Goal: Task Accomplishment & Management: Use online tool/utility

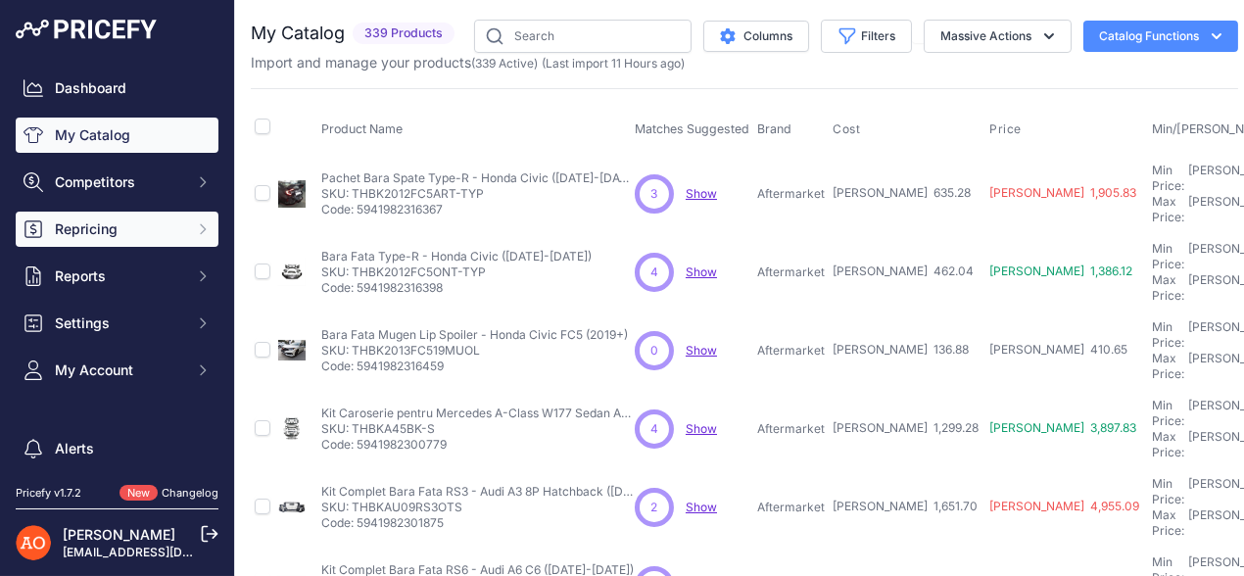
click at [91, 226] on span "Repricing" at bounding box center [119, 229] width 128 height 20
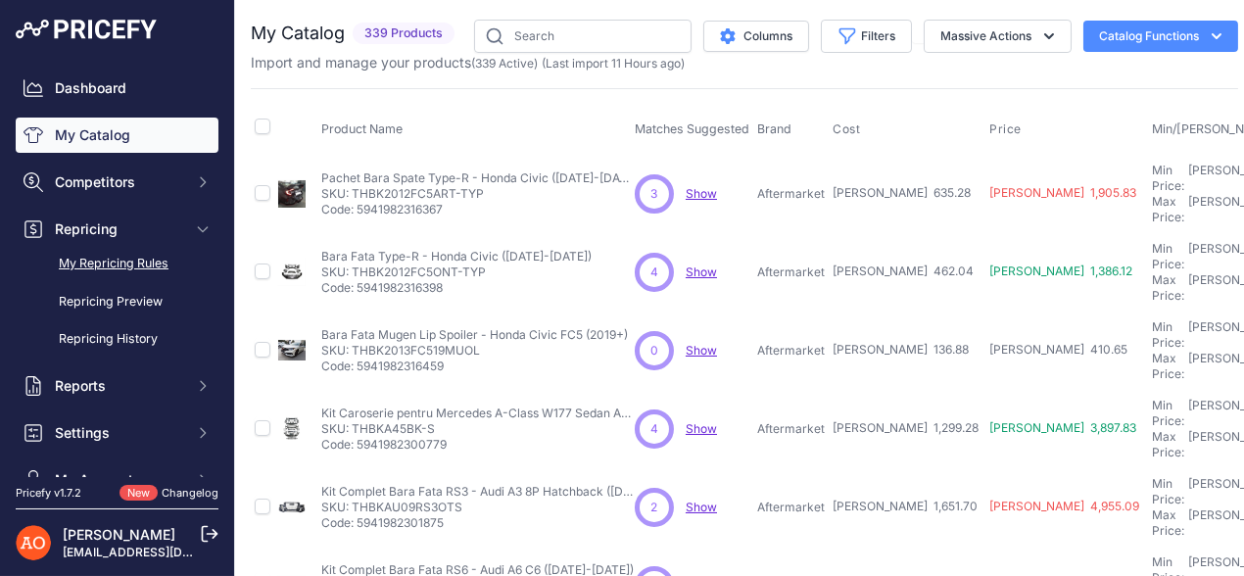
click at [79, 254] on link "My Repricing Rules" at bounding box center [117, 264] width 203 height 34
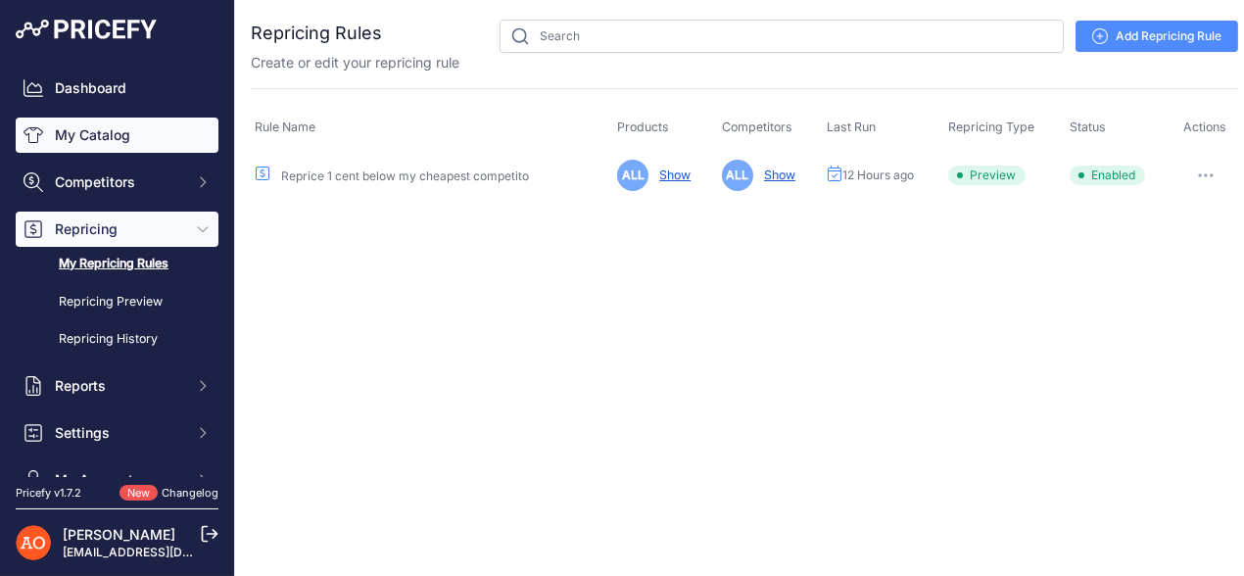
click at [121, 137] on link "My Catalog" at bounding box center [117, 135] width 203 height 35
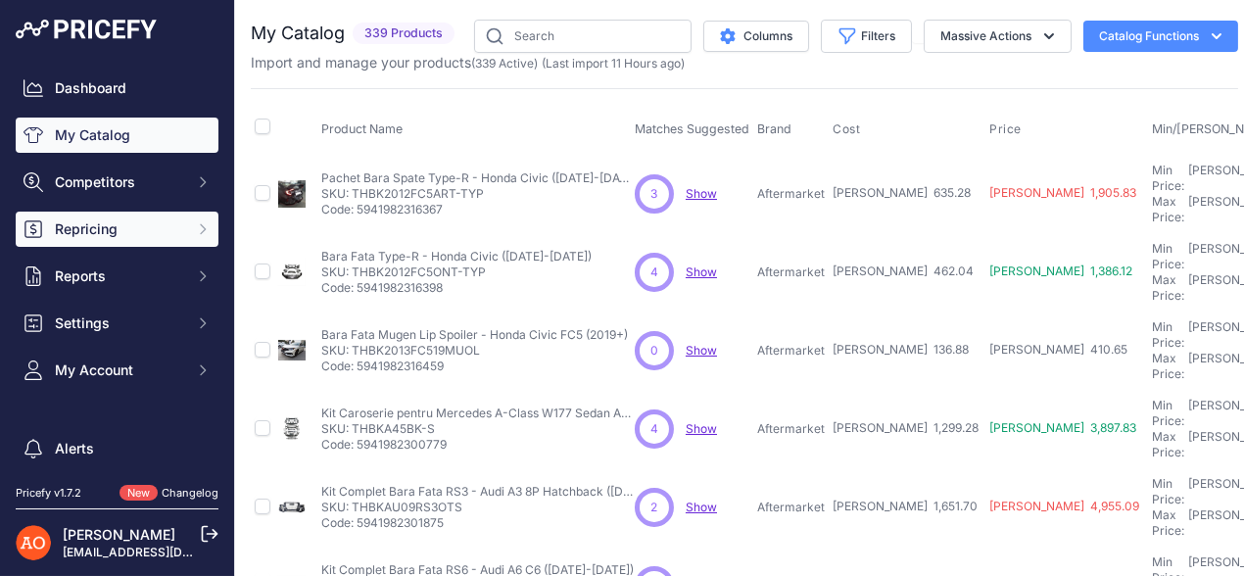
click at [53, 216] on button "Repricing" at bounding box center [117, 229] width 203 height 35
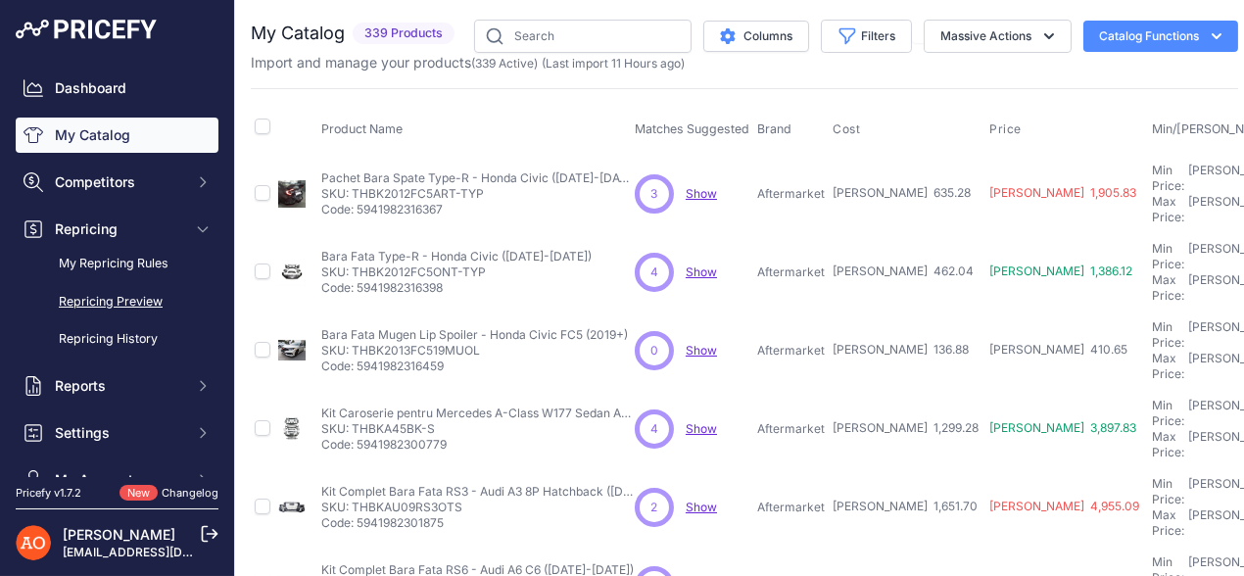
click at [85, 301] on link "Repricing Preview" at bounding box center [117, 302] width 203 height 34
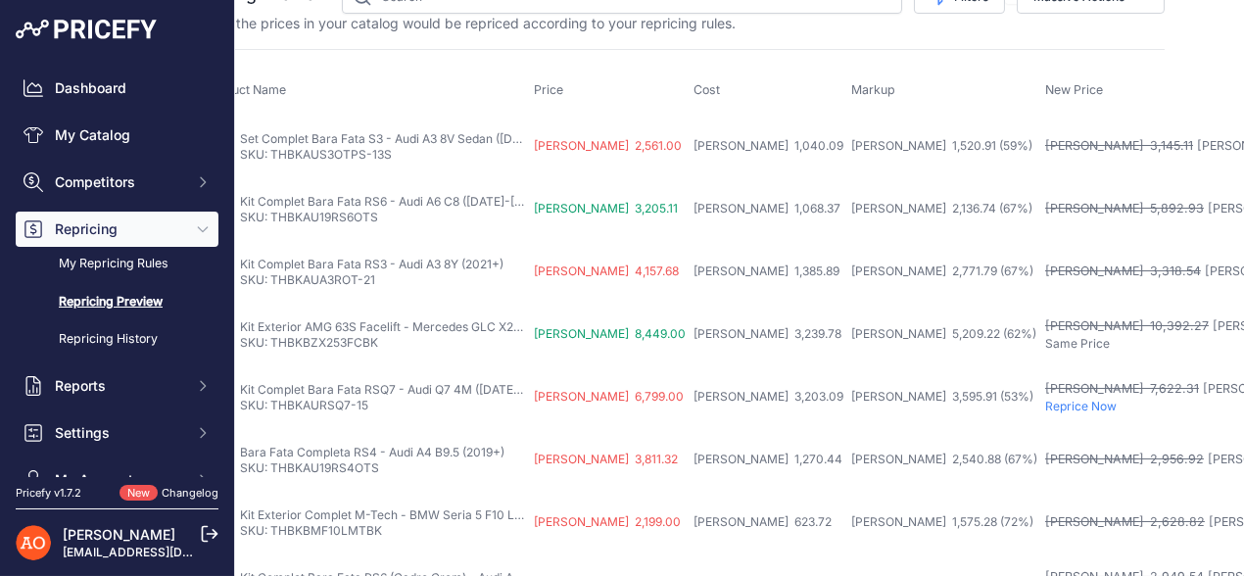
scroll to position [0, 73]
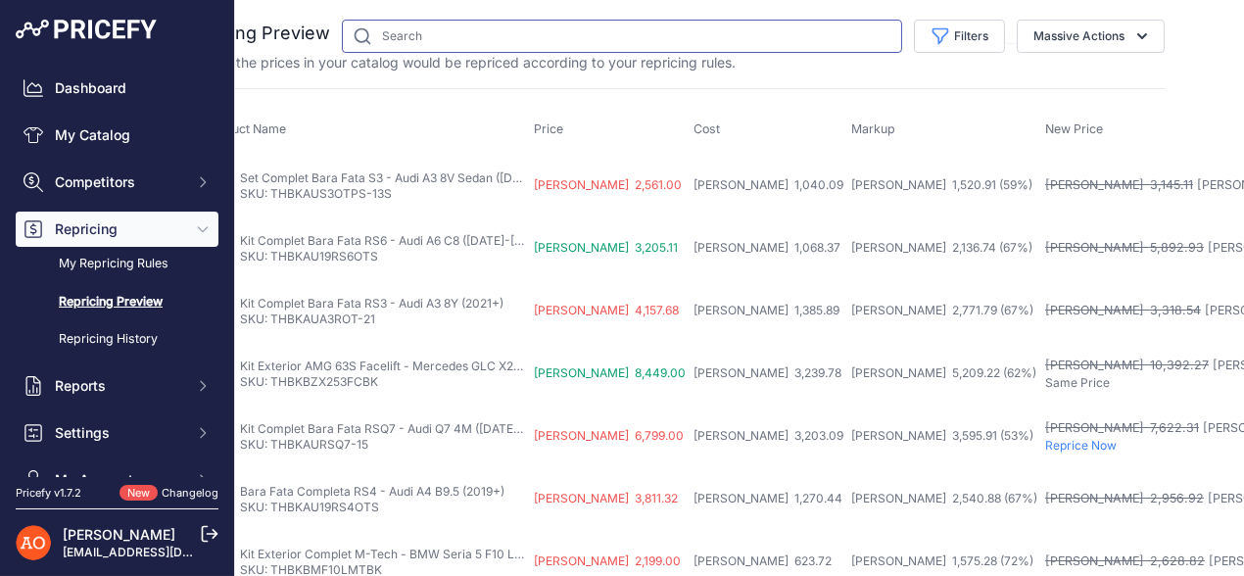
click at [570, 33] on input "text" at bounding box center [622, 36] width 560 height 33
type input "bmw"
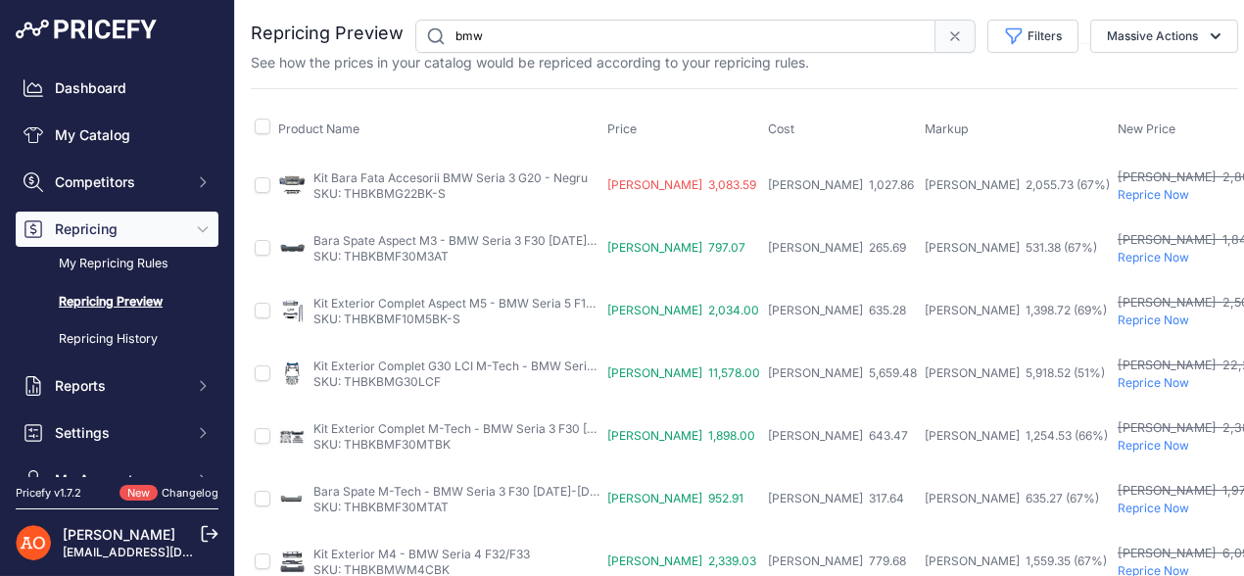
drag, startPoint x: 349, startPoint y: 190, endPoint x: 431, endPoint y: 185, distance: 82.4
drag, startPoint x: 431, startPoint y: 185, endPoint x: 586, endPoint y: 101, distance: 176.2
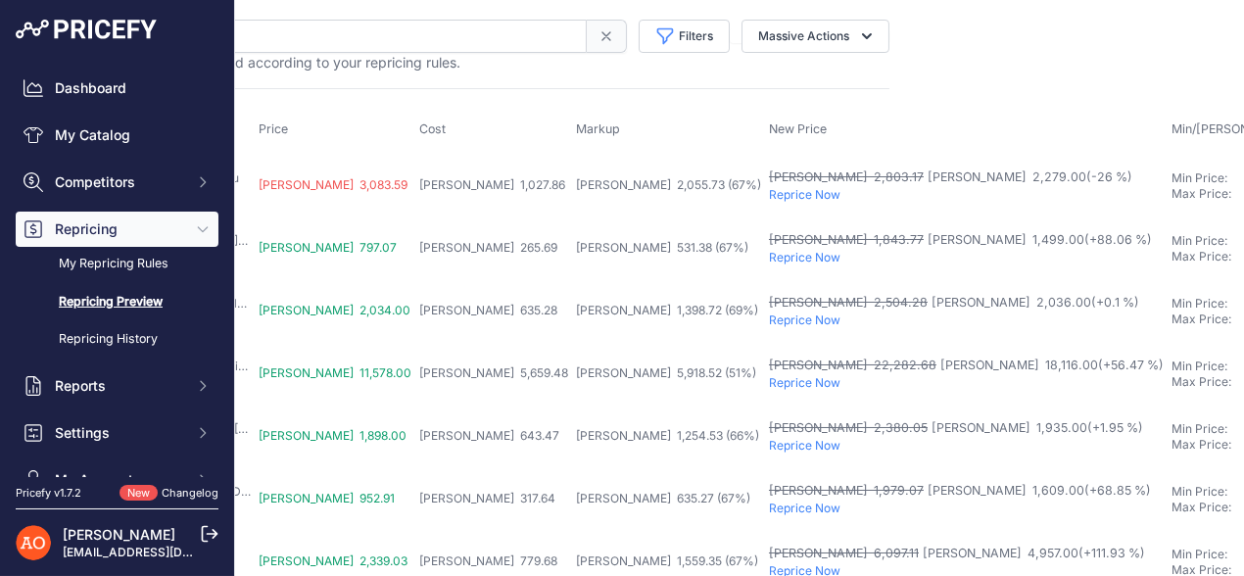
scroll to position [0, 364]
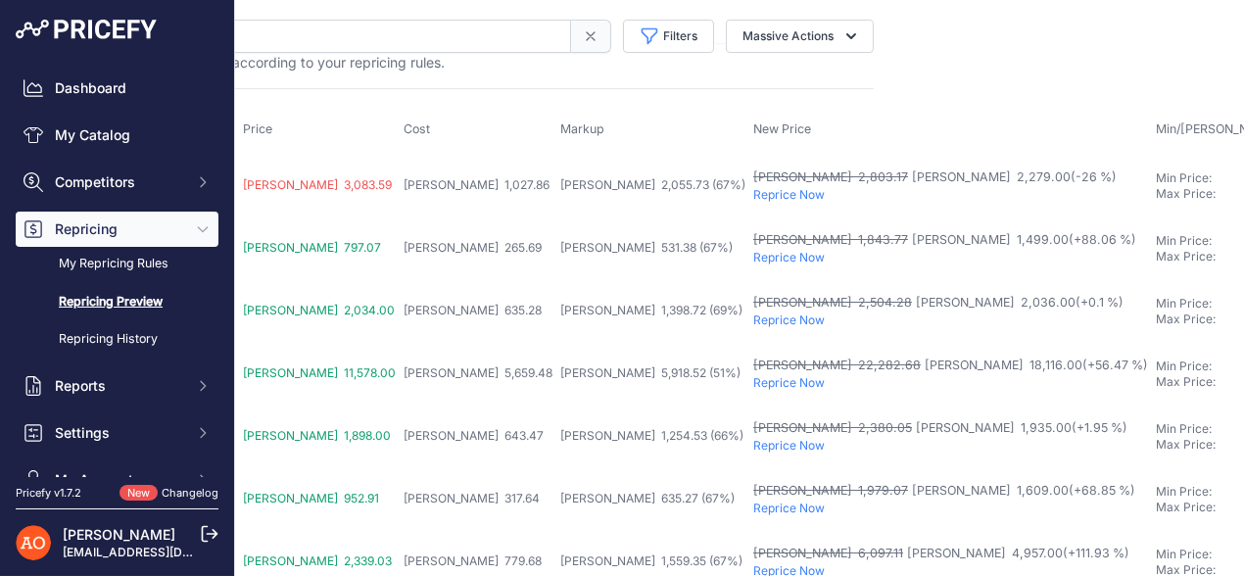
click at [753, 187] on p "Reprice Now" at bounding box center [950, 195] width 395 height 16
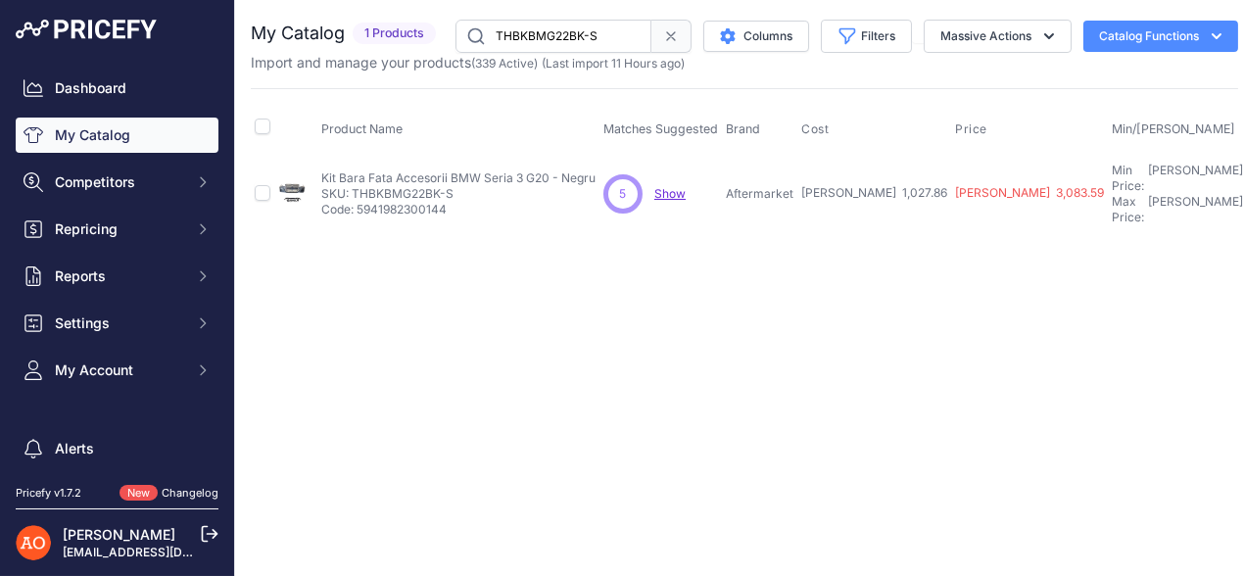
drag, startPoint x: 355, startPoint y: 187, endPoint x: 452, endPoint y: 182, distance: 97.1
click at [452, 186] on p "SKU: THBKBMG22BK-S" at bounding box center [458, 194] width 274 height 16
copy p "THBKBMG22BK-S"
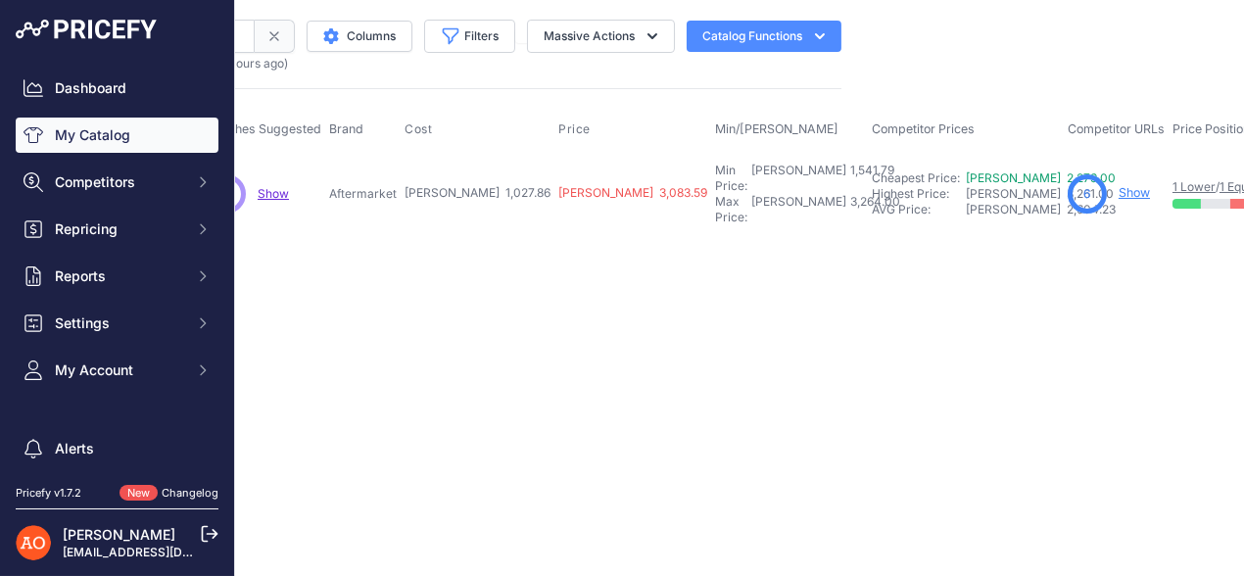
scroll to position [0, 546]
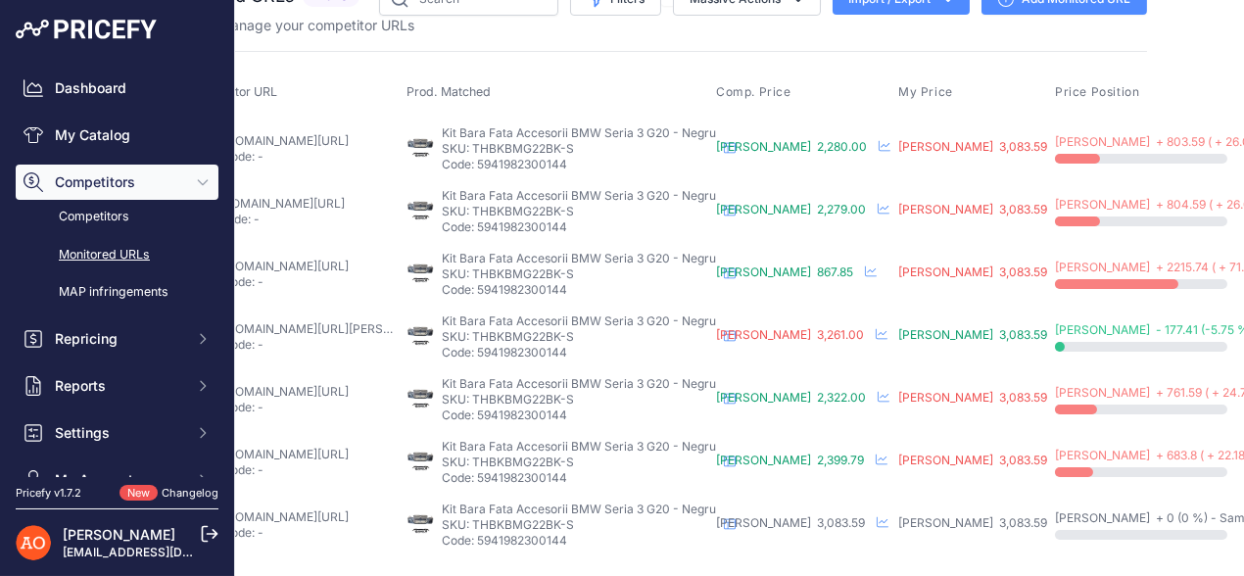
scroll to position [49, 0]
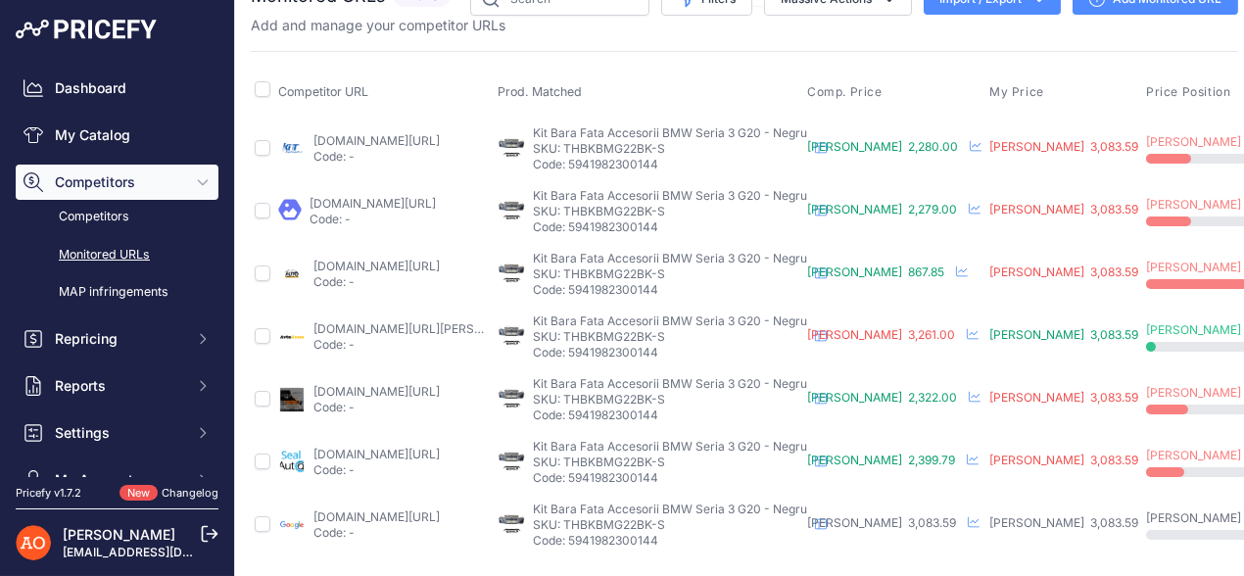
click at [430, 133] on link "accesoriiautotuning.ro/6000855pd/bara-fata-compatibil-cu-bmw-seria-3-g20-sedan-…" at bounding box center [376, 140] width 126 height 15
click at [347, 196] on link "angeleye.ro/bara-fata-compatibil-cu-bmw-seria-3-g20-sedan-g21-touring-2018-2022…" at bounding box center [373, 203] width 126 height 15
click at [418, 321] on link "avtozona.ro/products/fata-bronya-pentru-bmw-3-serie-g20-g21-2018-2022-g80-m-pro…" at bounding box center [423, 328] width 221 height 15
click at [357, 384] on link "deluxetuning.ro/cumpara/bara-fata-tuning-compatibil-cu-bmw-seria-3-lci-g20-seda…" at bounding box center [376, 391] width 126 height 15
click at [362, 447] on link "sealauto.ro/produs/bara-fata-bmw-seria-3-lci-g20-sedan-g21-touring-2020-up-m-de…" at bounding box center [376, 454] width 126 height 15
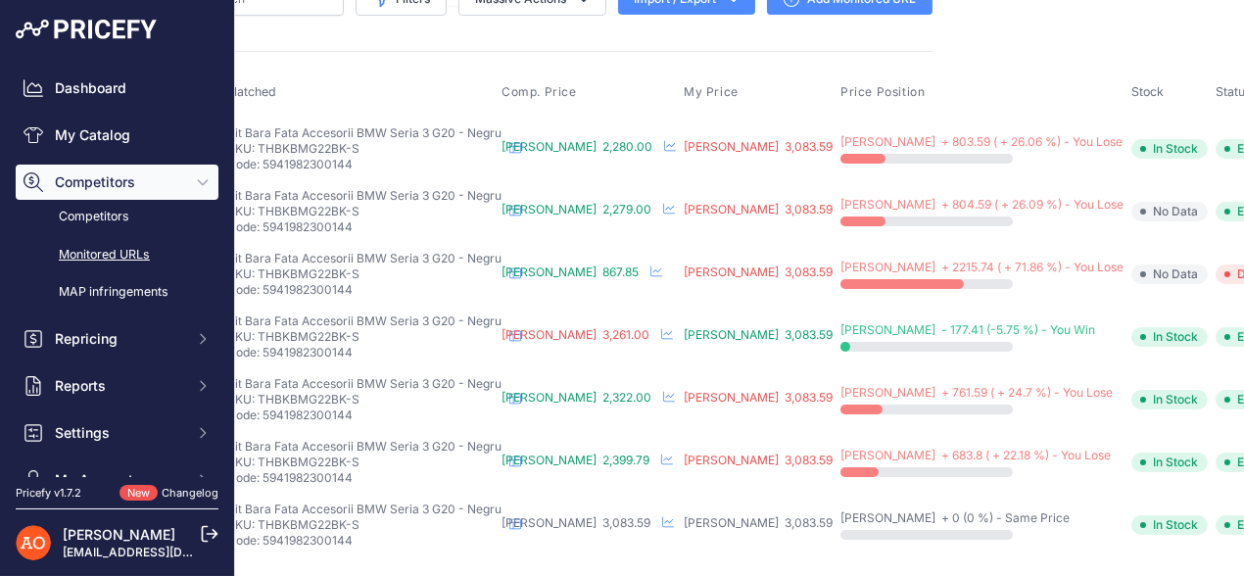
scroll to position [49, 49]
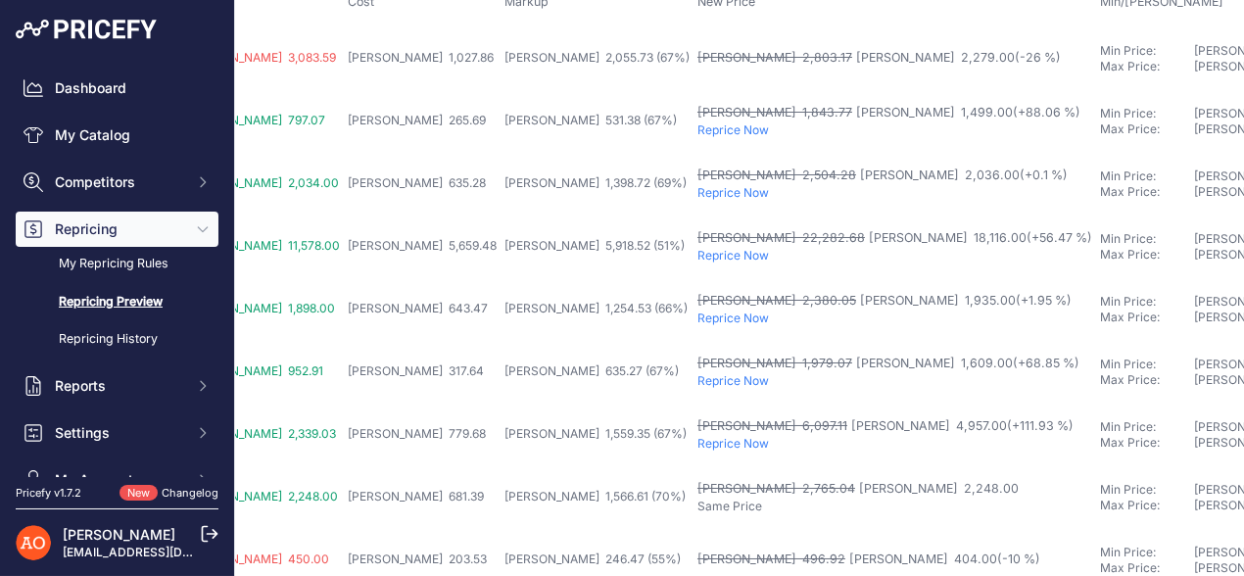
scroll to position [97, 420]
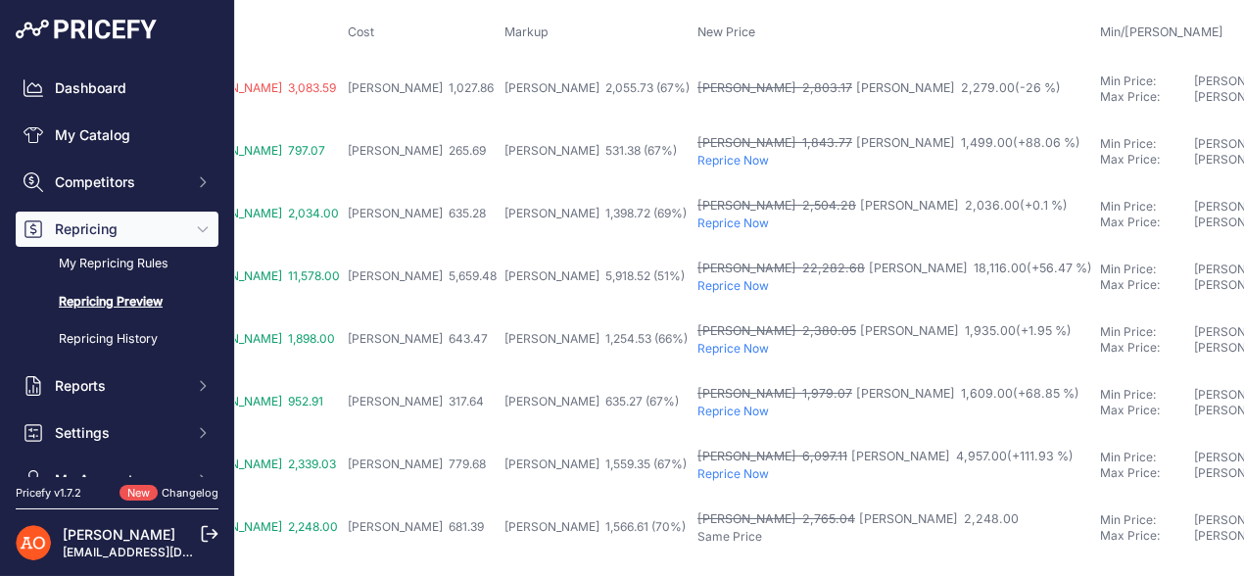
click at [697, 220] on p "Reprice Now" at bounding box center [894, 223] width 395 height 16
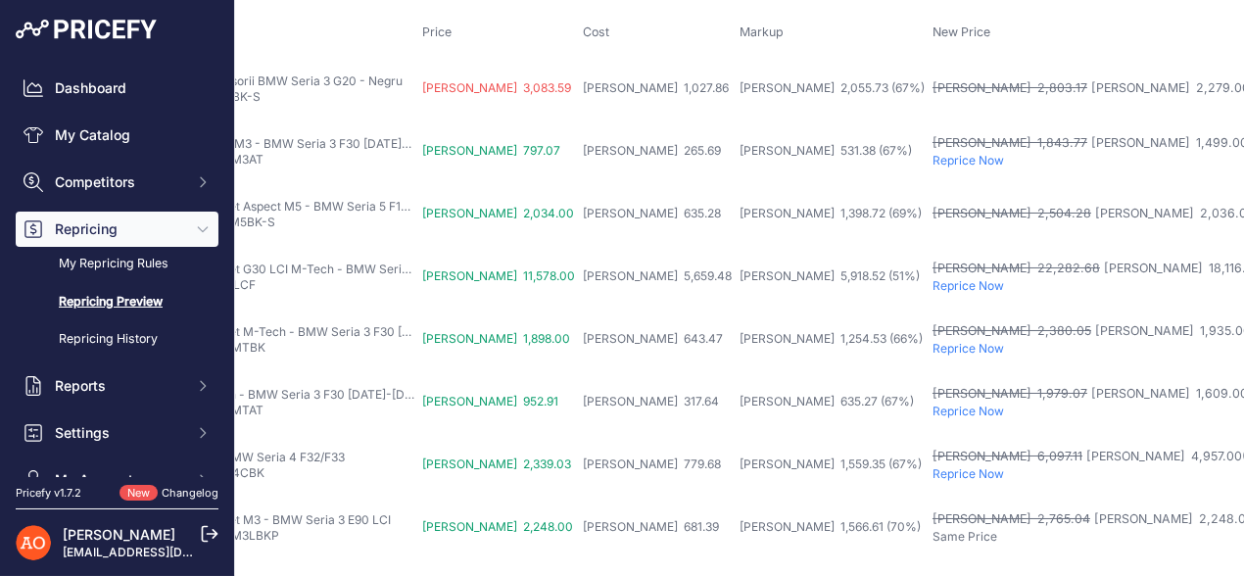
scroll to position [97, 205]
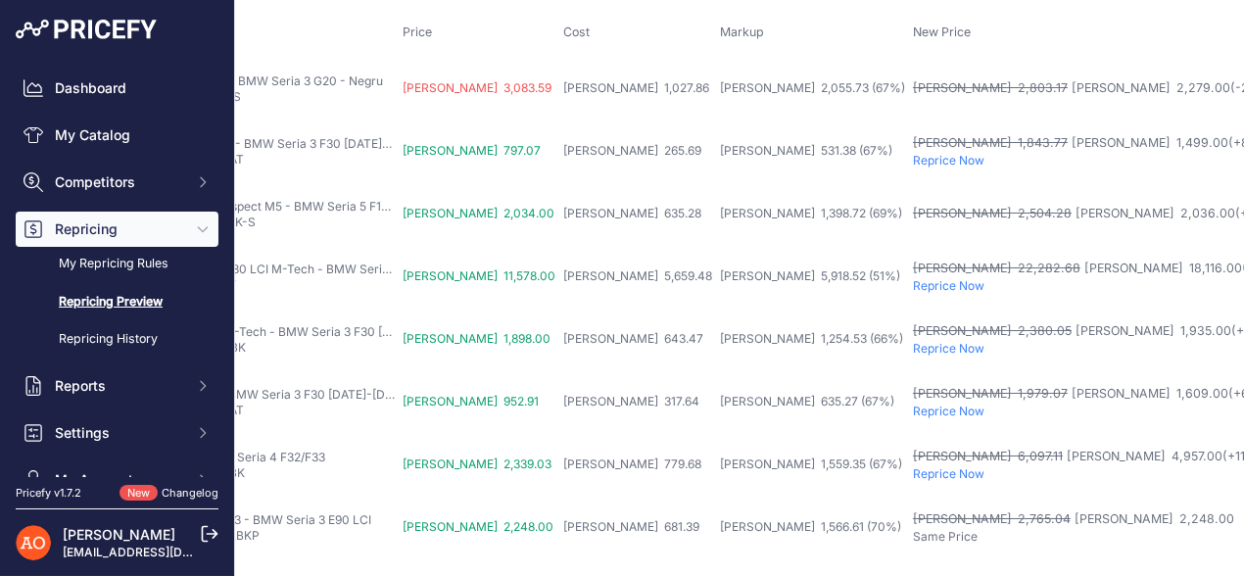
click at [913, 279] on p "Reprice Now" at bounding box center [1110, 286] width 395 height 16
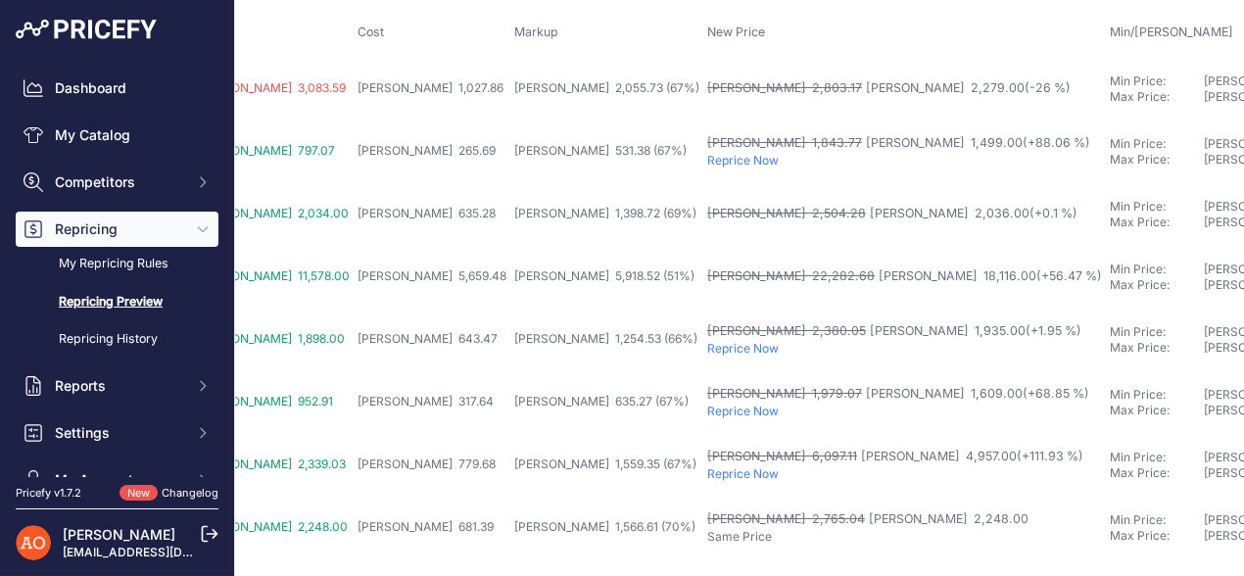
scroll to position [97, 385]
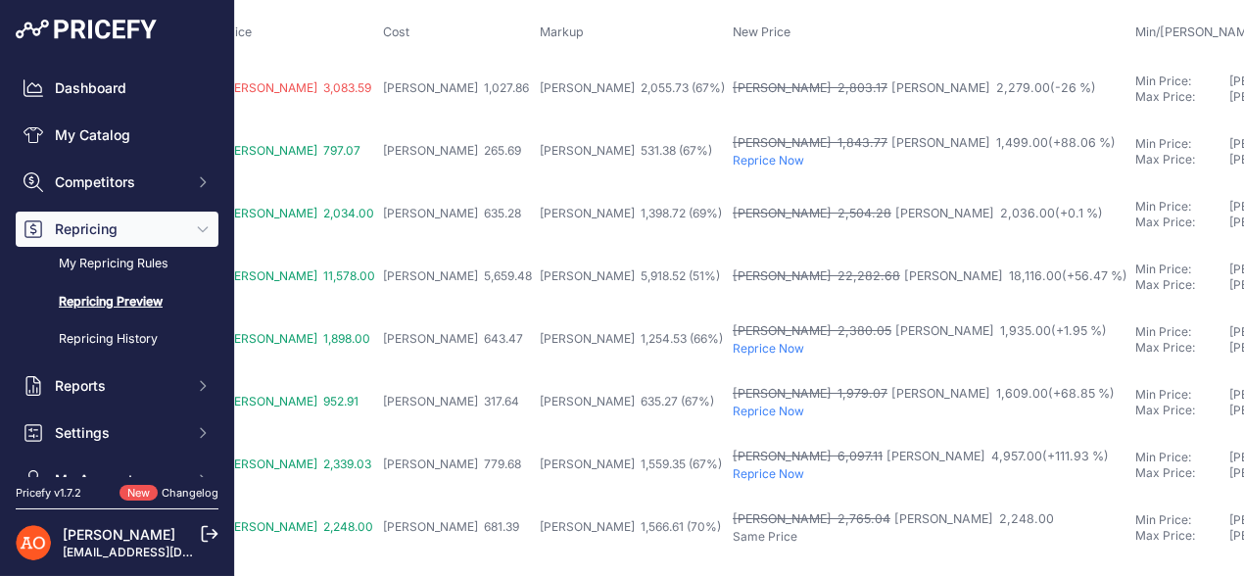
click at [733, 341] on p "Reprice Now" at bounding box center [930, 349] width 395 height 16
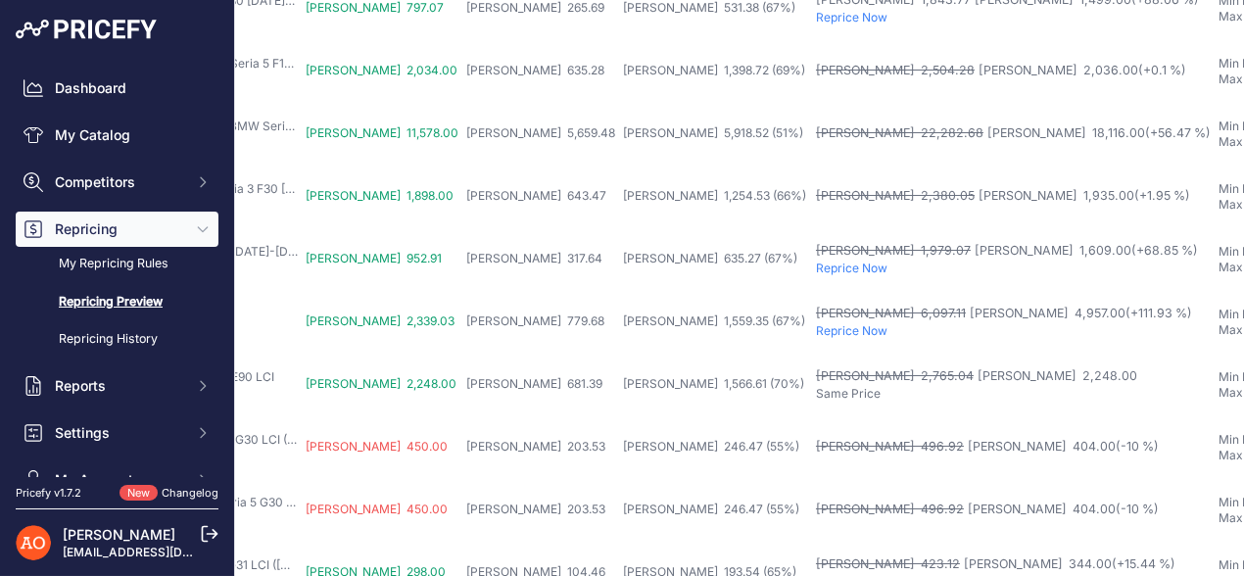
scroll to position [240, 311]
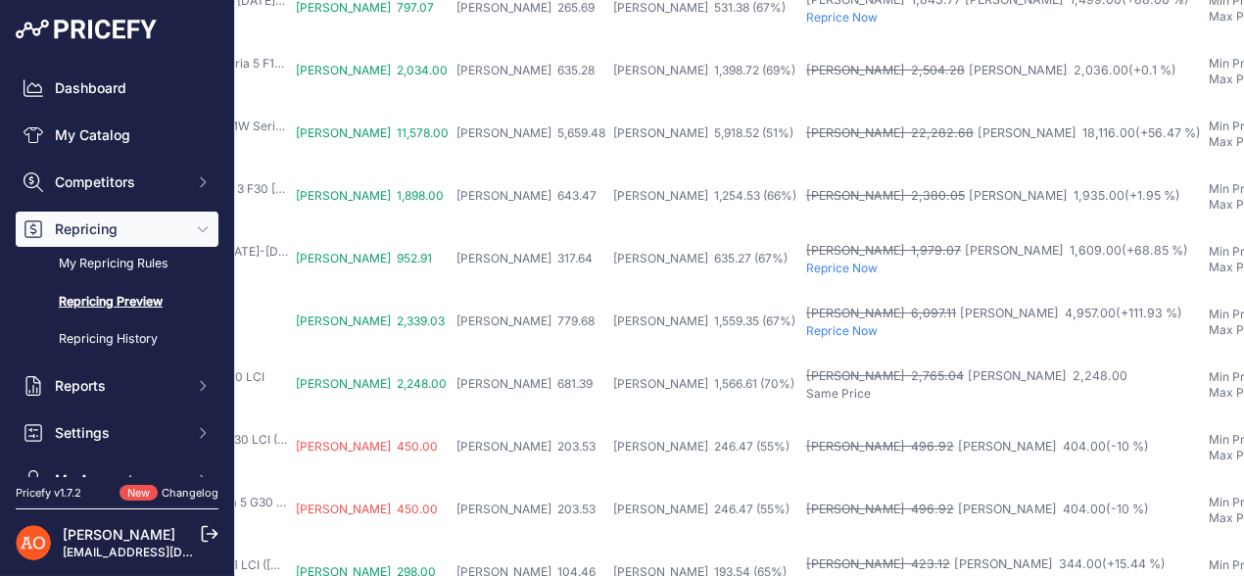
click at [806, 262] on p "Reprice Now" at bounding box center [1003, 269] width 395 height 16
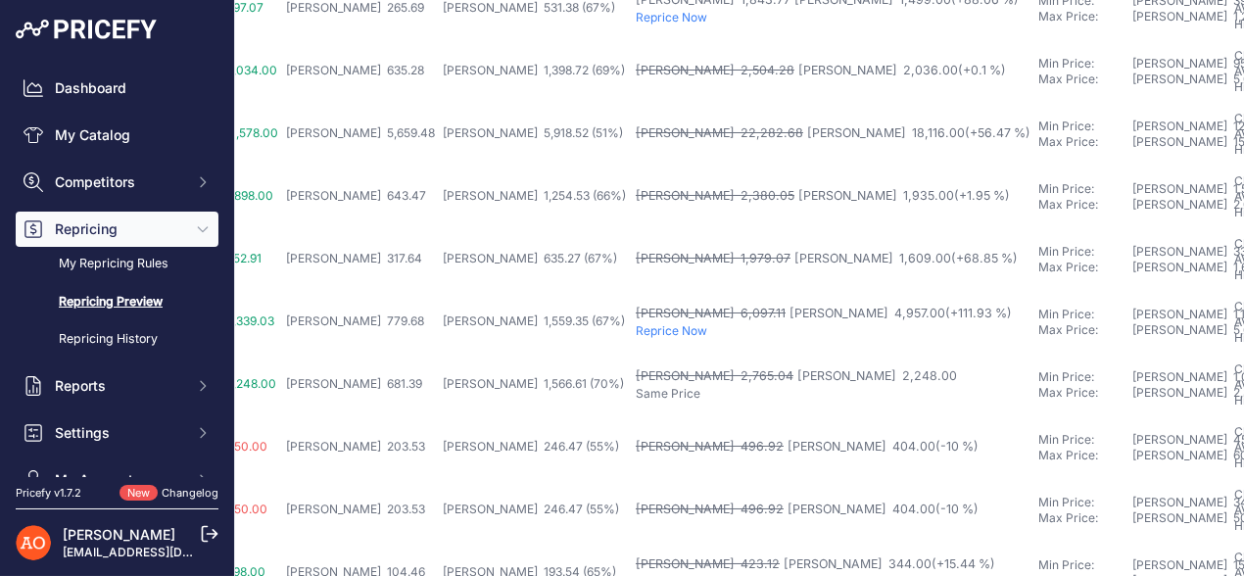
scroll to position [240, 430]
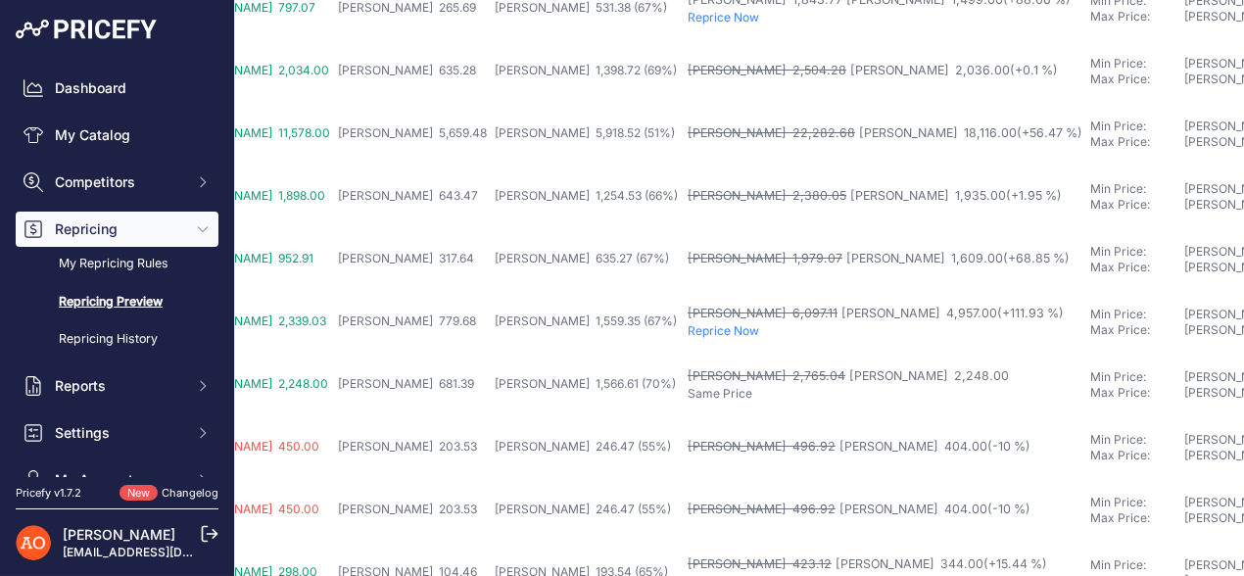
click at [688, 330] on p "Reprice Now" at bounding box center [885, 331] width 395 height 16
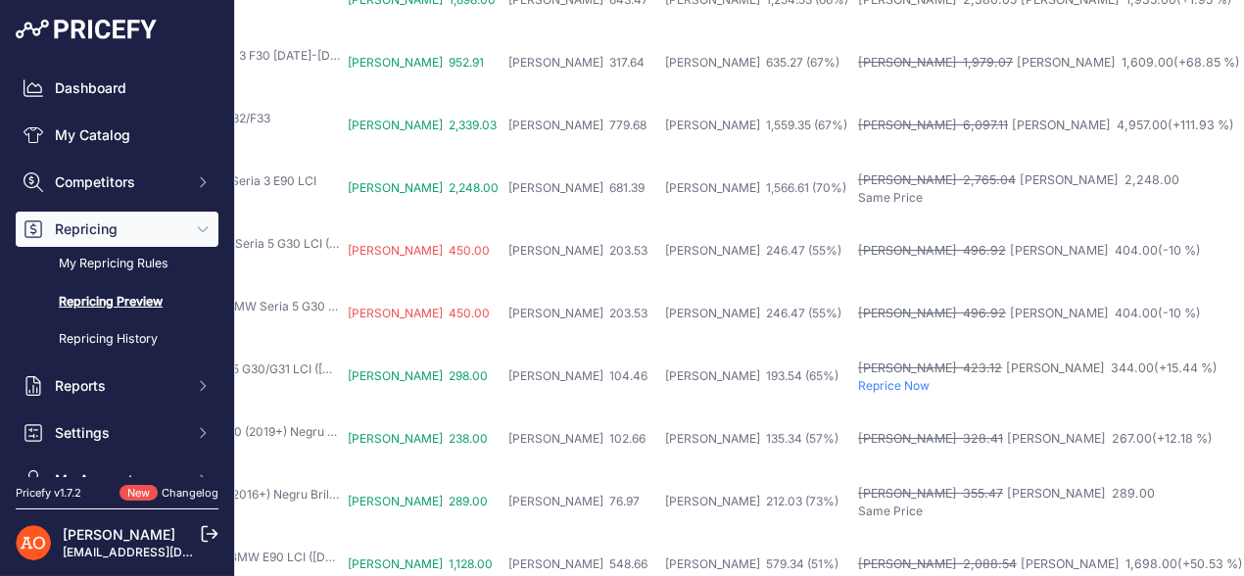
scroll to position [436, 269]
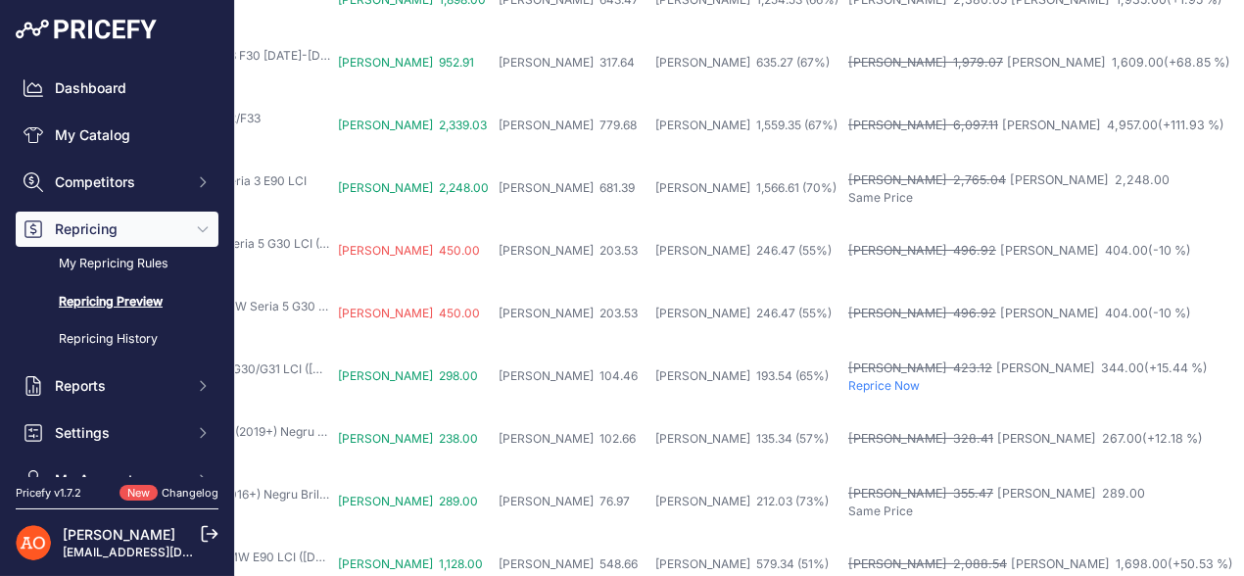
click at [848, 390] on p "Reprice Now" at bounding box center [1045, 386] width 395 height 16
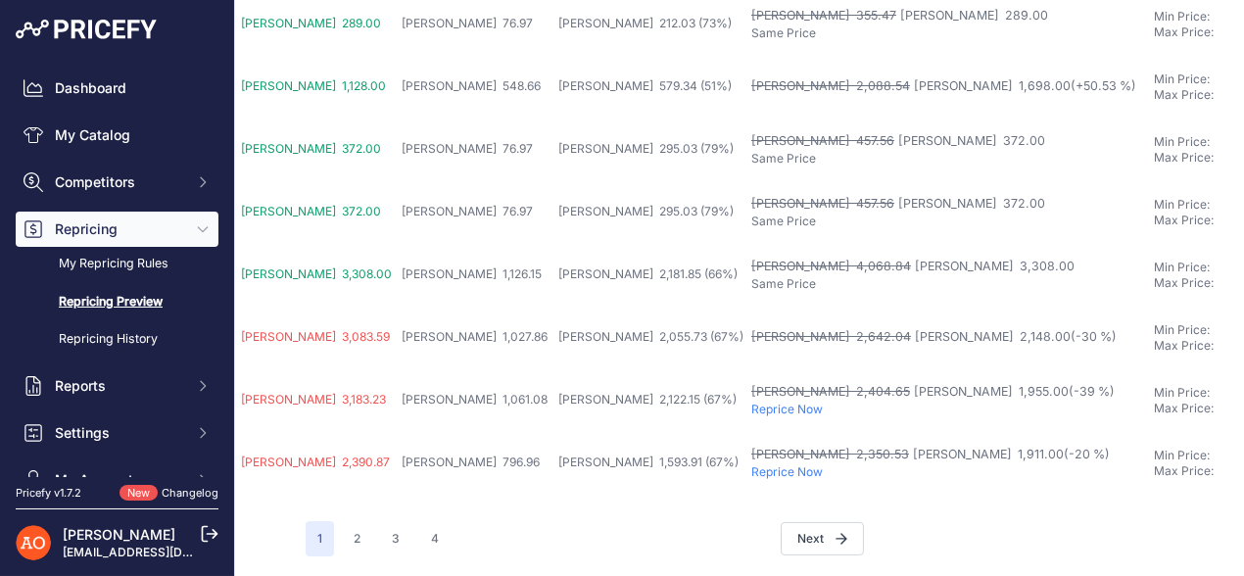
scroll to position [926, 371]
click at [746, 402] on p "Reprice Now" at bounding box center [943, 410] width 395 height 16
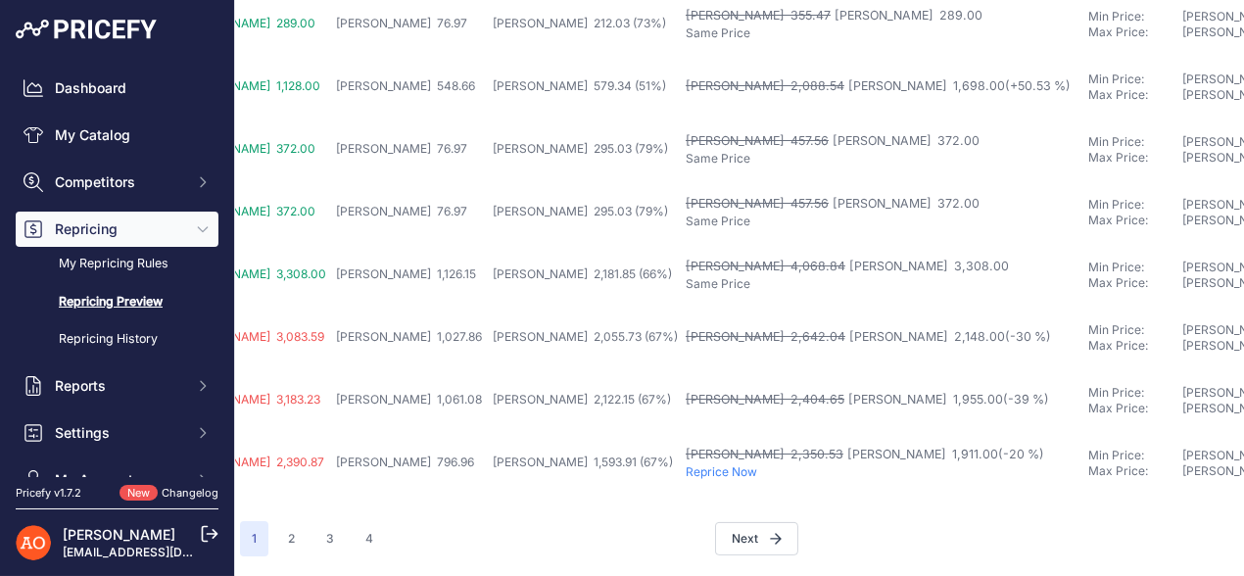
scroll to position [926, 388]
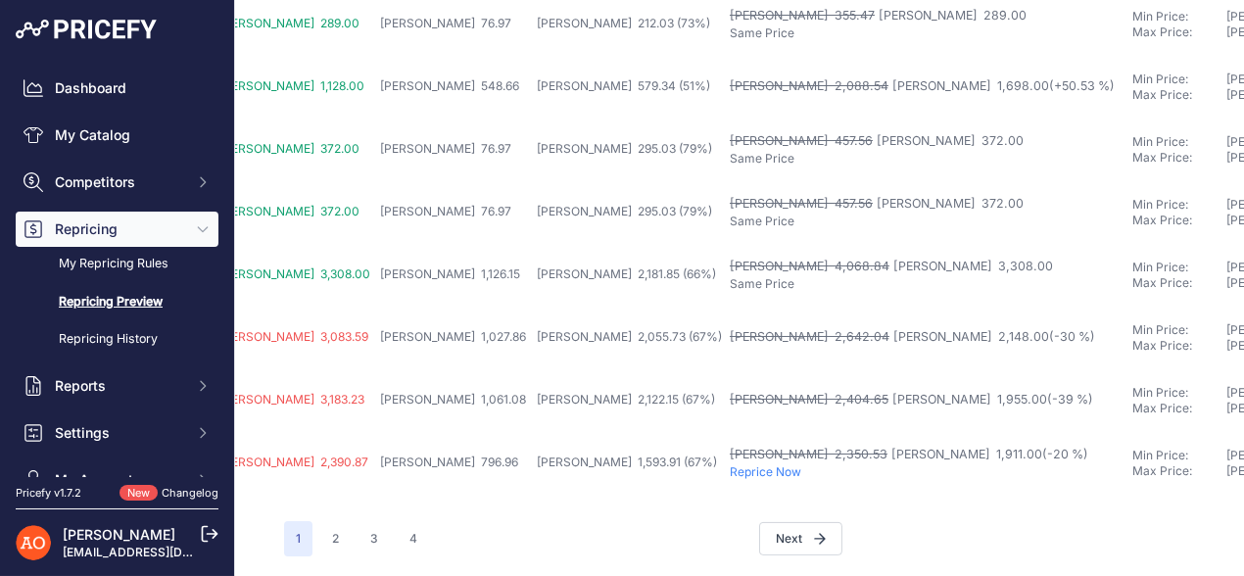
click at [730, 464] on p "Reprice Now" at bounding box center [927, 472] width 395 height 16
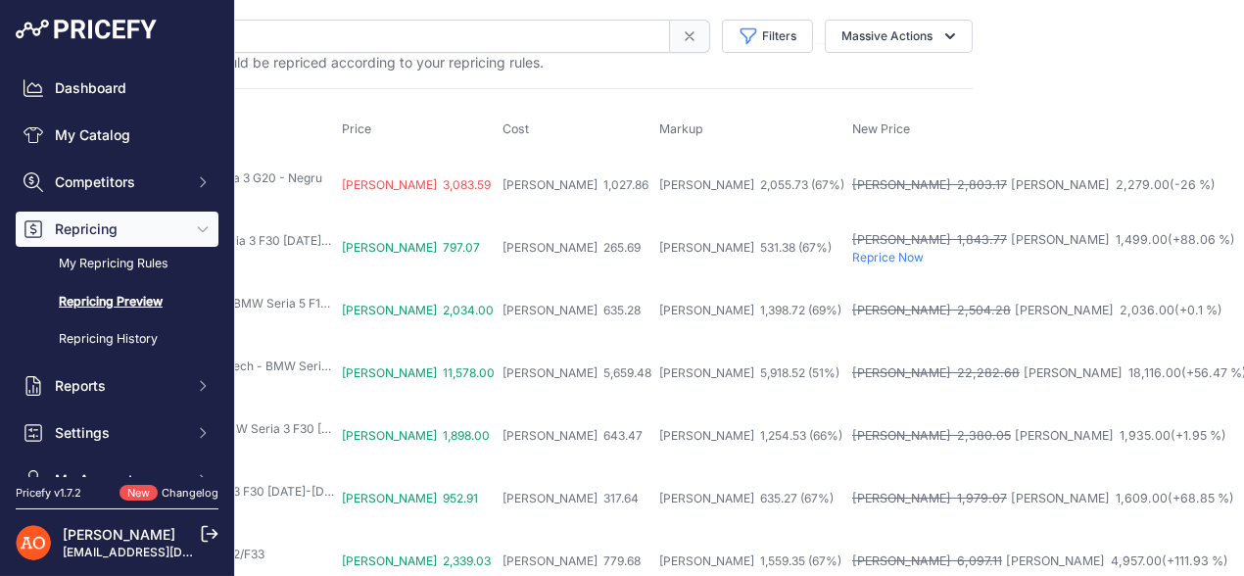
scroll to position [0, 264]
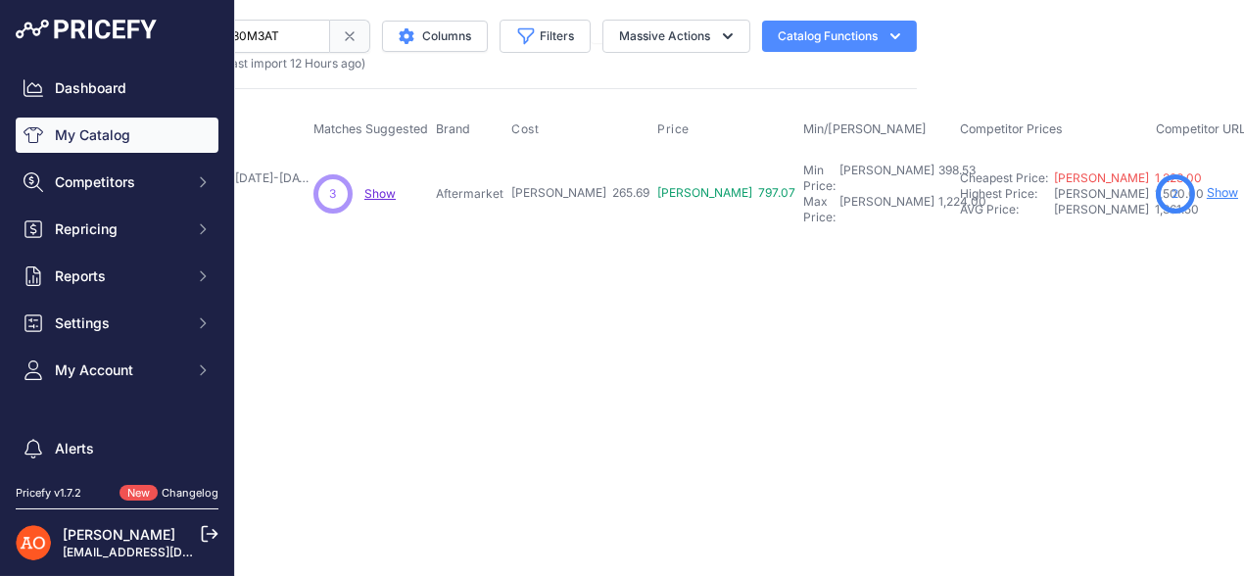
scroll to position [0, 579]
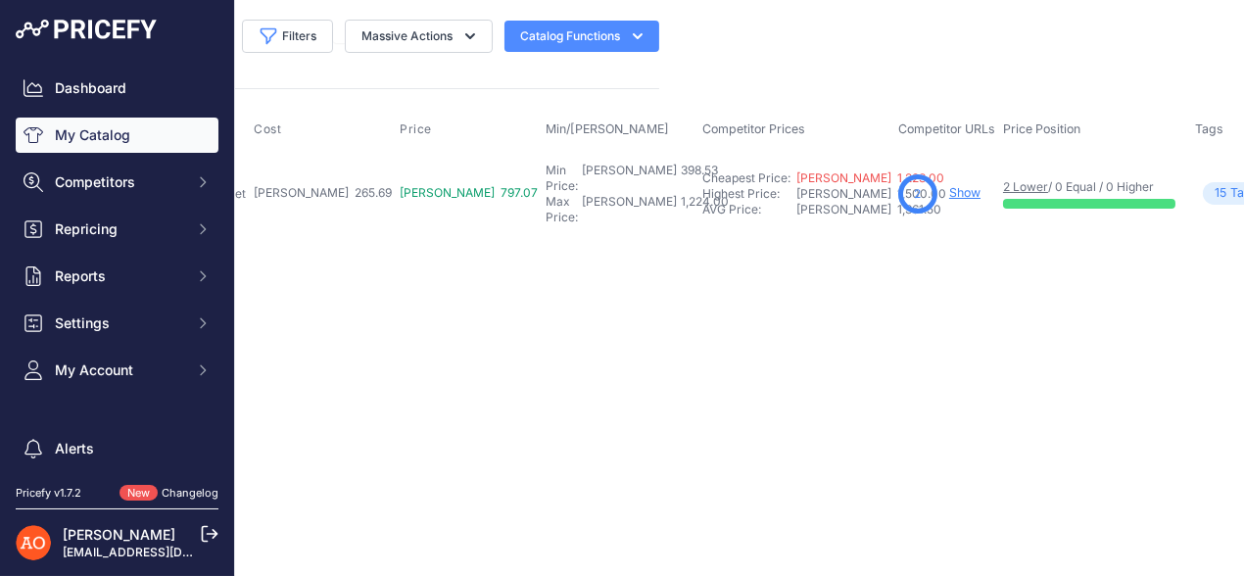
drag, startPoint x: 806, startPoint y: 184, endPoint x: 661, endPoint y: 260, distance: 163.4
click at [661, 260] on div "Close You are not connected to the internet." at bounding box center [165, 288] width 1019 height 576
click at [949, 186] on link "Show" at bounding box center [964, 192] width 31 height 15
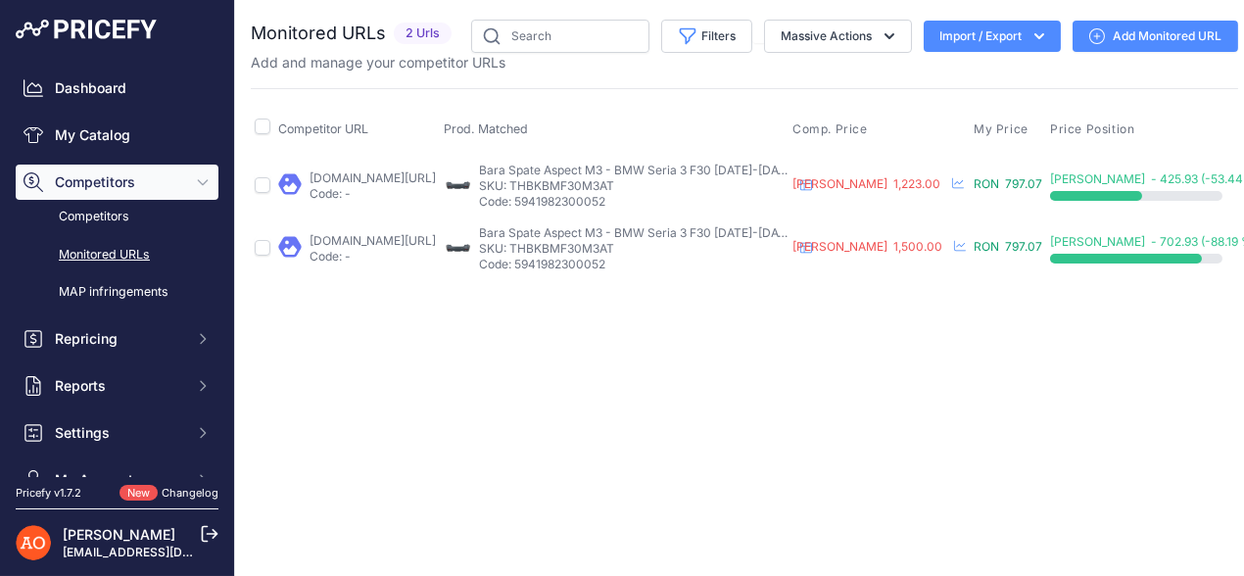
scroll to position [0, 207]
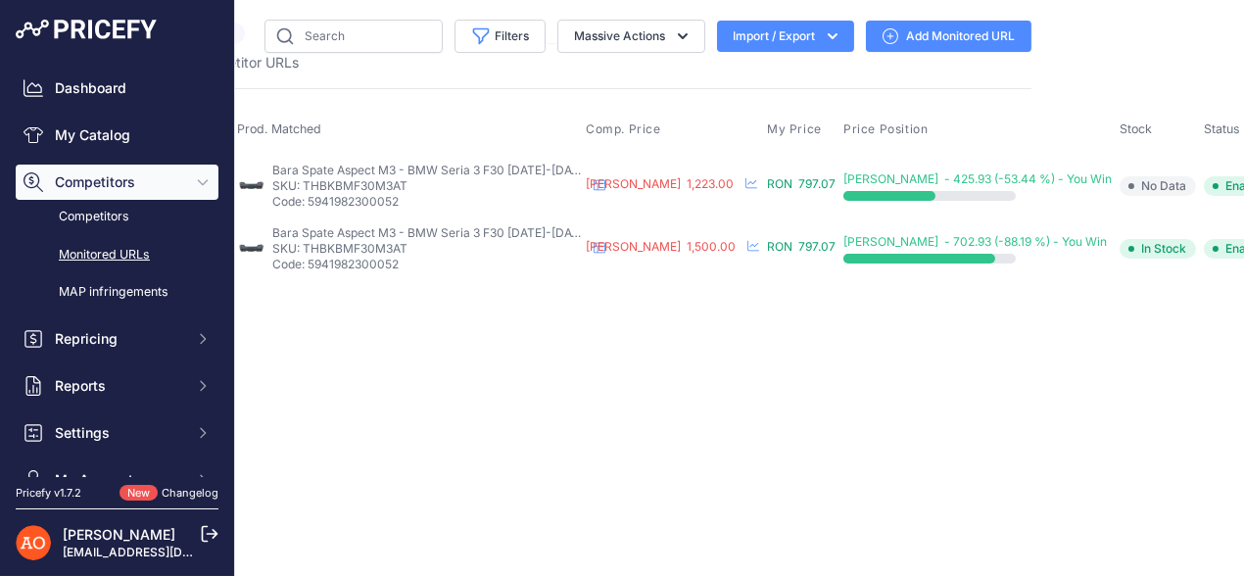
drag, startPoint x: 1223, startPoint y: 180, endPoint x: 823, endPoint y: 377, distance: 446.4
click at [817, 383] on div "Close You are not connected to the internet." at bounding box center [537, 288] width 1019 height 576
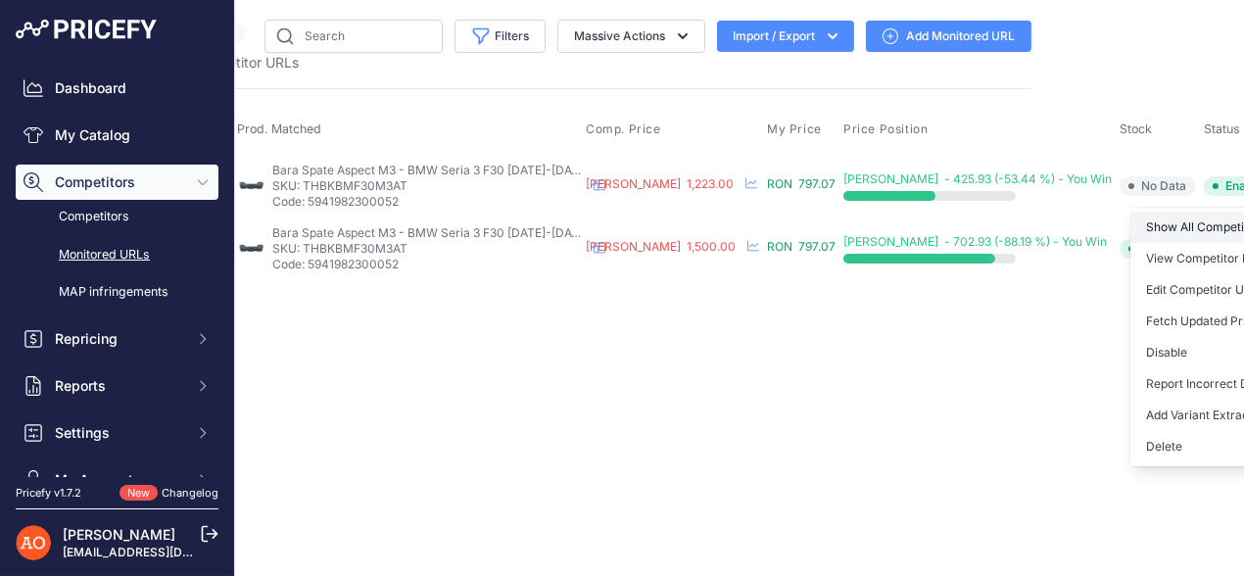
click at [1146, 233] on link "Show All Competitors URLs" at bounding box center [1230, 227] width 200 height 31
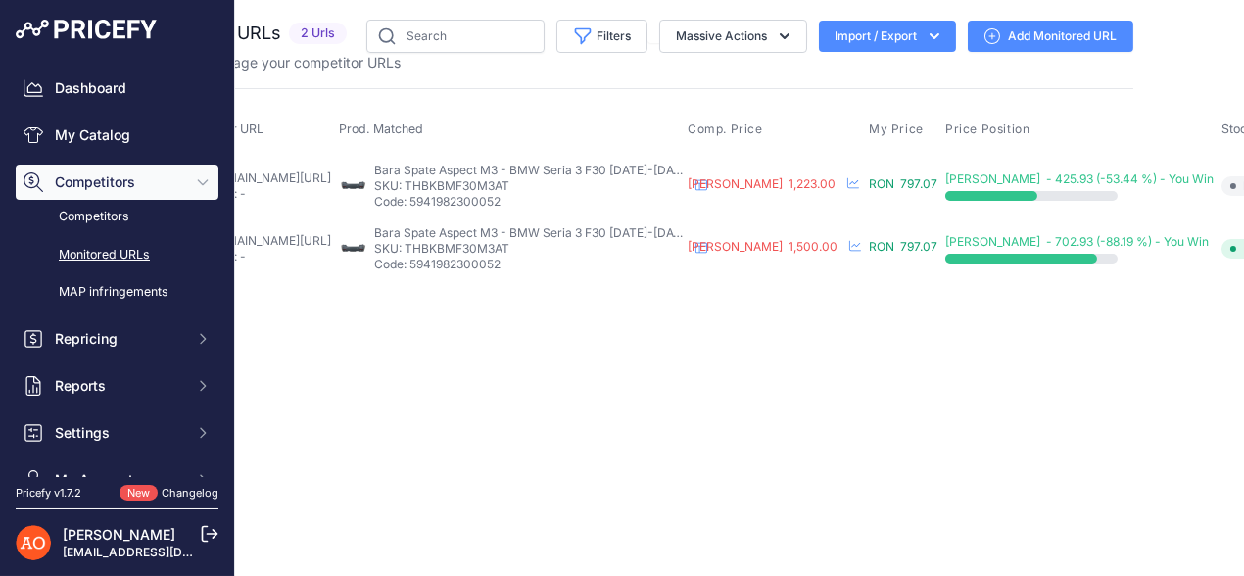
scroll to position [0, 0]
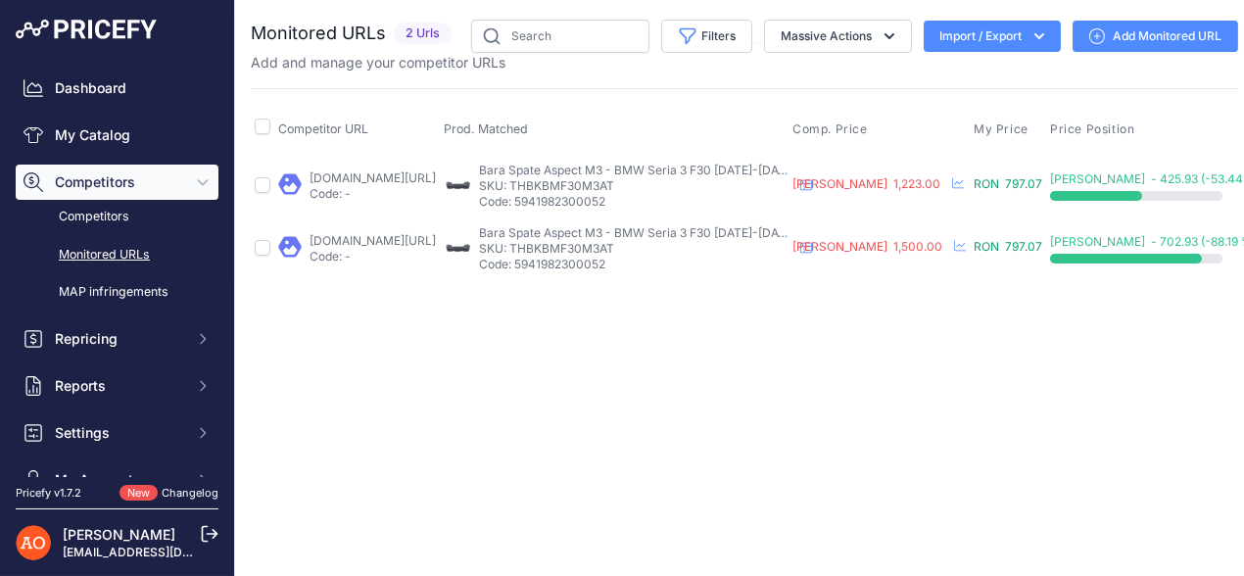
click at [436, 170] on link "[DOMAIN_NAME][URL]" at bounding box center [373, 177] width 126 height 15
click at [355, 238] on link "[DOMAIN_NAME][URL]" at bounding box center [373, 240] width 126 height 15
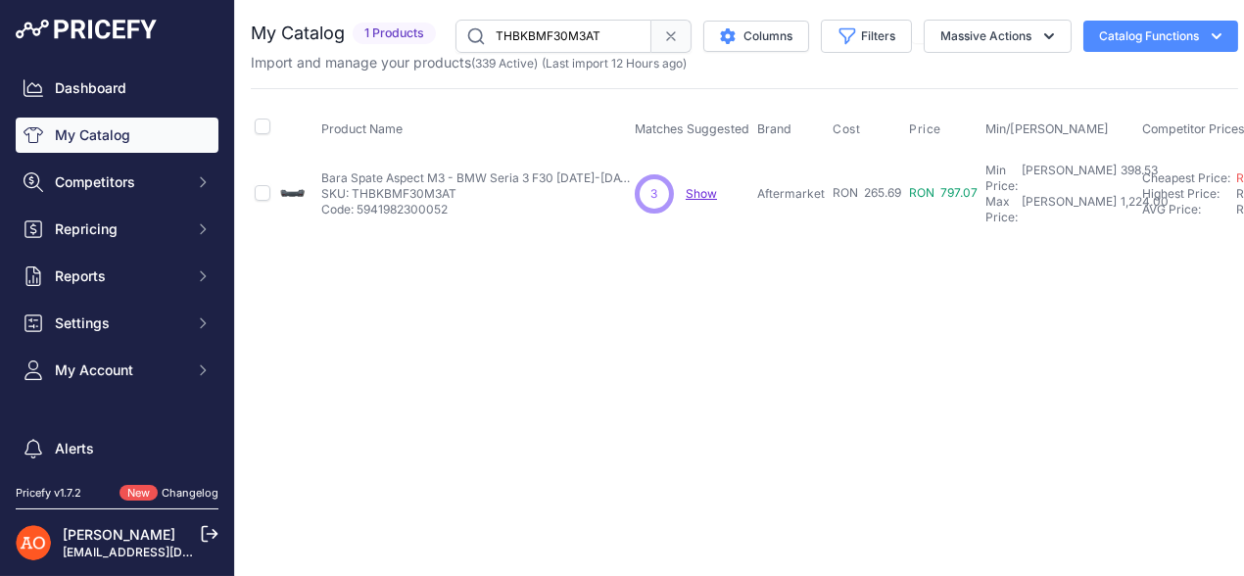
drag, startPoint x: 350, startPoint y: 180, endPoint x: 460, endPoint y: 188, distance: 111.0
click at [460, 188] on p "SKU: THBKBMF30M3AT" at bounding box center [477, 194] width 313 height 16
copy p "THBKBMF30M3AT"
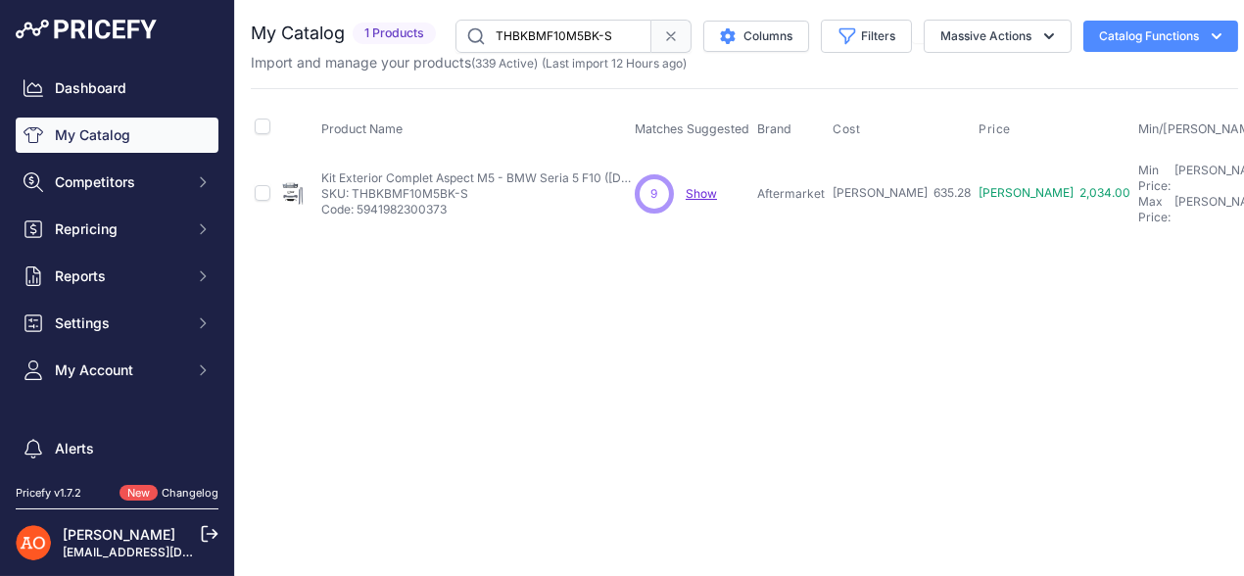
drag, startPoint x: 353, startPoint y: 182, endPoint x: 472, endPoint y: 182, distance: 119.5
click at [472, 186] on p "SKU: THBKBMF10M5BK-S" at bounding box center [477, 194] width 313 height 16
copy p "THBKBMF10M5BK-S"
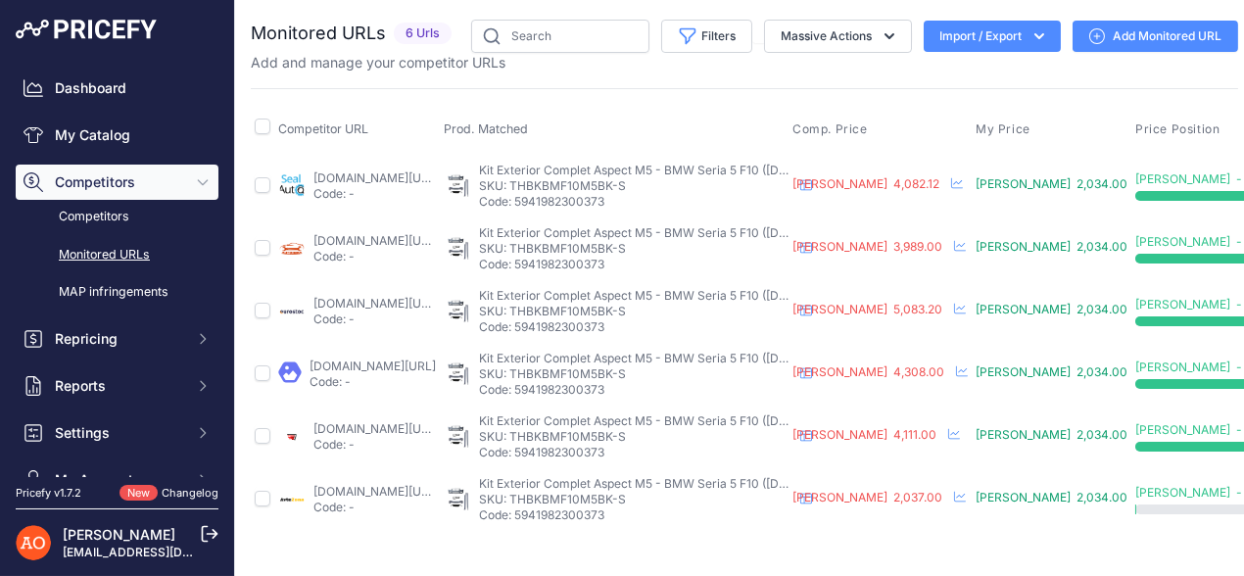
click at [313, 180] on link "sealauto.ro/produs/pachet-exterior-bmw-seria-5-f10-2011-2017-m5-design/?prirule…" at bounding box center [376, 177] width 126 height 15
click at [316, 245] on link "autosema.ro/produs/pachet-exterior-complet-bmw-seria-5-f10-2011-2017-m5-design/…" at bounding box center [376, 240] width 126 height 15
click at [347, 367] on link "angeleye.ro/pachet-exterior-complet-compatibil-cu-bmw-seria-5-f10-2011-2017-m5-…" at bounding box center [373, 365] width 126 height 15
click at [367, 424] on link "angelsauto.ro/produs/kit-exterior-complet-bmw-seria-5-f10-2011-2017-m5-design/?…" at bounding box center [376, 428] width 126 height 15
click at [360, 492] on link "avtozona.ro/products/corp-trusa-pentru-bmw-5-serie-f10-2010-2017-m5-proiecta?_p…" at bounding box center [376, 491] width 126 height 15
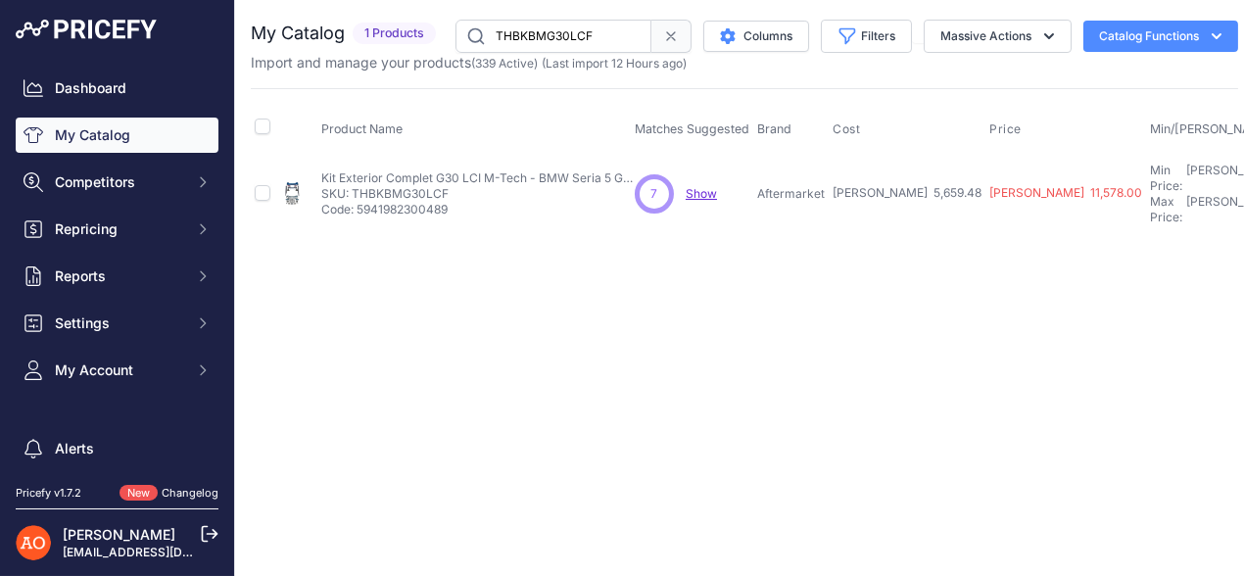
drag, startPoint x: 353, startPoint y: 183, endPoint x: 445, endPoint y: 186, distance: 92.1
click at [445, 186] on p "SKU: THBKBMG30LCF" at bounding box center [477, 194] width 313 height 16
copy p "THBKBMG30LCF"
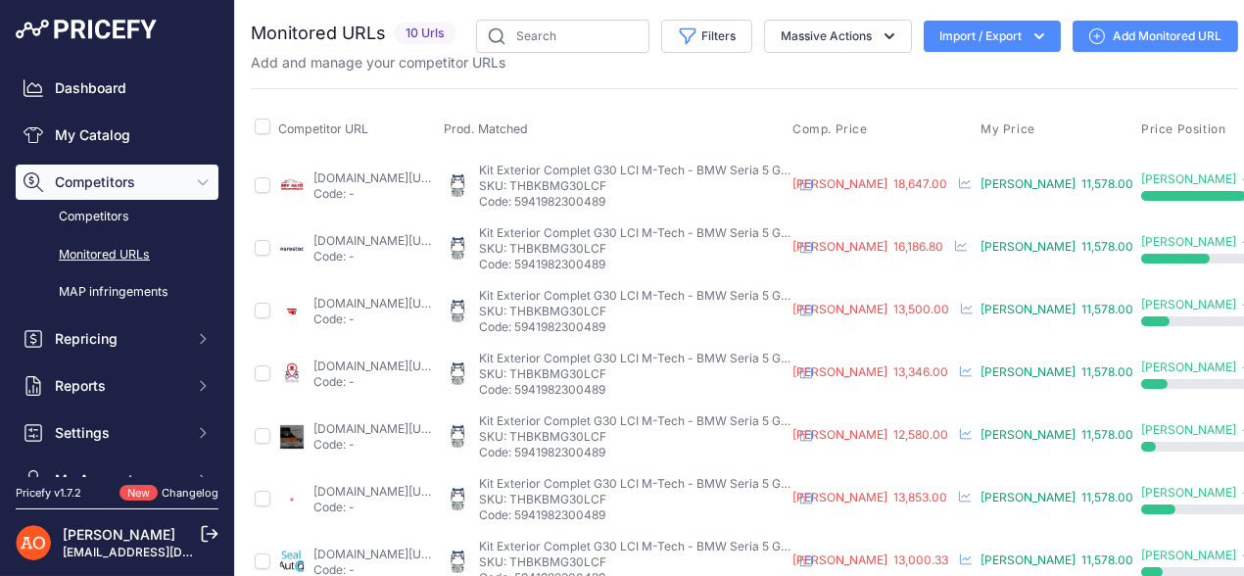
click at [363, 174] on link "[DOMAIN_NAME][URL]" at bounding box center [376, 177] width 126 height 15
click at [337, 238] on link "[DOMAIN_NAME][URL]" at bounding box center [376, 240] width 126 height 15
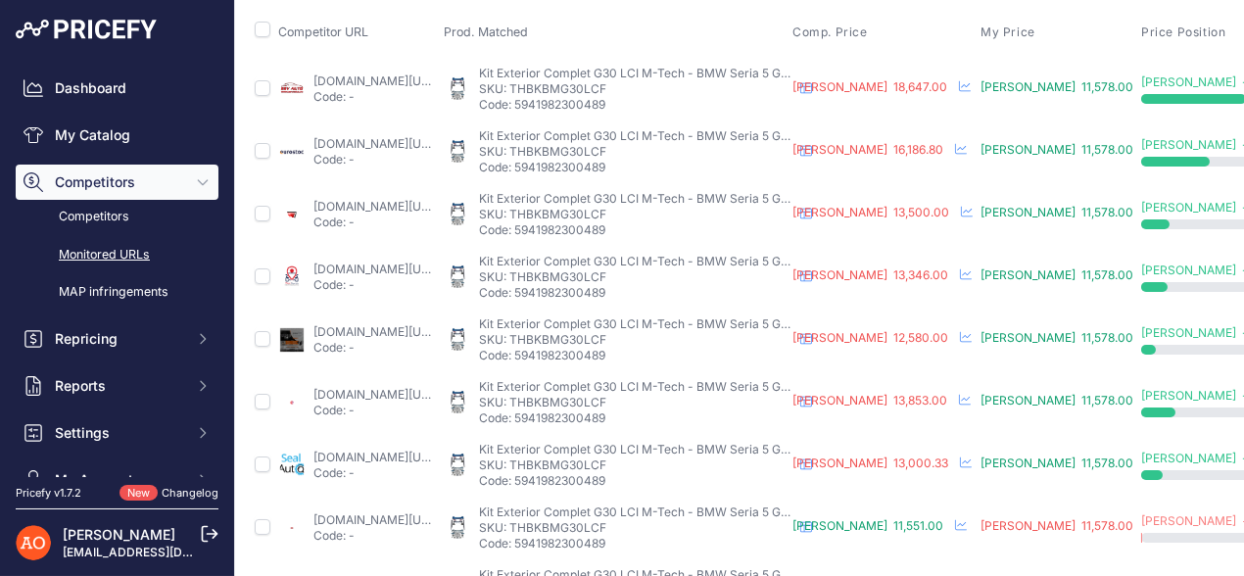
click at [392, 204] on link "angelsauto.ro/produs/pachet-exterior-bmw-seria-5-g30-17-19-m-tech-g30-lci-2020-…" at bounding box center [376, 206] width 126 height 15
click at [372, 264] on link "visionpieseauto.ro/product/pachet-exterior-complet-compatibil-cu-bmw-seria-5-g3…" at bounding box center [376, 269] width 126 height 15
click at [345, 335] on link "deluxetuning.ro/cumpara/pachet-exterior-complet-compatibil-cu-bmw-seria-5-g30-2…" at bounding box center [376, 331] width 126 height 15
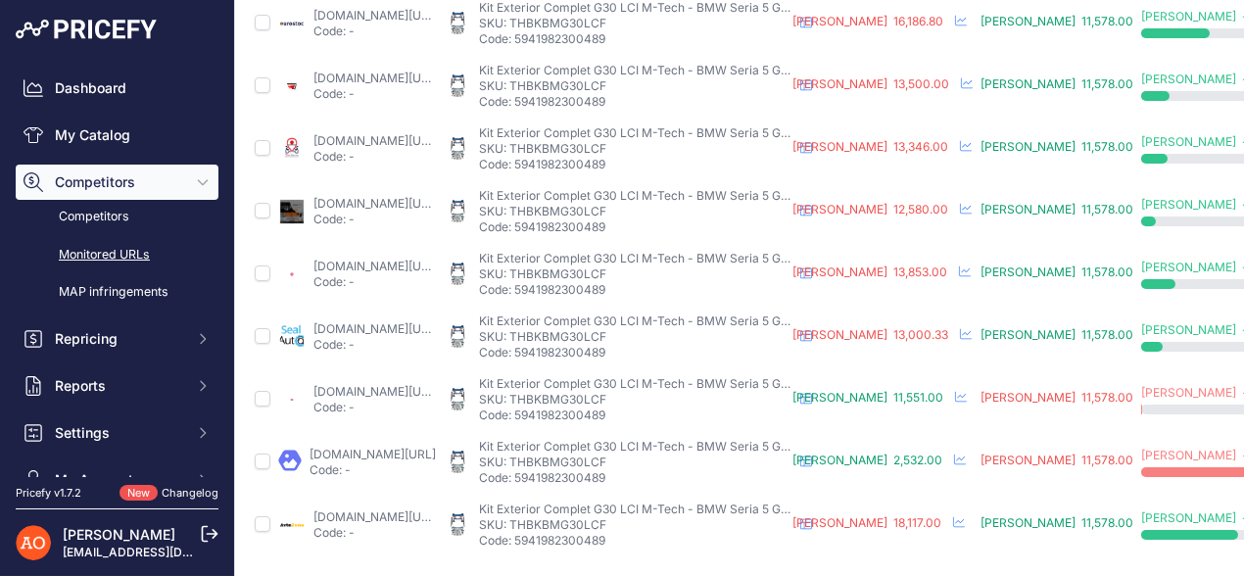
click at [356, 259] on link "emag.ro/pachet-exterior-complet-compatibil-cu-bmw-seria-5-g30-2017-2019-m-tech-…" at bounding box center [376, 266] width 126 height 15
click at [333, 321] on link "sealauto.ro/produs/pachet-exterior-complet-compatibil-cu-bmw-seria-5-g30-2017-2…" at bounding box center [376, 328] width 126 height 15
click at [343, 384] on link "dd-tuning.ro/bmw-5-g30-komplekt-obvisiv-restajling-m-tech.html?prirule_jdsnikfk…" at bounding box center [376, 391] width 126 height 15
click at [335, 447] on link "angeleye.ro/pachet-exterior-compatibil-cu-bmw-seria-5-g30-2017-2019-m-tech-desi…" at bounding box center [373, 454] width 126 height 15
click at [346, 509] on link "avtozona.ro/products/corp-trusa-bmw-5-serie-g30-2017-2019-m-tehnologie-proiecta…" at bounding box center [376, 516] width 126 height 15
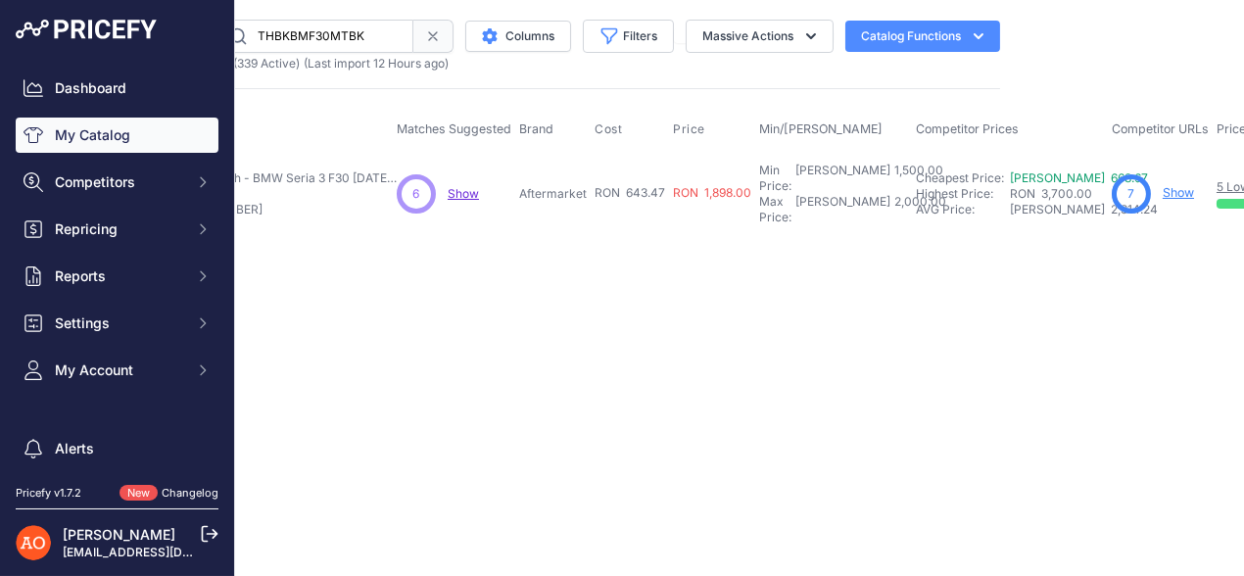
scroll to position [0, 604]
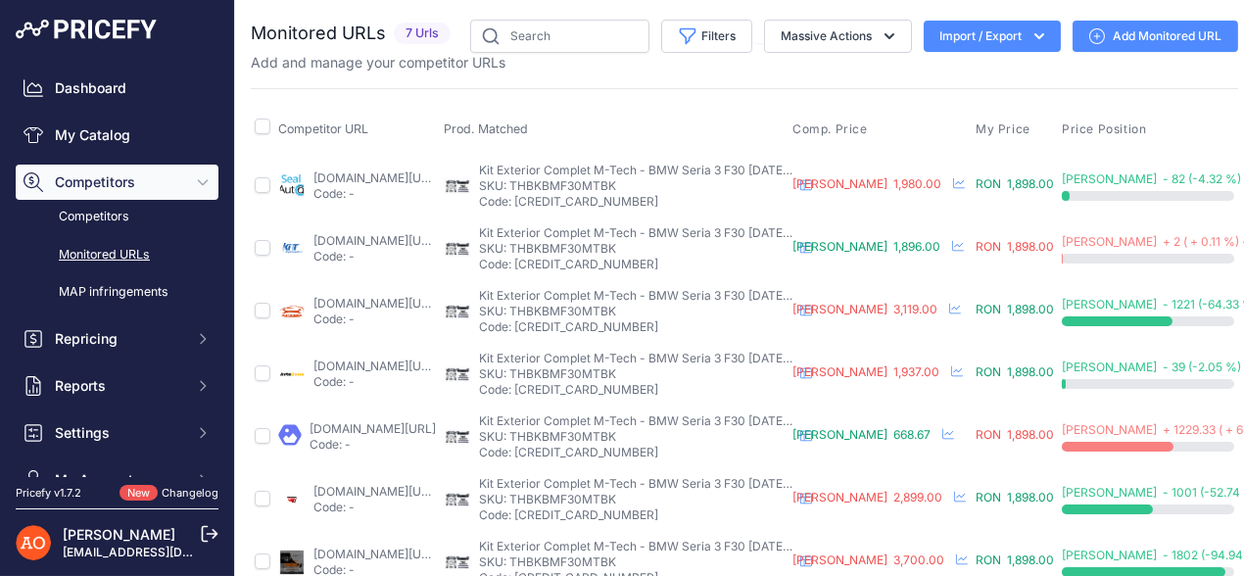
click at [399, 177] on link "sealauto.ro/produs/pachet-exterior-bmw-seria-3-f30-2011-2019-m-technik-design/?…" at bounding box center [376, 177] width 126 height 15
click at [417, 241] on link "accesoriiautotuning.ro/6001601pd/pachet-exterior-compatibil-cu-bmw-seria-3-f30-…" at bounding box center [376, 240] width 126 height 15
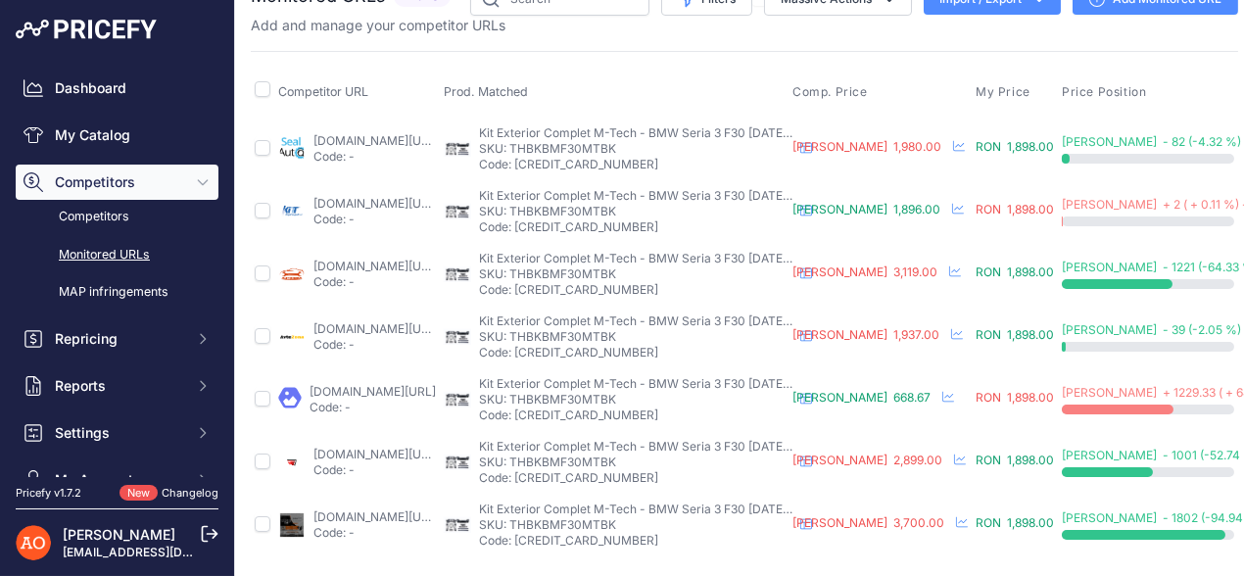
click at [421, 259] on link "autosema.ro/produs/pachet-exterior-compatibil-cu-bmw-seria-3-f30-2011-2019-m-te…" at bounding box center [376, 266] width 126 height 15
click at [426, 321] on link "avtozona.ro/products/corp-trusa-pentru-bmw-3-serie-f30-2011-2019?_pos=37&_sid=c…" at bounding box center [376, 328] width 126 height 15
click at [409, 384] on link "angeleye.ro/pachet-exterior-compatibil-cu-bmw-seria-3-f30-2011-2019-m-technik-d…" at bounding box center [373, 391] width 126 height 15
click at [408, 447] on link "angelsauto.ro/produs/pachet-exterior-bmw-seria-3-f30-2011-2019-m-technik-look/?…" at bounding box center [376, 454] width 126 height 15
click at [403, 509] on link "deluxetuning.ro/cumpara/pachet-exterior-compatibil-cu-bmw-seria-3-f30-2011-2019…" at bounding box center [376, 516] width 126 height 15
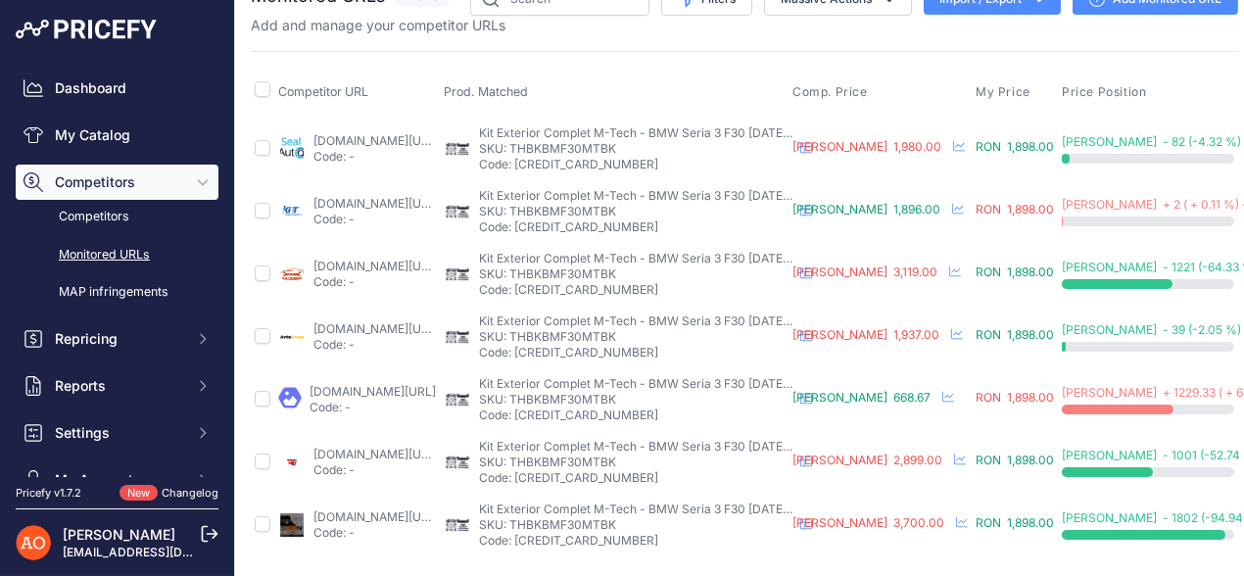
drag, startPoint x: 589, startPoint y: 134, endPoint x: 697, endPoint y: 139, distance: 108.8
click at [697, 141] on p "SKU: THBKBMF30MTBK" at bounding box center [635, 149] width 313 height 16
copy p "THBKBMF30MTBK"
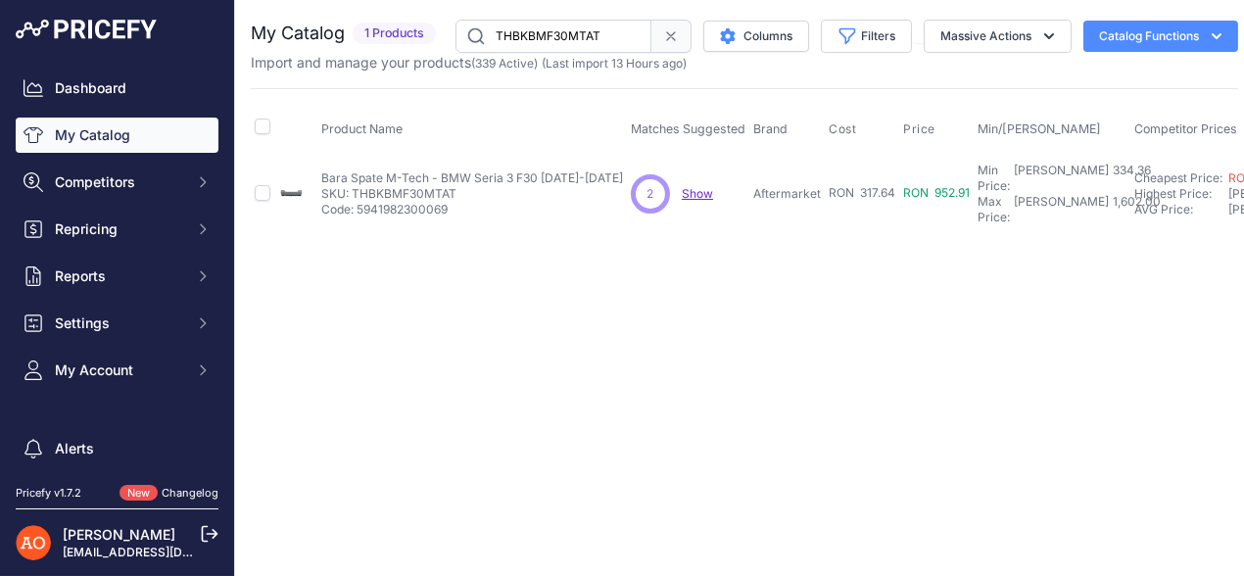
drag, startPoint x: 351, startPoint y: 183, endPoint x: 453, endPoint y: 186, distance: 101.9
click at [453, 186] on p "SKU: THBKBMF30MTAT" at bounding box center [472, 194] width 302 height 16
copy p "THBKBMF30MTAT"
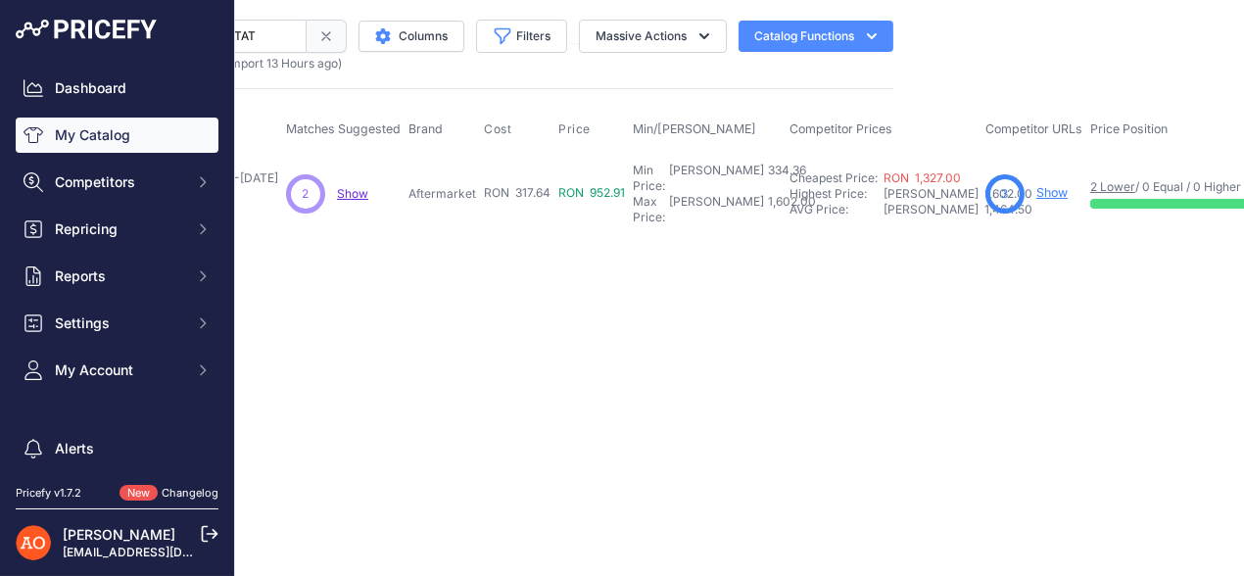
scroll to position [0, 558]
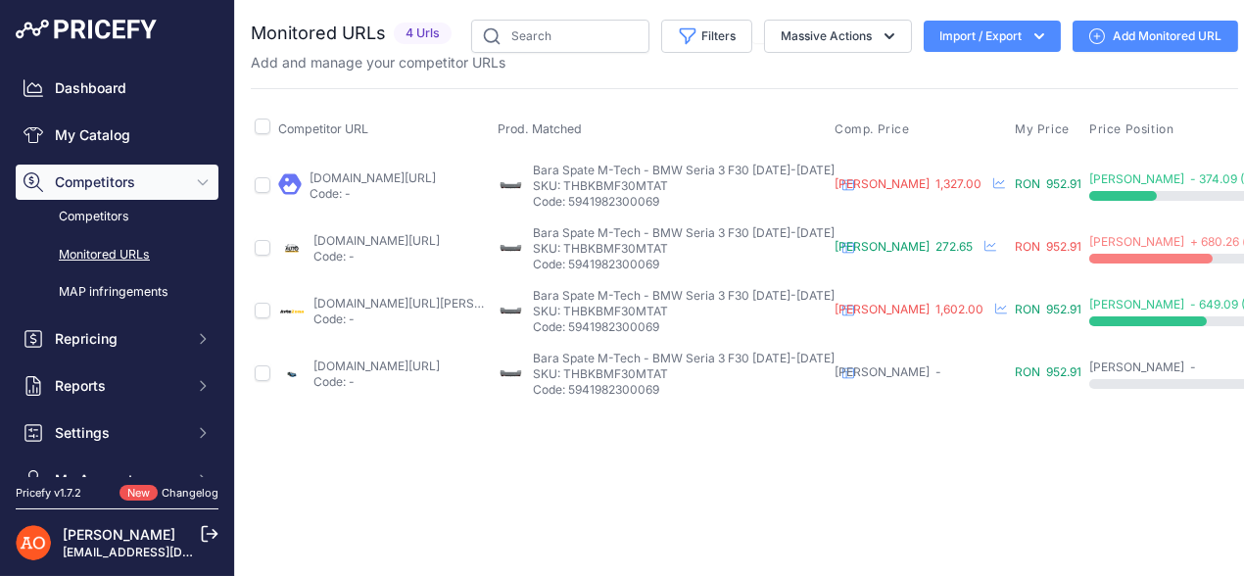
click at [408, 178] on link "[DOMAIN_NAME][URL]" at bounding box center [373, 177] width 126 height 15
click at [380, 301] on link "[DOMAIN_NAME][URL][PERSON_NAME]" at bounding box center [423, 303] width 221 height 15
click at [364, 366] on link "[DOMAIN_NAME][URL]" at bounding box center [376, 365] width 126 height 15
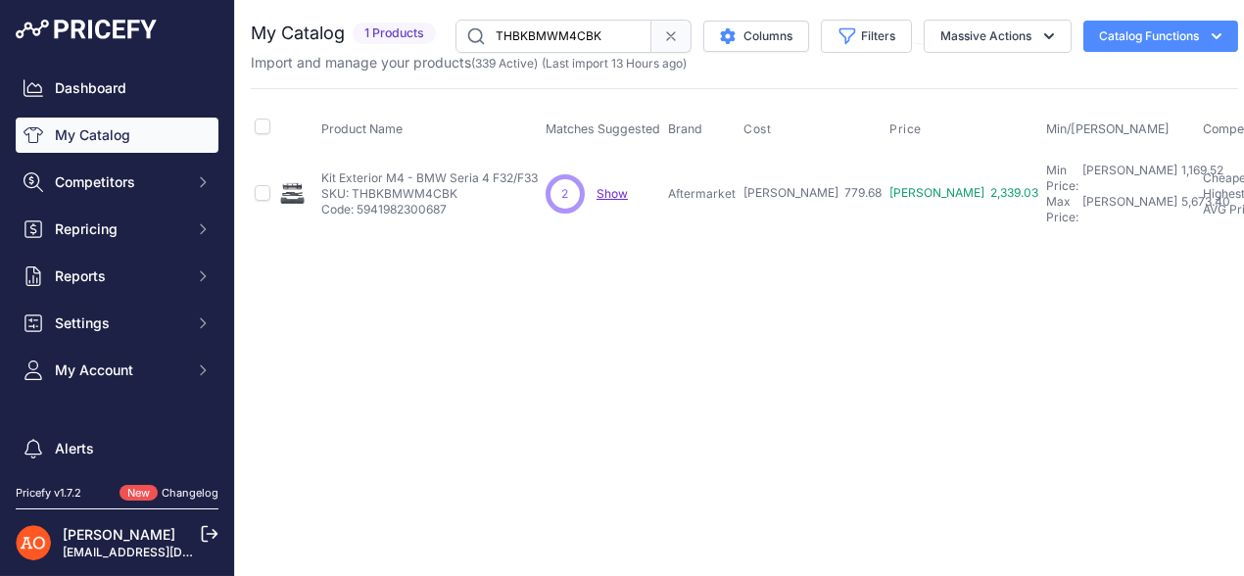
drag, startPoint x: 353, startPoint y: 186, endPoint x: 447, endPoint y: 185, distance: 94.0
click at [472, 186] on p "SKU: THBKBMWM4CBK" at bounding box center [429, 194] width 216 height 16
copy p "THBKBMWM4CBK"
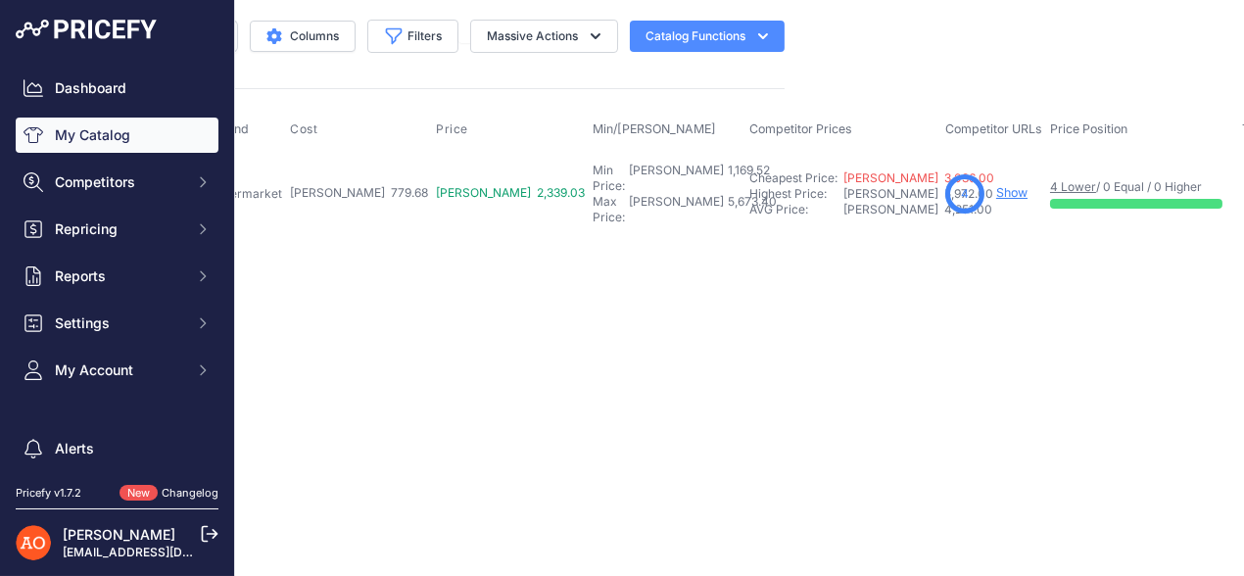
scroll to position [0, 517]
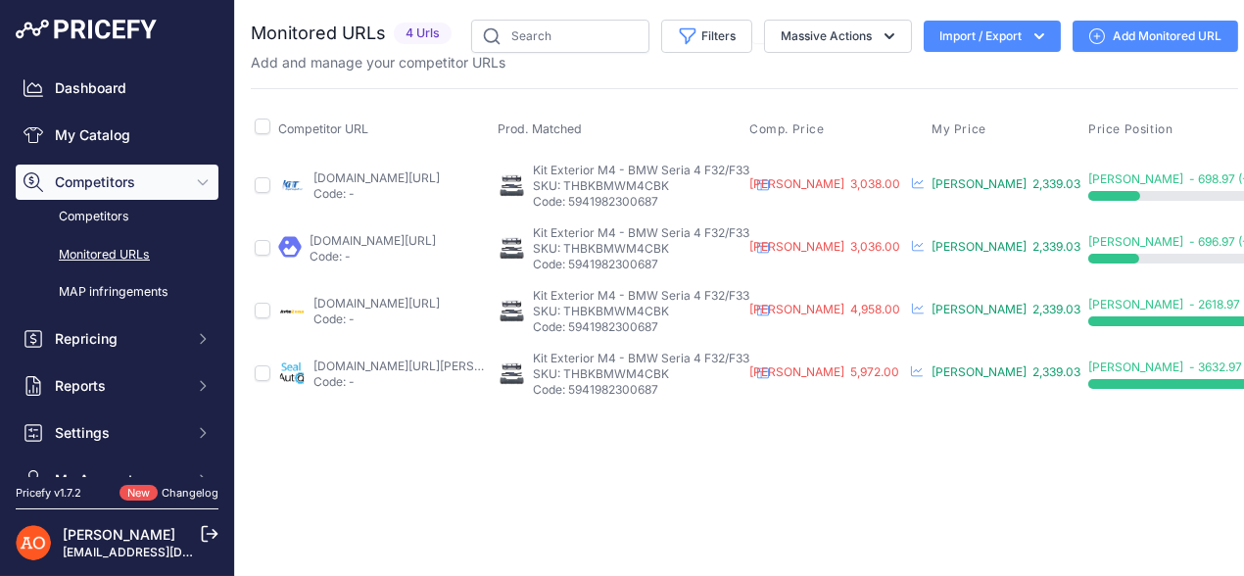
click at [325, 180] on link "[DOMAIN_NAME][URL]" at bounding box center [376, 177] width 126 height 15
click at [348, 239] on link "[DOMAIN_NAME][URL]" at bounding box center [373, 240] width 126 height 15
click at [333, 306] on link "[DOMAIN_NAME][URL]" at bounding box center [376, 303] width 126 height 15
click at [366, 358] on link "[DOMAIN_NAME][URL][PERSON_NAME]" at bounding box center [423, 365] width 221 height 15
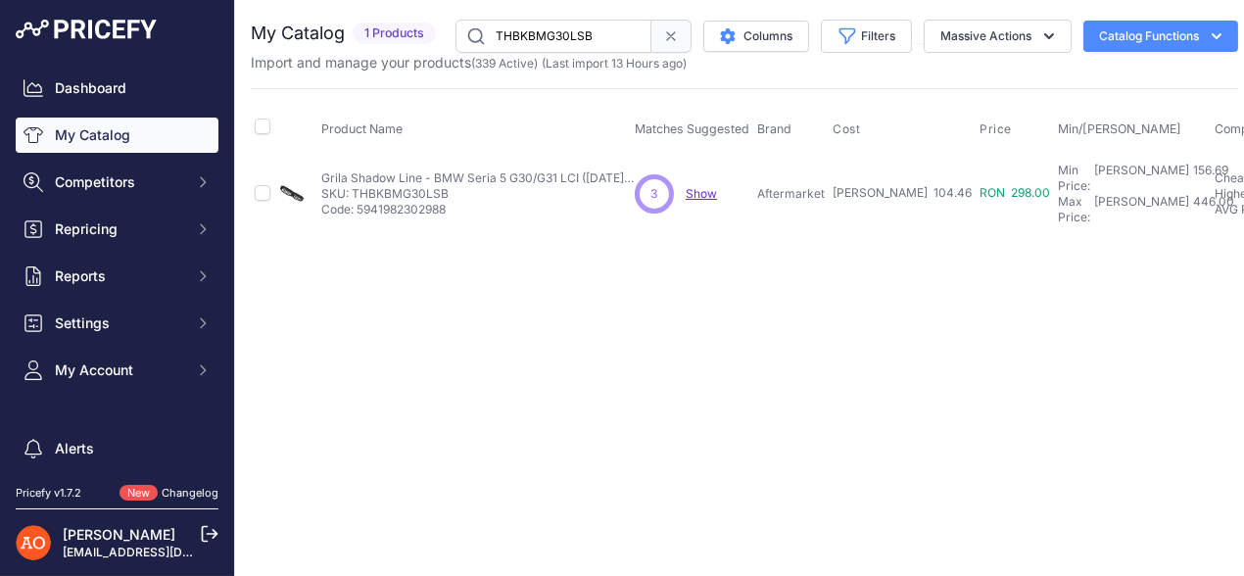
drag, startPoint x: 352, startPoint y: 185, endPoint x: 458, endPoint y: 184, distance: 106.8
click at [458, 186] on p "SKU: THBKBMG30LSB" at bounding box center [477, 194] width 313 height 16
copy p "THBKBMG30LSB"
drag, startPoint x: 802, startPoint y: 560, endPoint x: 934, endPoint y: 562, distance: 132.2
click at [934, 562] on main "Close You are not connected to the internet." at bounding box center [744, 288] width 1019 height 576
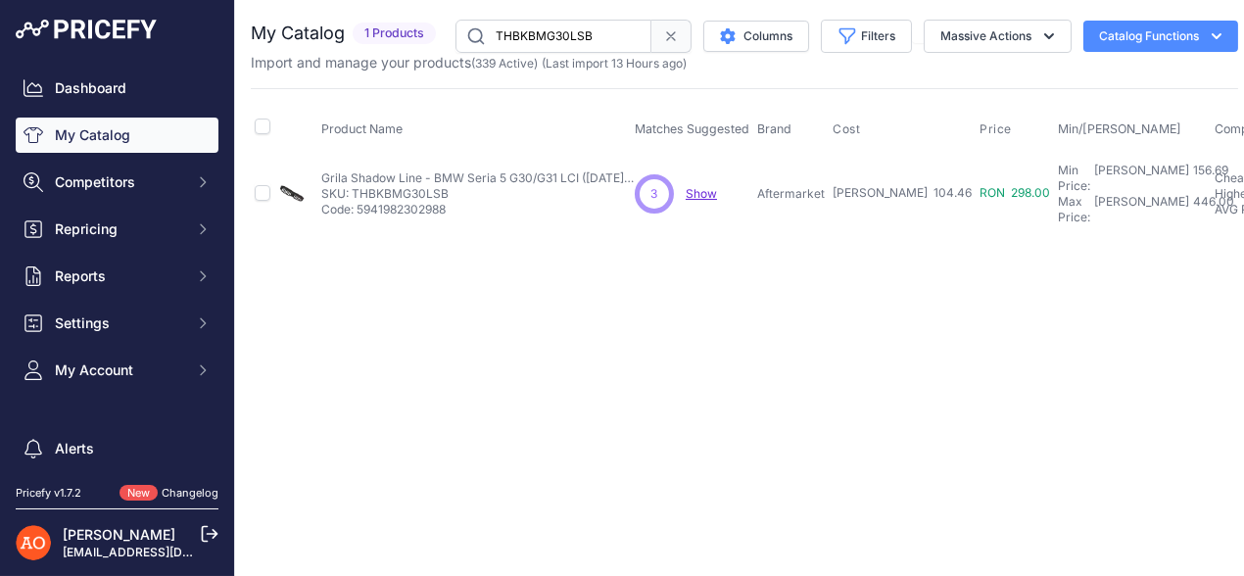
click at [819, 540] on div "Close You are not connected to the internet." at bounding box center [744, 288] width 1019 height 576
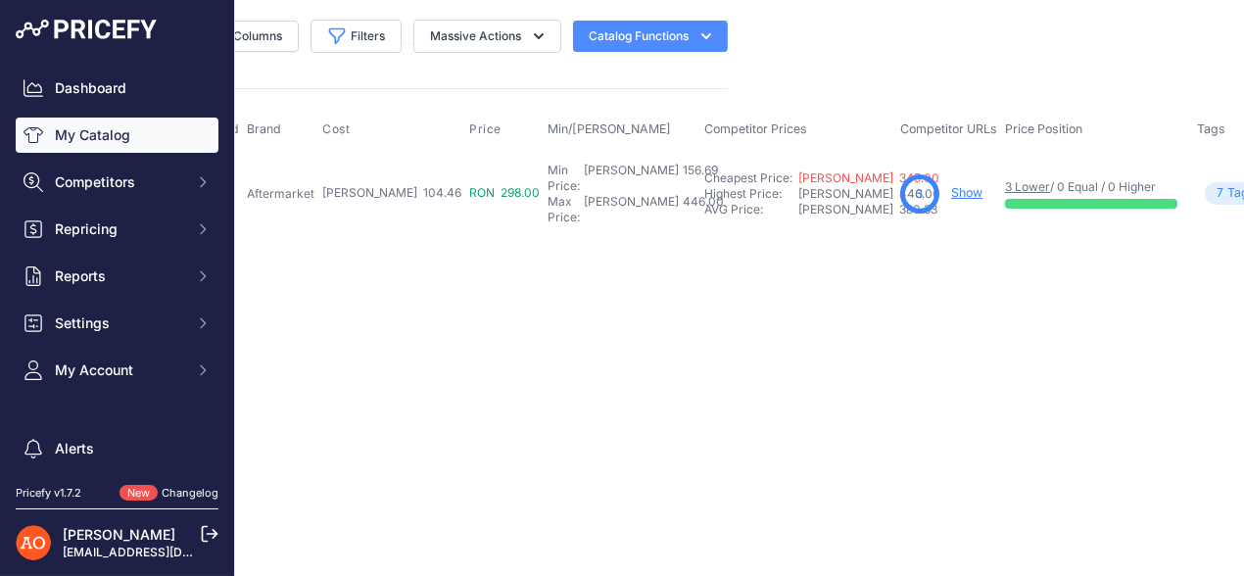
scroll to position [0, 589]
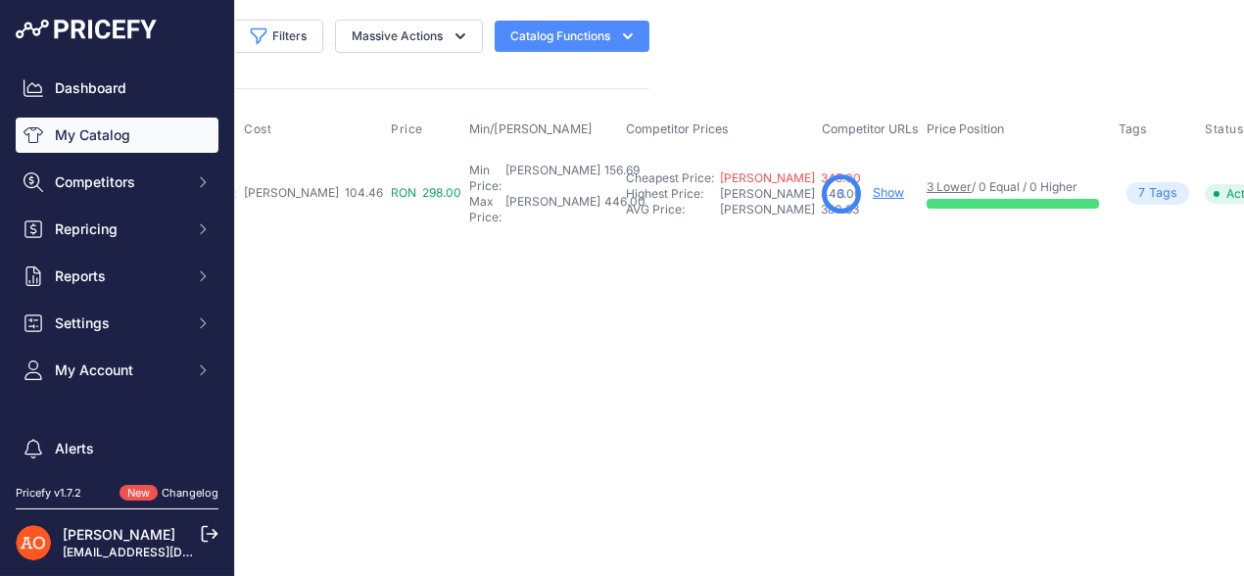
click at [720, 38] on main "Close You are not connected to the internet." at bounding box center [744, 288] width 1019 height 576
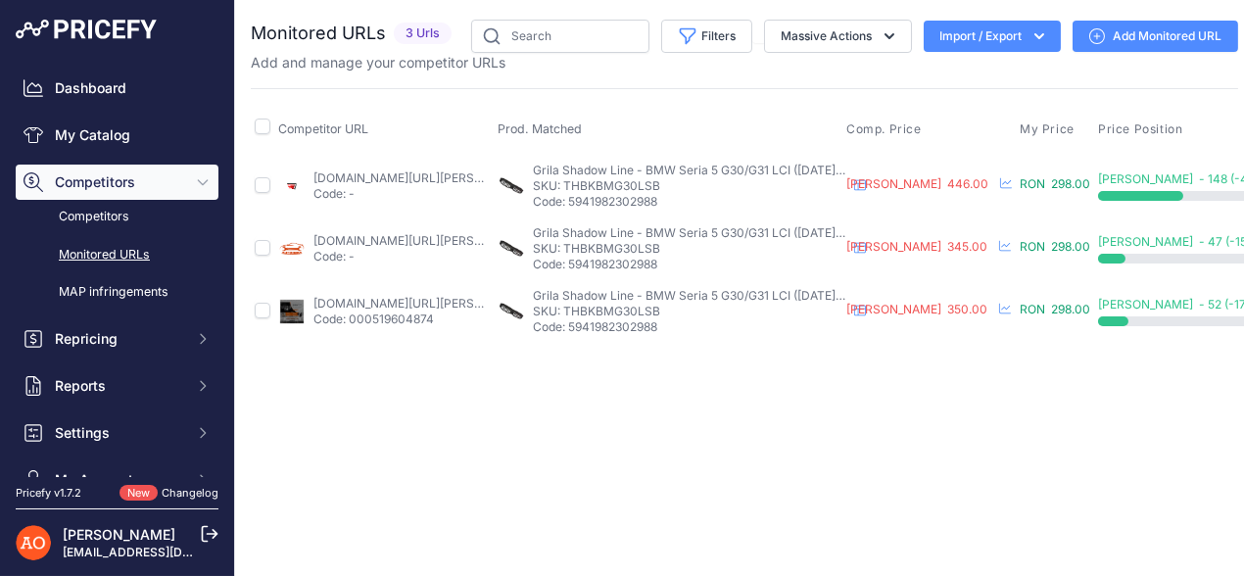
click at [357, 181] on link "angelsauto.ro/produs/grile-centrale-bmw-g30-g31-lci-07-2020-up-negru-lucios-m-l…" at bounding box center [423, 177] width 221 height 15
click at [420, 235] on link "autosema.ro/produs/grile-duble-bmw-seria-5-g30-g31-lci-2020-up/?prirule_jdsnikf…" at bounding box center [423, 240] width 221 height 15
click at [387, 302] on link "deluxetuning.ro/cumpara/grile-centrale-compatibil-bmw-seria-5-g30-g31-2020-negr…" at bounding box center [423, 303] width 221 height 15
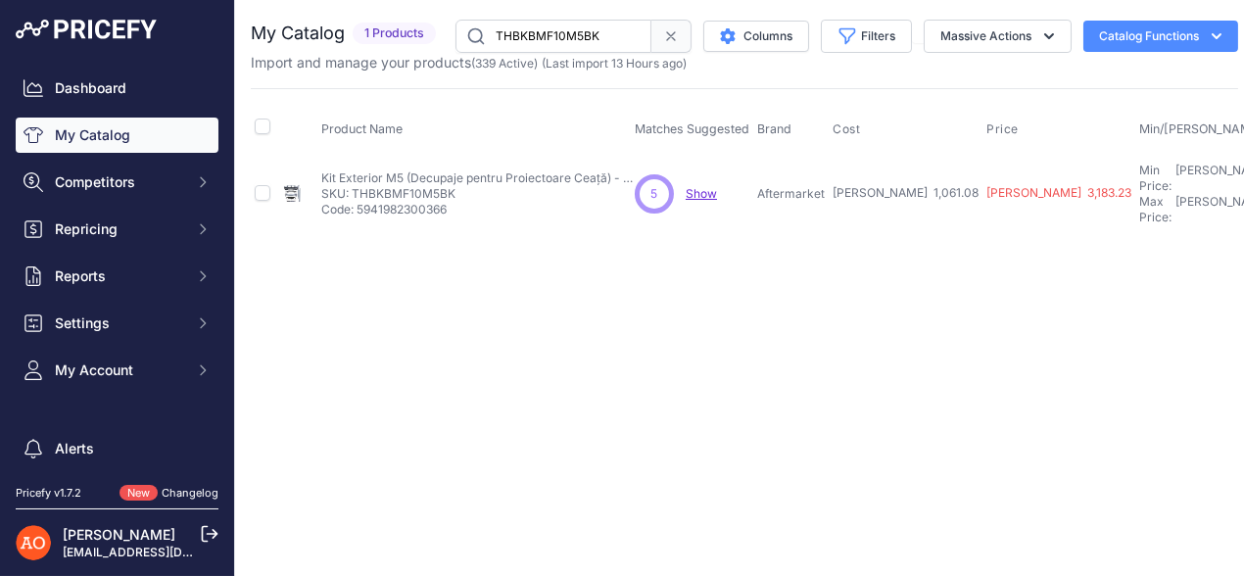
drag, startPoint x: 352, startPoint y: 188, endPoint x: 477, endPoint y: 186, distance: 125.4
click at [477, 186] on p "SKU: THBKBMF10M5BK" at bounding box center [477, 194] width 313 height 16
copy p "THBKBMF10M5BK"
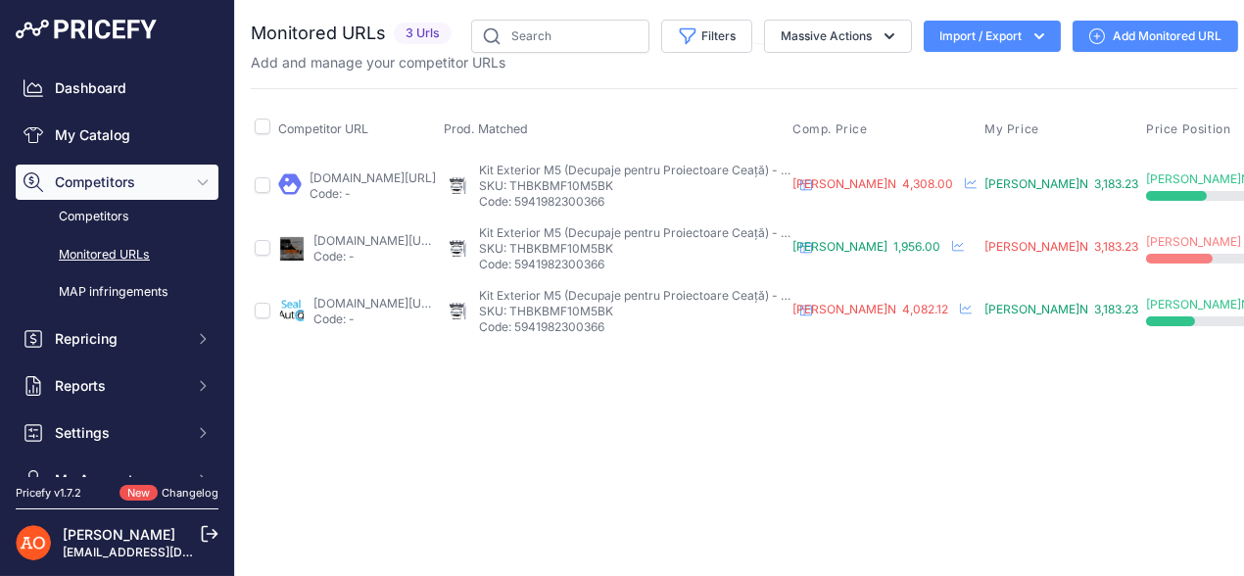
click at [436, 174] on link "[DOMAIN_NAME][URL]" at bounding box center [373, 177] width 126 height 15
click at [327, 250] on p "Code: -" at bounding box center [374, 257] width 122 height 16
click at [382, 233] on link "deluxetuning.ro/cumpara/pachet-exterior-complet-compatibil-cu-bmw-seria-5-f10-2…" at bounding box center [376, 240] width 126 height 15
click at [409, 307] on link "sealauto.ro/produs/pachet-exterior-bmw-seria-5-f10-2011-2017-m5-design/?prirule…" at bounding box center [376, 303] width 126 height 15
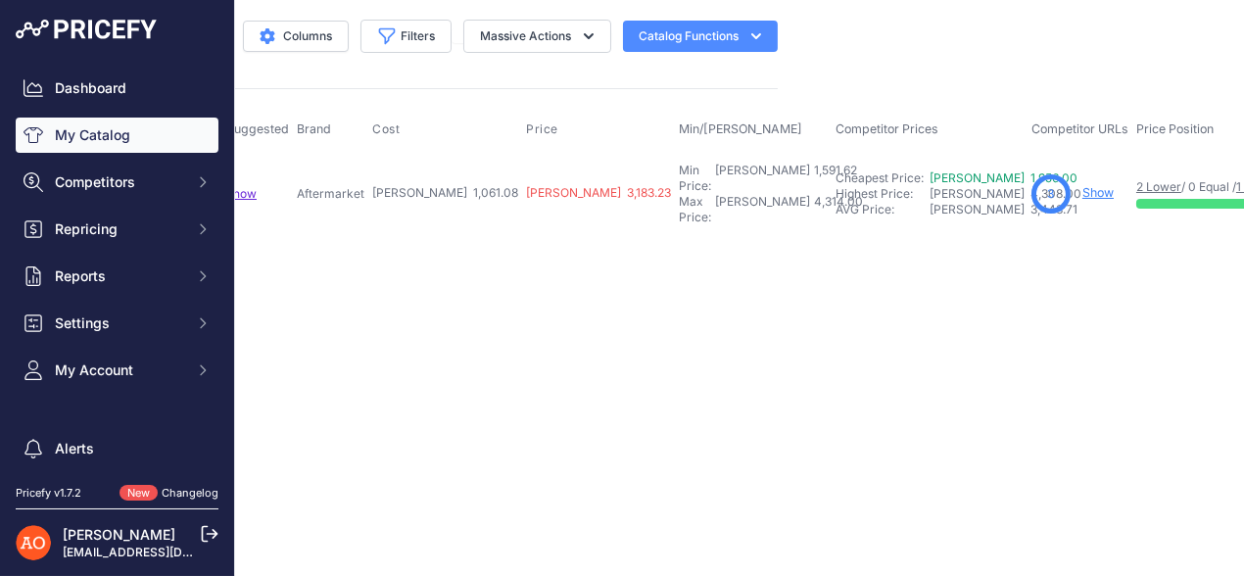
scroll to position [0, 514]
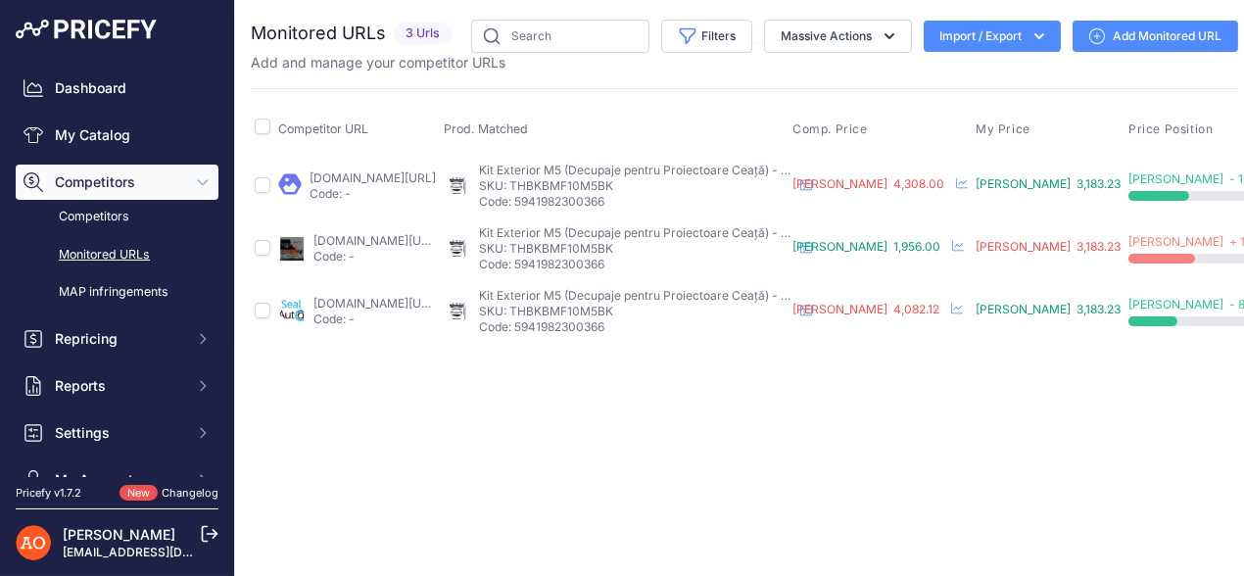
scroll to position [0, 11]
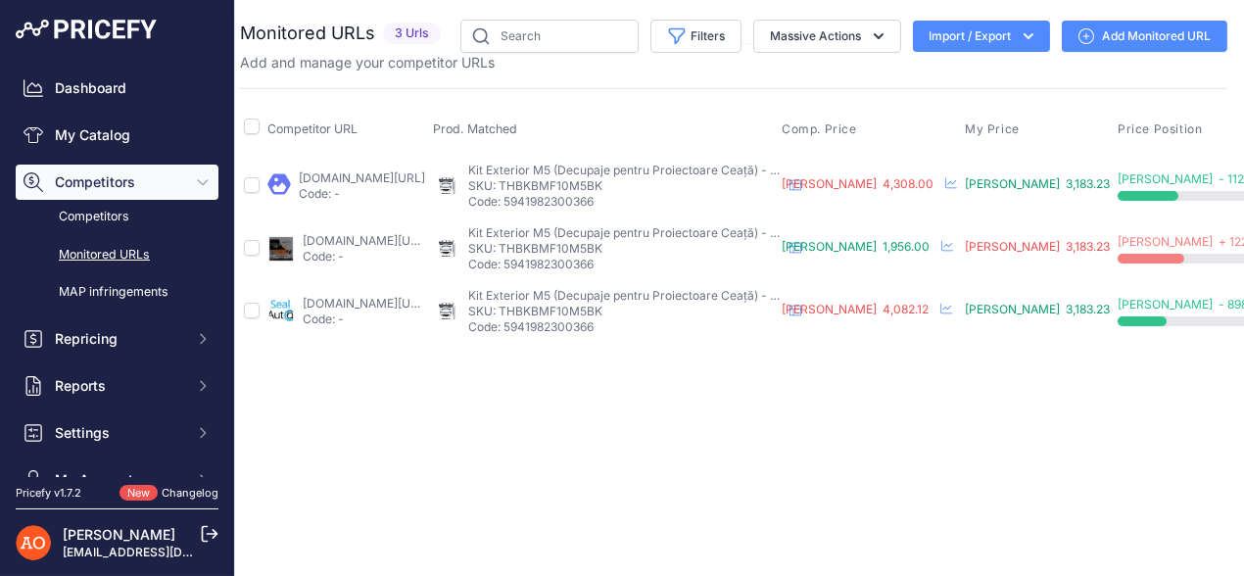
click at [643, 547] on div "Close You are not connected to the internet." at bounding box center [733, 288] width 1019 height 576
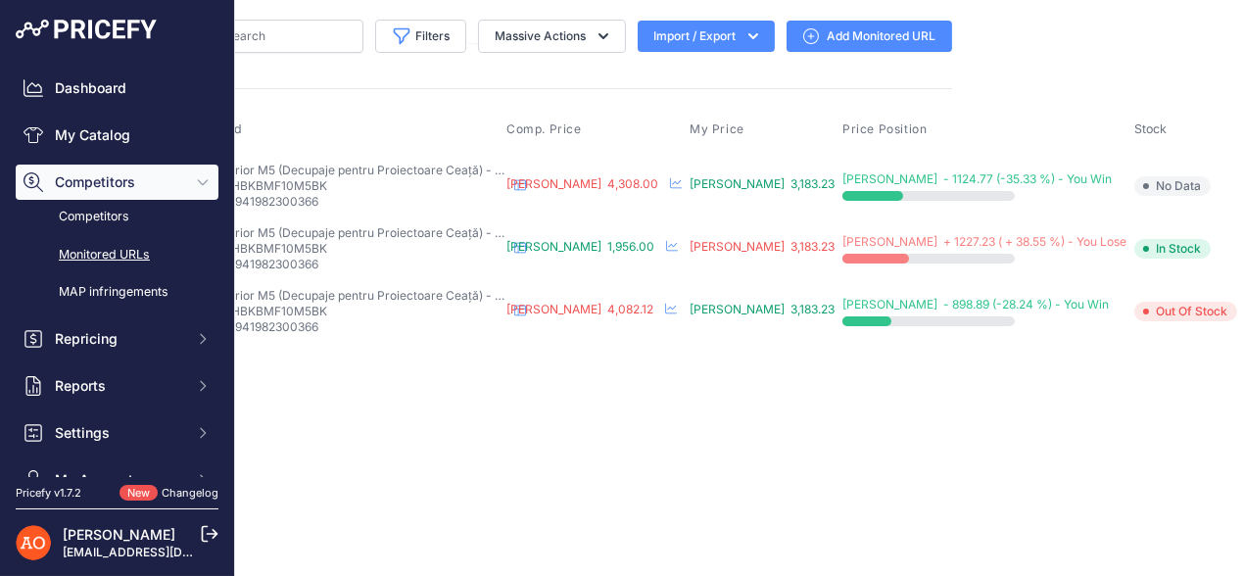
scroll to position [0, 0]
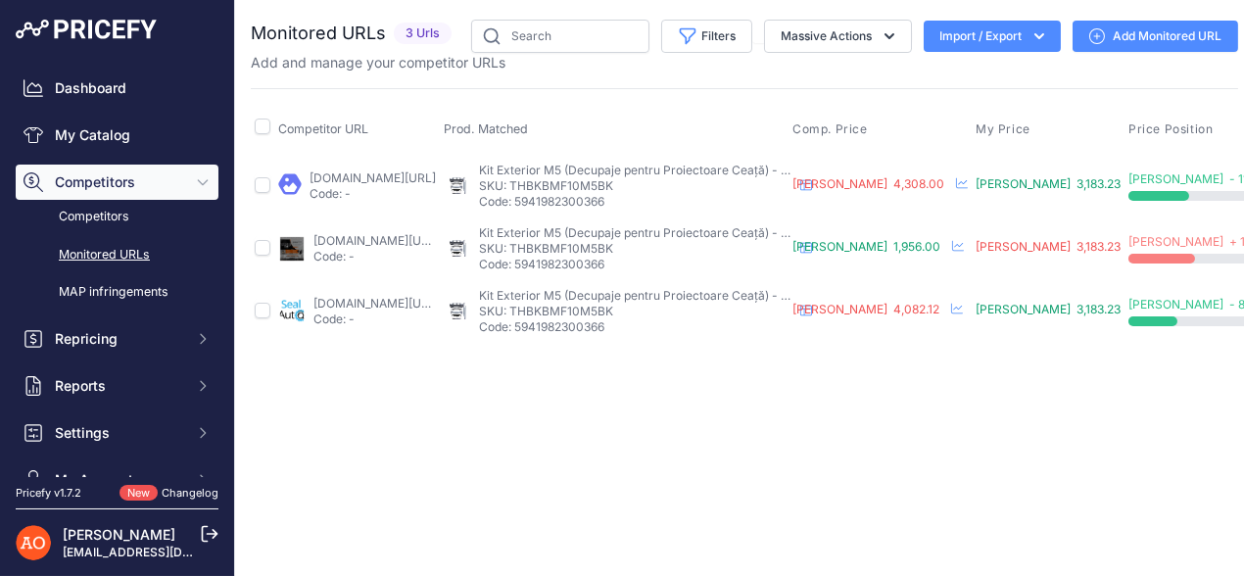
click at [401, 170] on link "angeleye.ro/pachet-exterior-complet-compatibil-cu-bmw-seria-5-f10-2011-2017-m5-…" at bounding box center [373, 177] width 126 height 15
click at [368, 245] on link "deluxetuning.ro/cumpara/pachet-exterior-complet-compatibil-cu-bmw-seria-5-f10-2…" at bounding box center [376, 240] width 126 height 15
click at [360, 299] on link "sealauto.ro/produs/pachet-exterior-bmw-seria-5-f10-2011-2017-m5-design/?prirule…" at bounding box center [376, 303] width 126 height 15
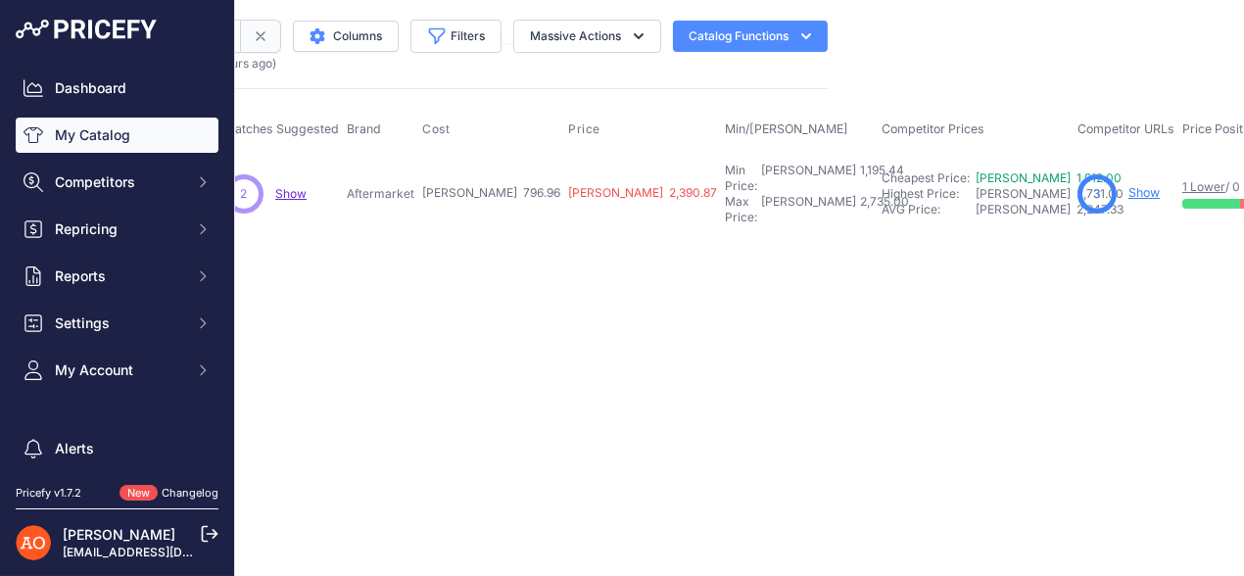
scroll to position [0, 500]
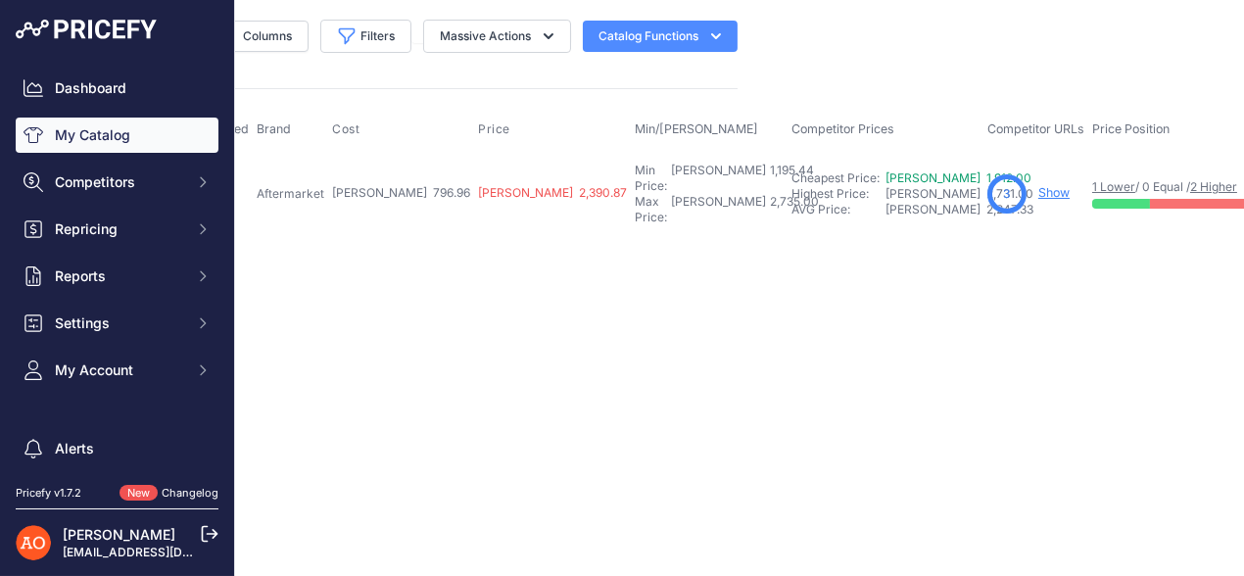
drag, startPoint x: 921, startPoint y: 186, endPoint x: 873, endPoint y: 240, distance: 72.1
click at [864, 266] on main "Close You are not connected to the internet." at bounding box center [744, 288] width 1019 height 576
click at [1038, 185] on link "Show" at bounding box center [1053, 192] width 31 height 15
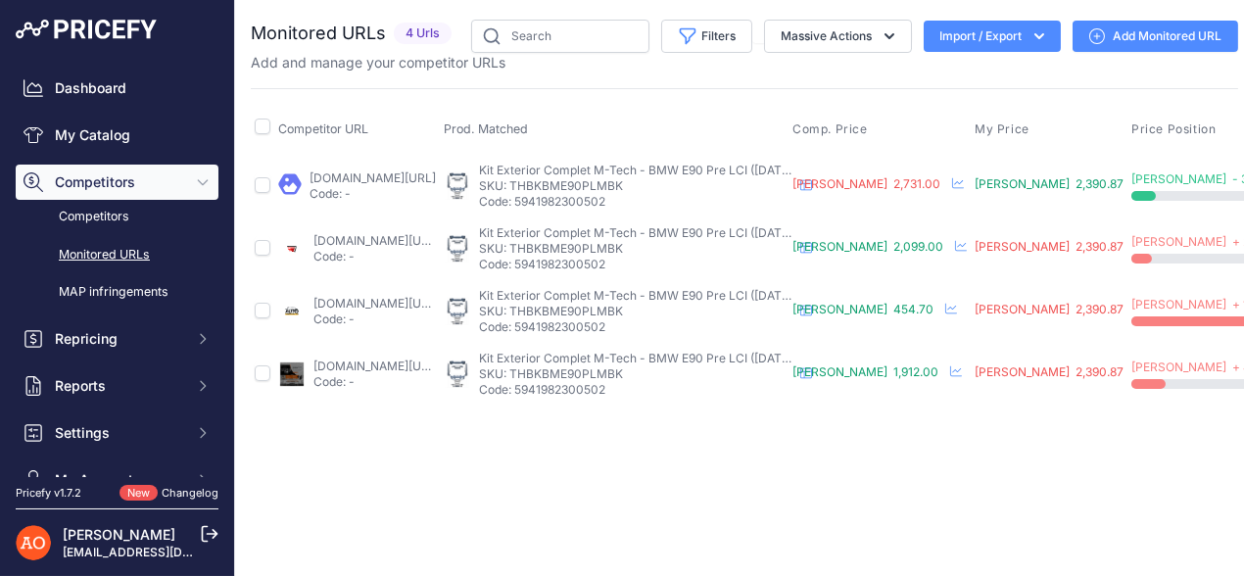
click at [406, 172] on link "angeleye.ro/kit-exterior-compatibil-cu-bmw-seria-3-e90-2005-2008-m-technik-desi…" at bounding box center [373, 177] width 126 height 15
click at [365, 241] on link "angelsauto.ro/produs/pachet-m-exterior-bmw-seria-3-e90-2005-2008-m-technik-cu-p…" at bounding box center [376, 240] width 126 height 15
click at [401, 365] on link "deluxetuning.ro/cumpara/kit-exterior-compatibil-cu-bmw-seria-3-e90-2004-2008-m-…" at bounding box center [376, 365] width 126 height 15
drag, startPoint x: 588, startPoint y: 184, endPoint x: 701, endPoint y: 184, distance: 113.6
click at [701, 184] on p "SKU: THBKBME90PLMBK" at bounding box center [635, 186] width 313 height 16
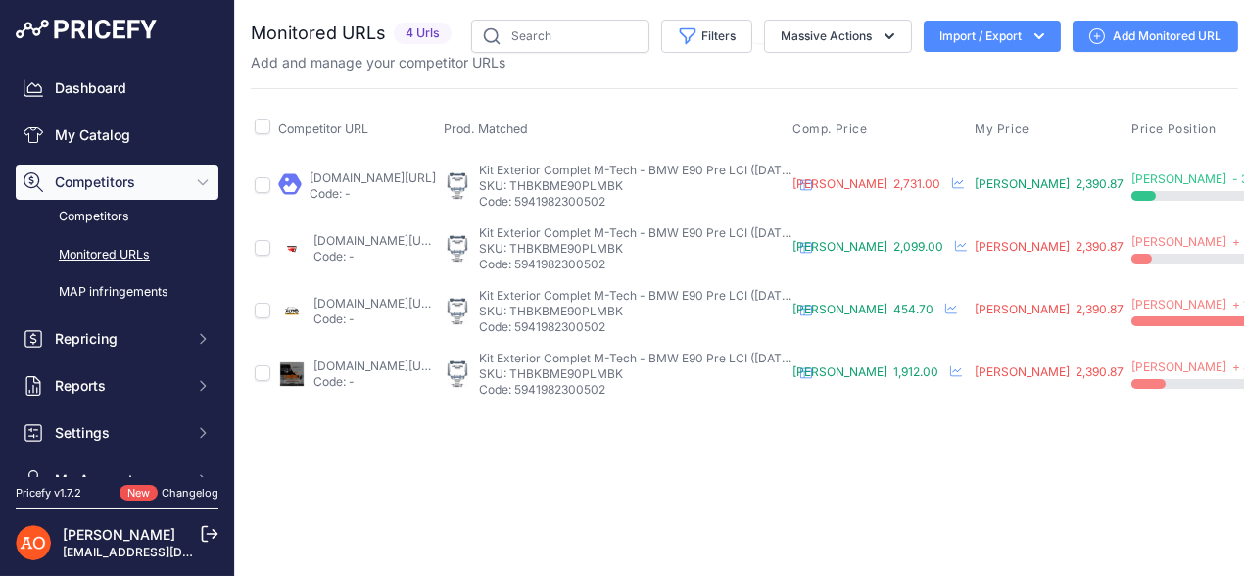
copy p "THBKBME90PLMBK"
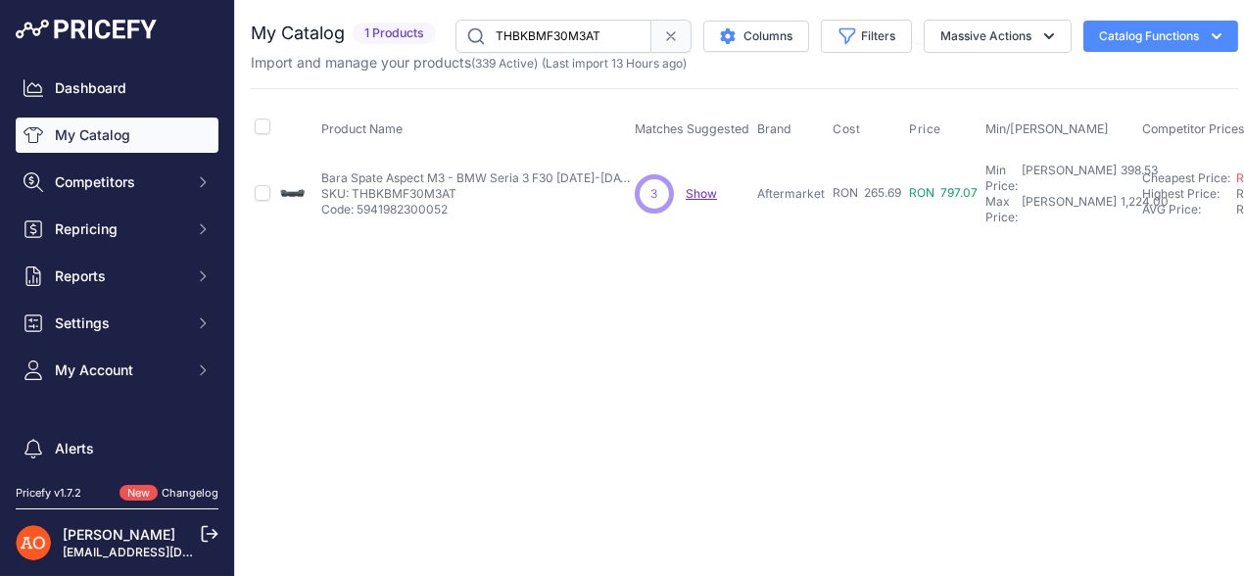
drag, startPoint x: 348, startPoint y: 185, endPoint x: 453, endPoint y: 188, distance: 105.8
click at [453, 188] on p "SKU: THBKBMF30M3AT" at bounding box center [477, 194] width 313 height 16
copy p "THBKBMF30M3AT"
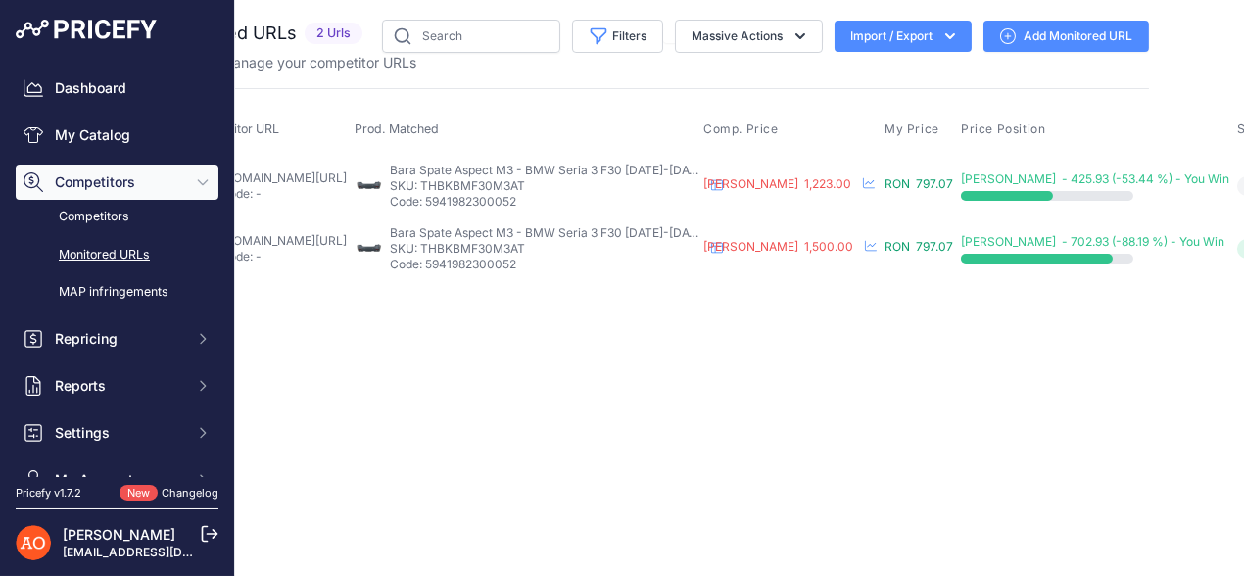
scroll to position [0, 207]
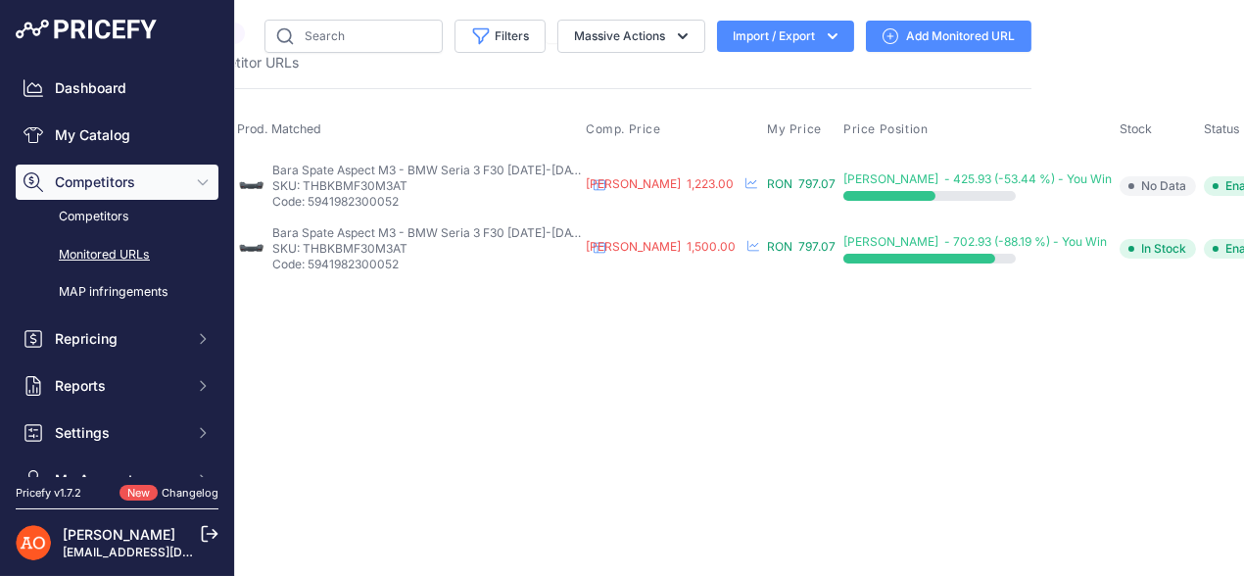
click at [229, 173] on link "angeleye.ro/bara-spate-compatibil-cu-bmw-seria-3-f30-2011-2019-m3-sport-design/…" at bounding box center [166, 177] width 126 height 15
click at [229, 237] on link "accesoriituningconstanta.ro/products/bara-spate-bmw-seria-3-f30-mtech-design-ta…" at bounding box center [166, 240] width 126 height 15
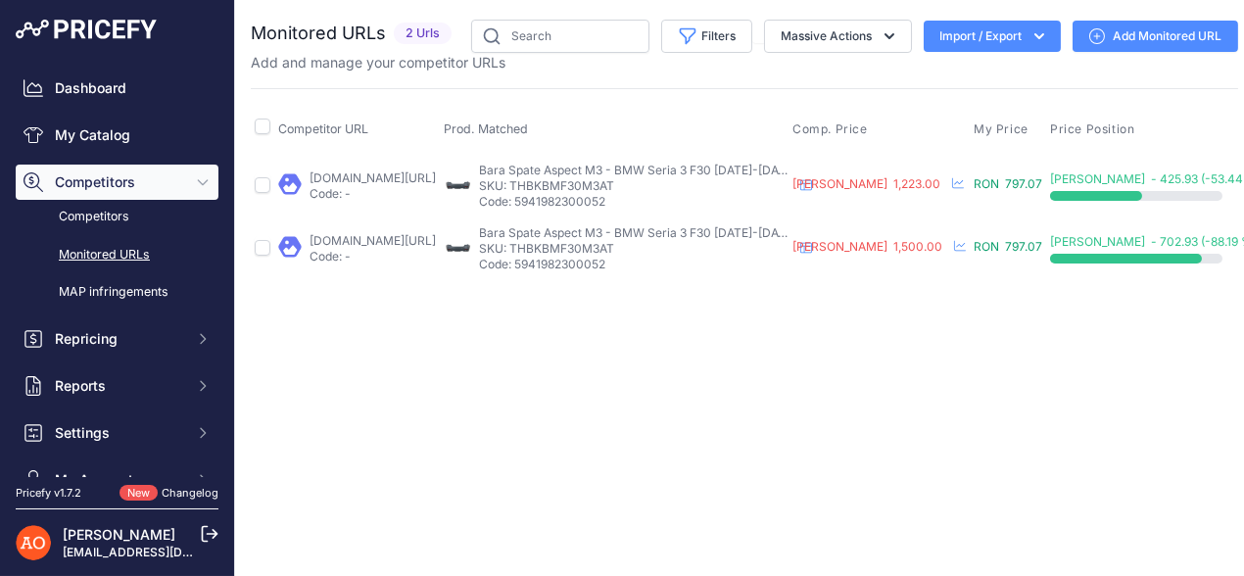
drag, startPoint x: 589, startPoint y: 185, endPoint x: 695, endPoint y: 193, distance: 107.0
click at [695, 193] on div "Bara Spate Aspect M3 - BMW Seria 3 F30 2011-2019 Bara Spate Aspect M3 - BMW Ser…" at bounding box center [635, 186] width 313 height 47
drag, startPoint x: 587, startPoint y: 247, endPoint x: 693, endPoint y: 246, distance: 106.8
click at [695, 246] on p "SKU: THBKBMF30M3AT" at bounding box center [635, 249] width 313 height 16
copy p "THBKBMF30M3AT"
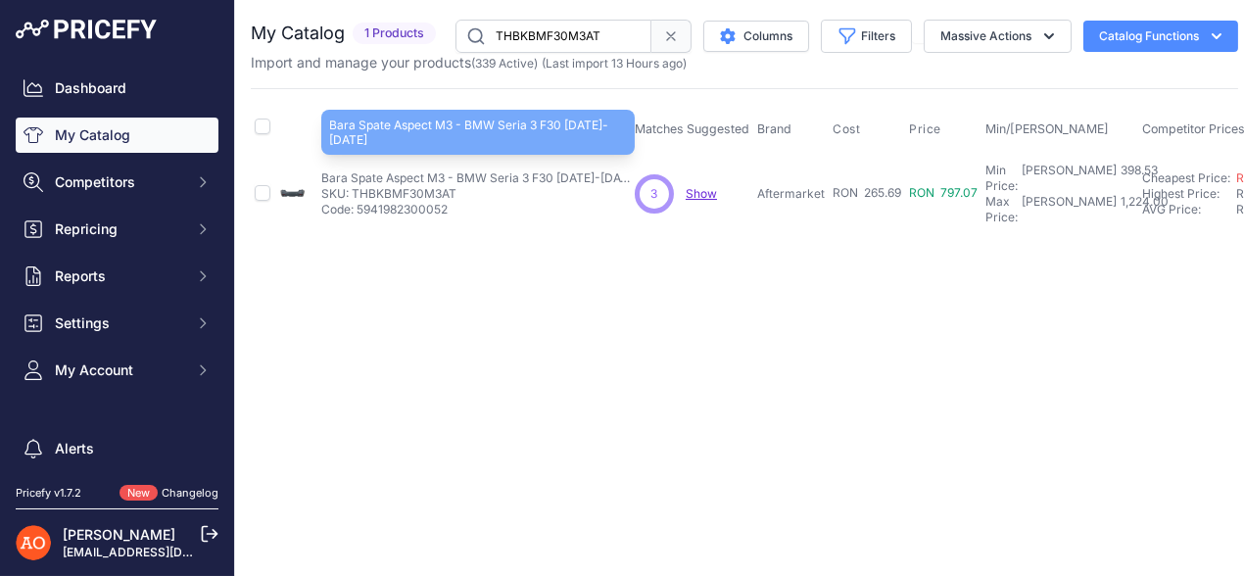
drag, startPoint x: 455, startPoint y: 172, endPoint x: 611, endPoint y: 165, distance: 155.9
click at [611, 170] on p "Bara Spate Aspect M3 - BMW Seria 3 F30 [DATE]-[DATE]" at bounding box center [477, 178] width 313 height 16
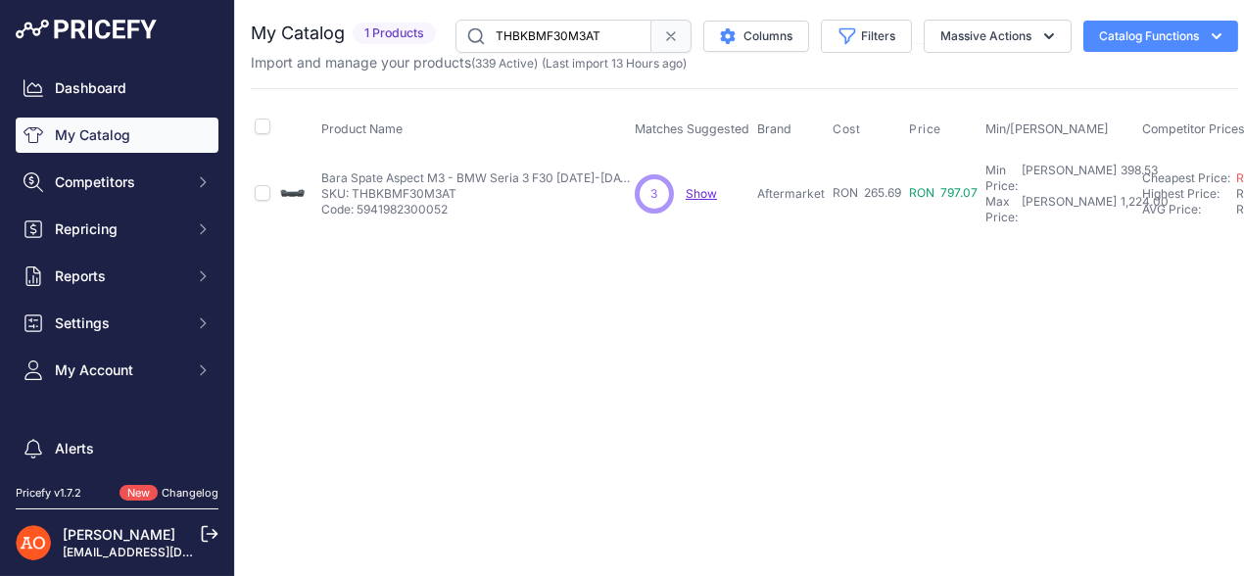
click at [617, 328] on div "Close You are not connected to the internet." at bounding box center [744, 288] width 1019 height 576
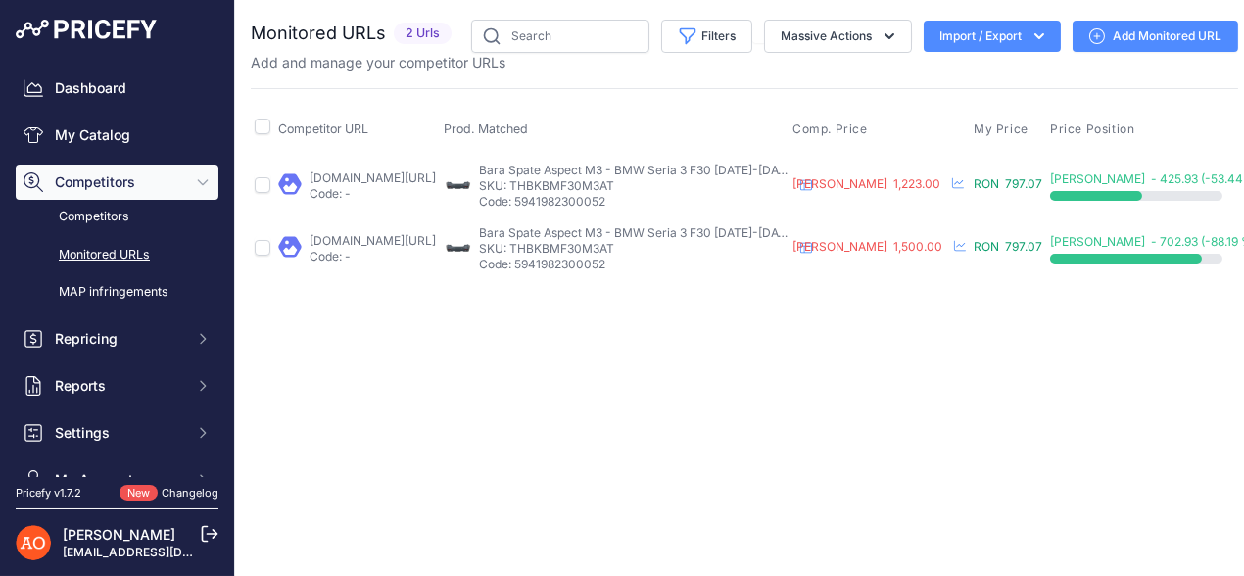
click at [378, 182] on link "[DOMAIN_NAME][URL]" at bounding box center [373, 177] width 126 height 15
click at [419, 240] on link "accesoriituningconstanta.ro/products/bara-spate-bmw-seria-3-f30-mtech-design-ta…" at bounding box center [373, 240] width 126 height 15
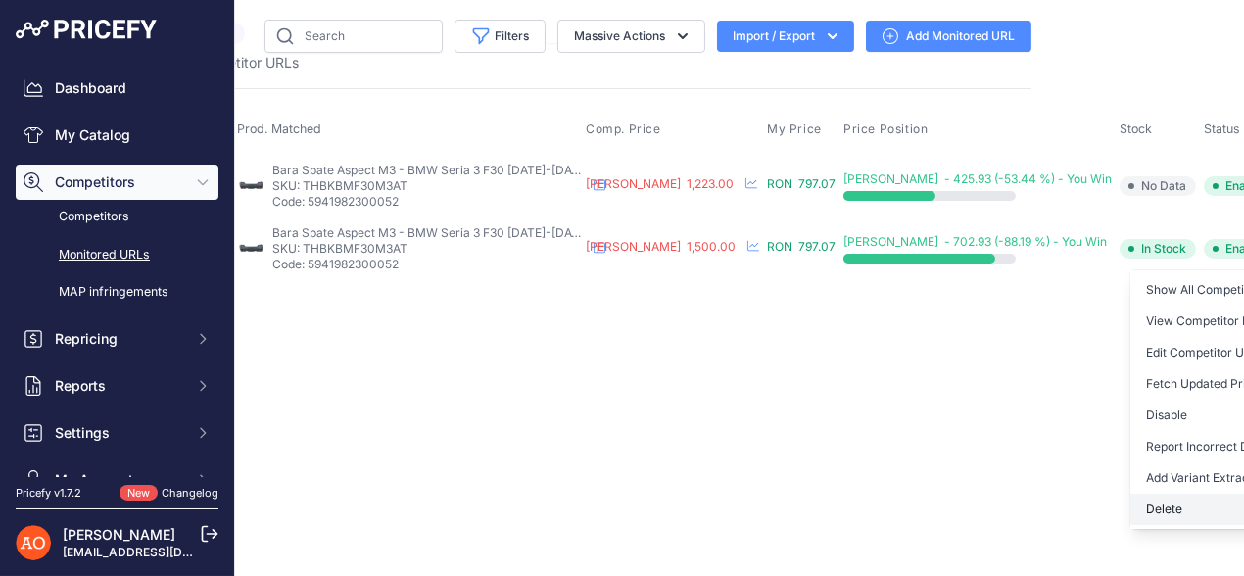
click at [1130, 499] on button "Delete" at bounding box center [1230, 509] width 200 height 31
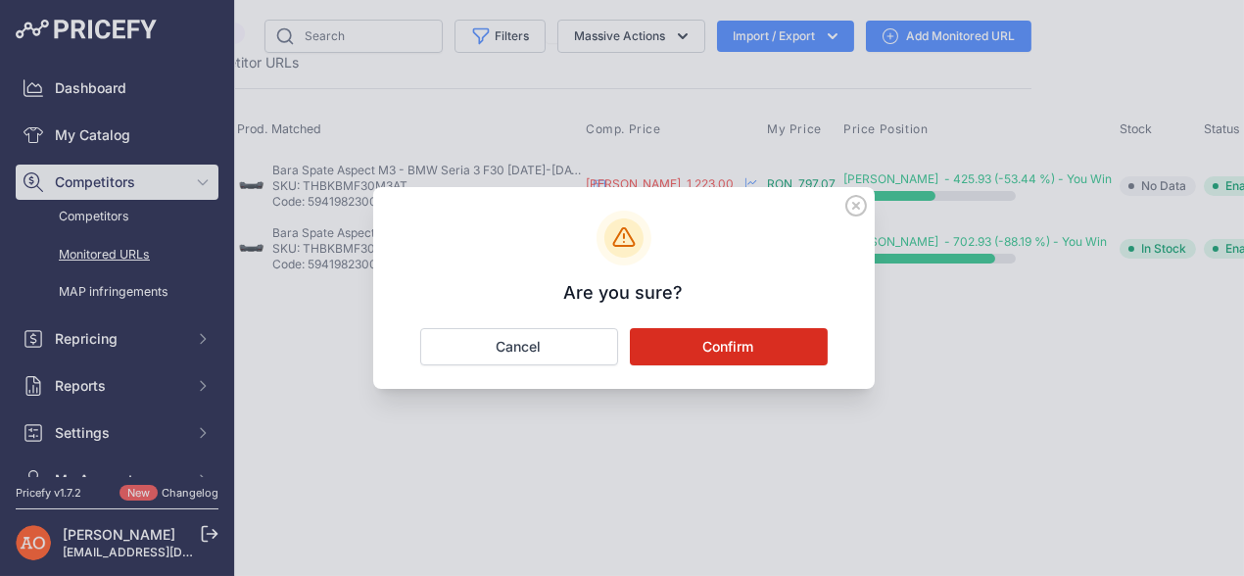
click at [732, 348] on button "Confirm" at bounding box center [729, 346] width 198 height 37
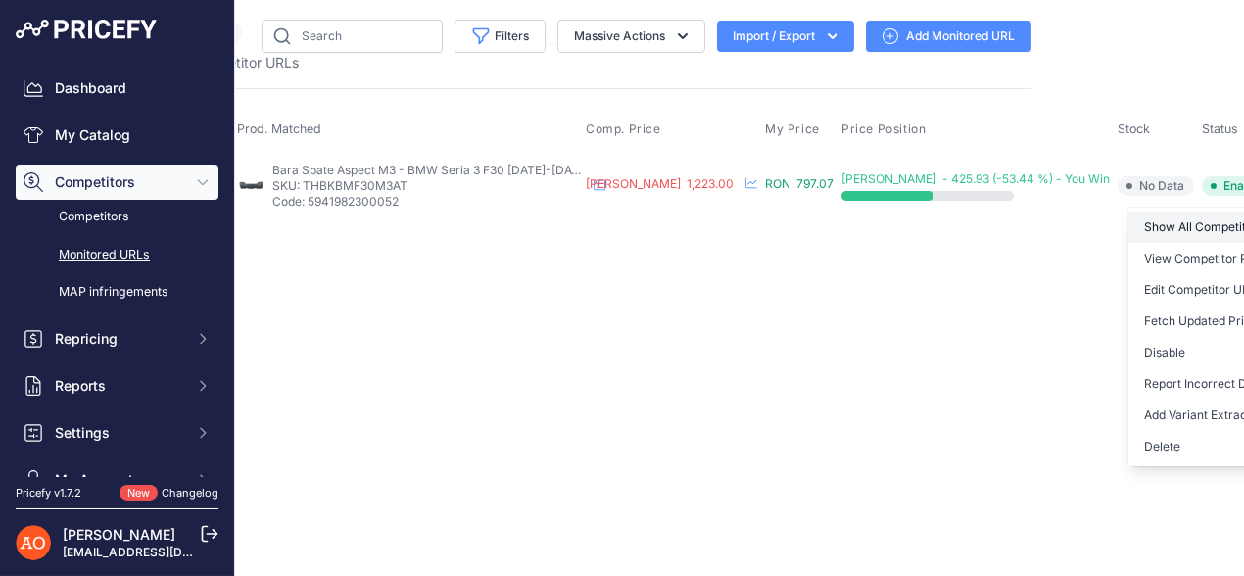
click at [1175, 231] on link "Show All Competitors URLs" at bounding box center [1228, 227] width 200 height 31
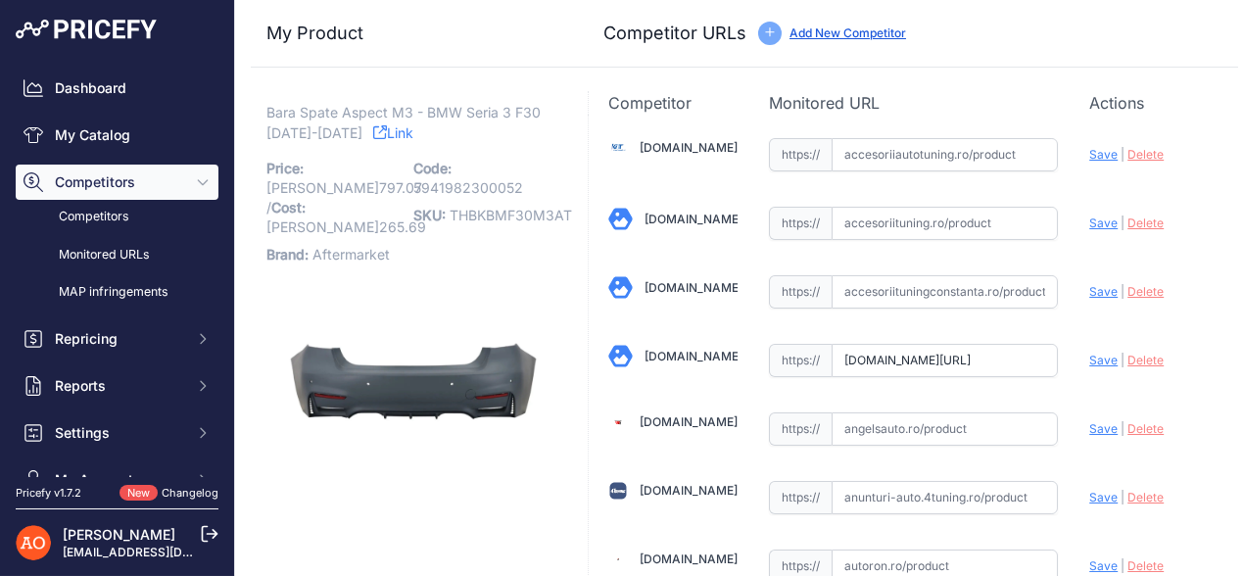
click at [1089, 357] on span "Save" at bounding box center [1103, 360] width 28 height 15
type input "[URL][DOMAIN_NAME]"
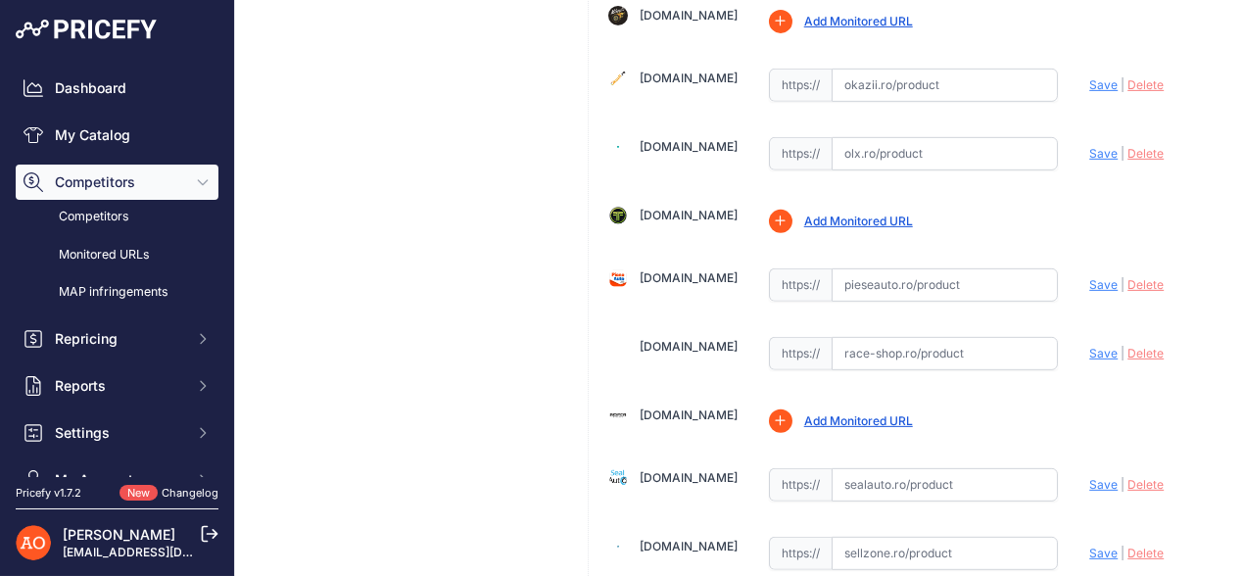
scroll to position [2056, 0]
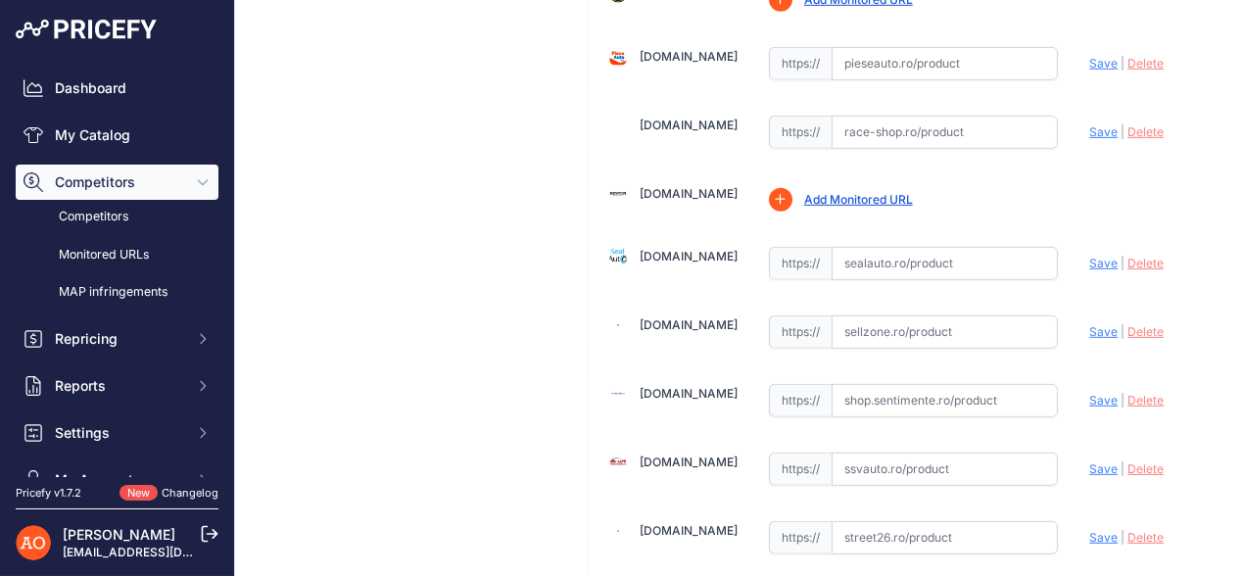
click at [913, 247] on input "text" at bounding box center [945, 263] width 227 height 33
paste input "https://sealauto.ro/produs/bara-spate-bmw-seria-3-f30-2011-2019-m3-sport-design…"
click at [1091, 256] on span "Save" at bounding box center [1103, 263] width 28 height 15
type input "https://sealauto.ro/produs/bara-spate-bmw-seria-3-f30-2011-2019-m3-sport-design…"
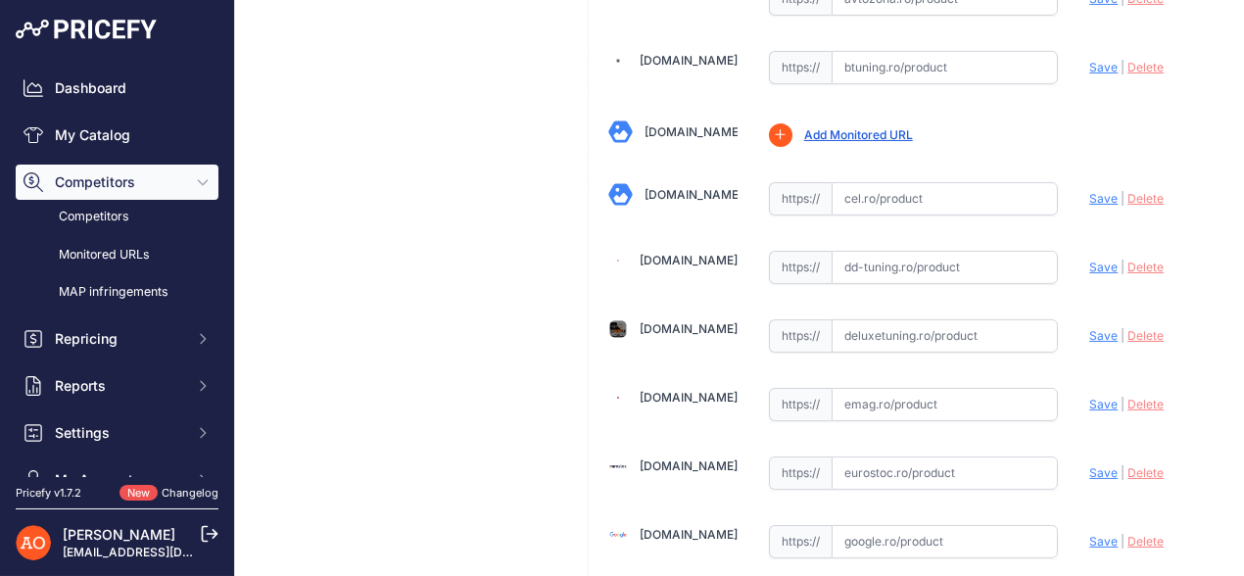
scroll to position [979, 0]
click at [887, 324] on input "text" at bounding box center [945, 334] width 227 height 33
paste input "https://www.deluxetuning.ro/cumpara/bara-spate-compatibil-cu-bmw-seria-3-f30-20…"
click at [1094, 327] on span "Save" at bounding box center [1103, 334] width 28 height 15
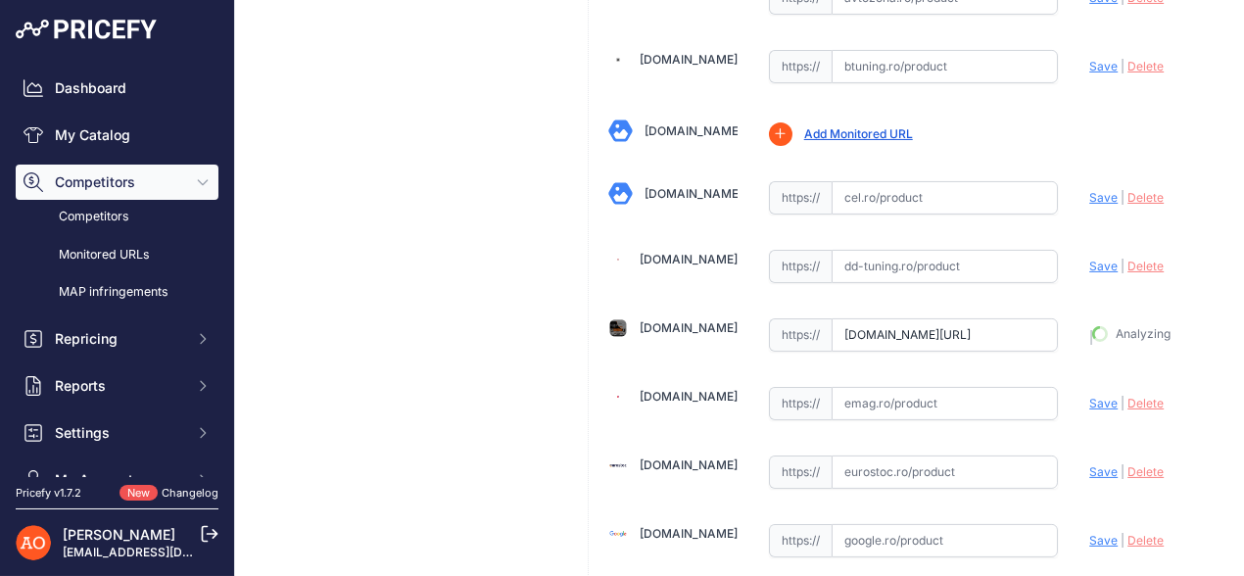
type input "https://www.deluxetuning.ro/cumpara/bara-spate-compatibil-cu-bmw-seria-3-f30-20…"
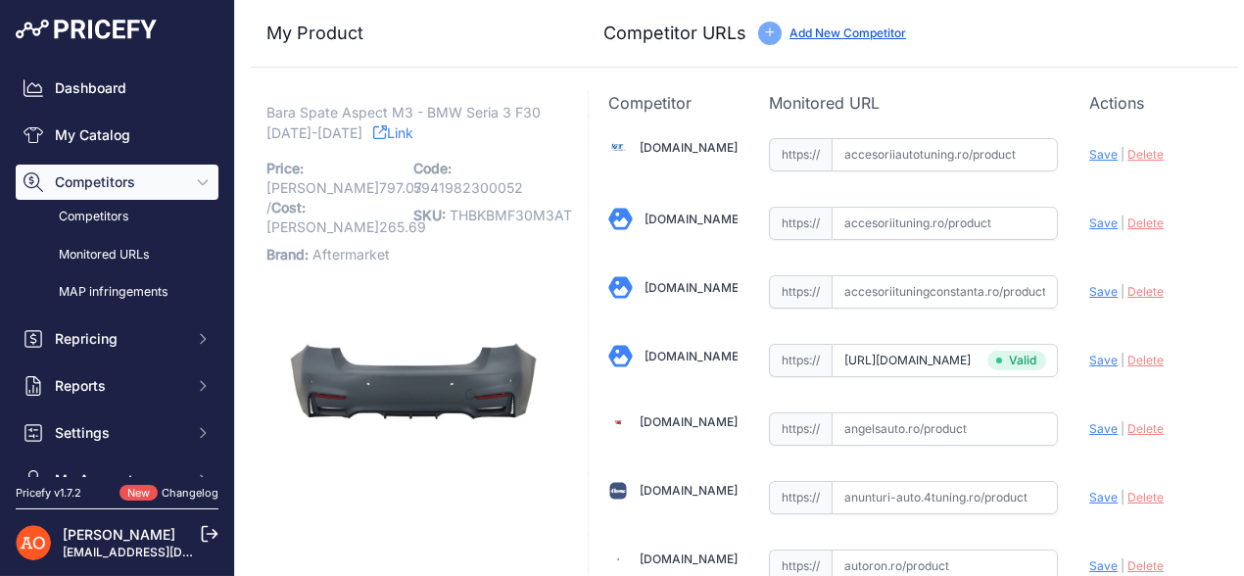
click at [846, 158] on input "text" at bounding box center [945, 154] width 227 height 33
paste input "https://accesoriiautotuning.ro/5987566pd/bara-spate-compatibil-cu-bmw-seria-3-f…"
click at [1089, 159] on span "Save" at bounding box center [1103, 154] width 28 height 15
type input "https://accesoriiautotuning.ro/5987566pd/bara-spate-compatibil-cu-bmw-seria-3-f…"
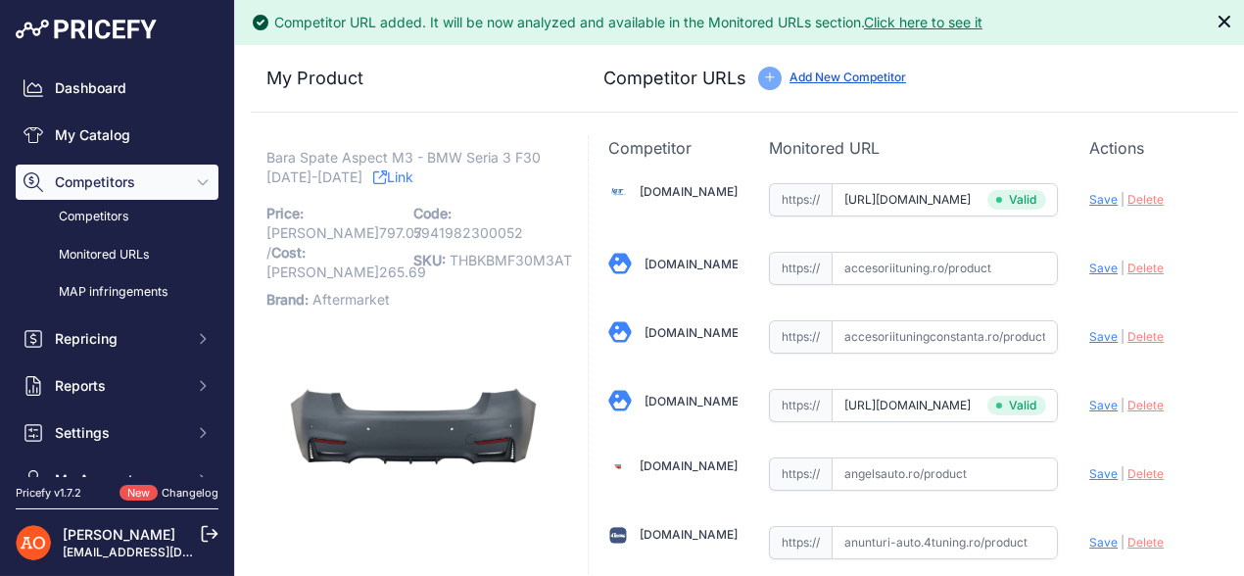
click at [1215, 25] on icon "Close" at bounding box center [1225, 22] width 20 height 20
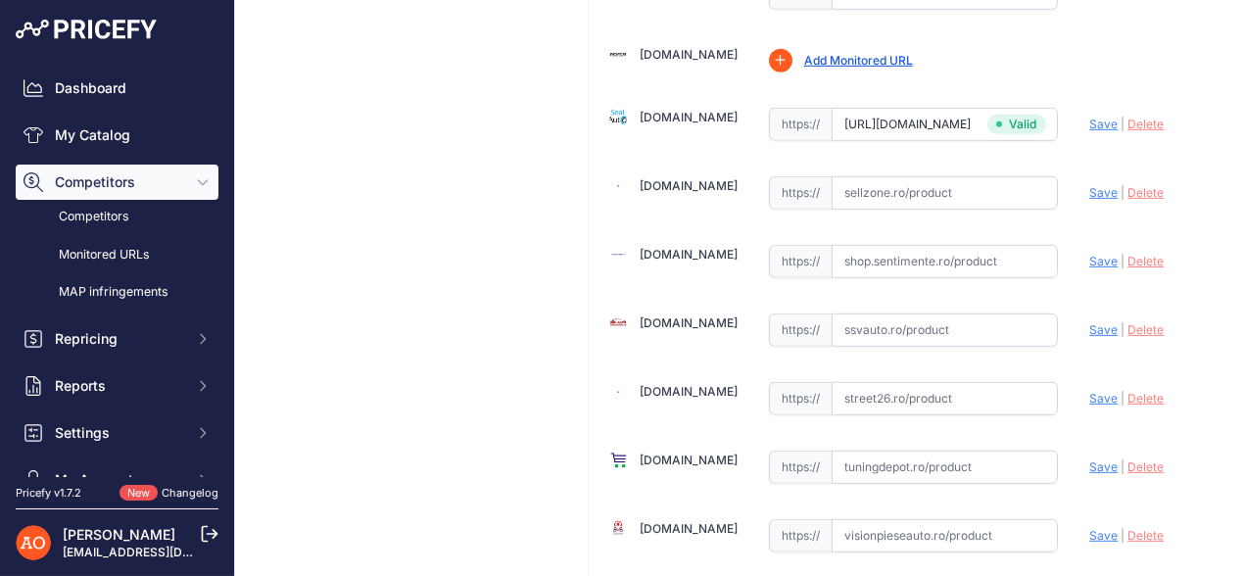
scroll to position [2424, 0]
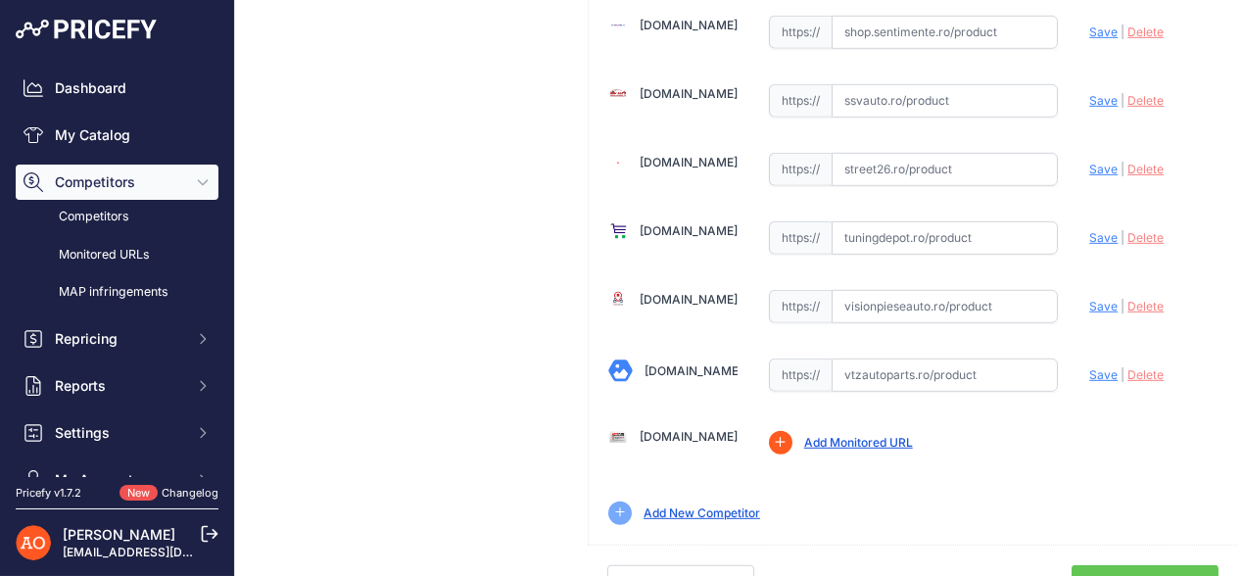
click at [1108, 565] on link "Done" at bounding box center [1145, 583] width 147 height 37
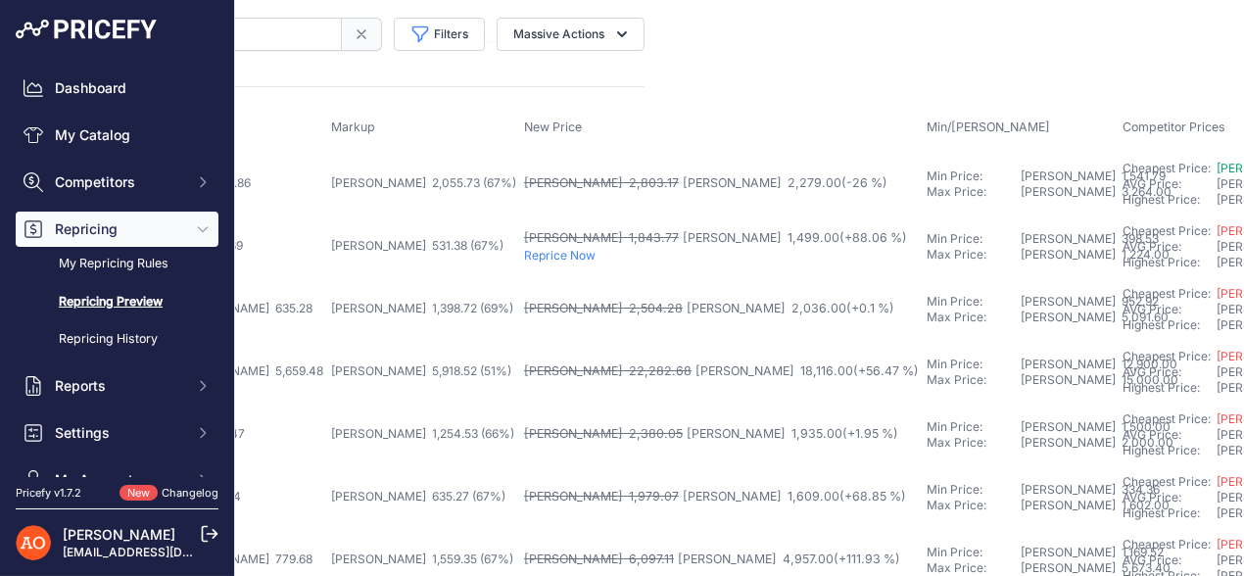
scroll to position [0, 594]
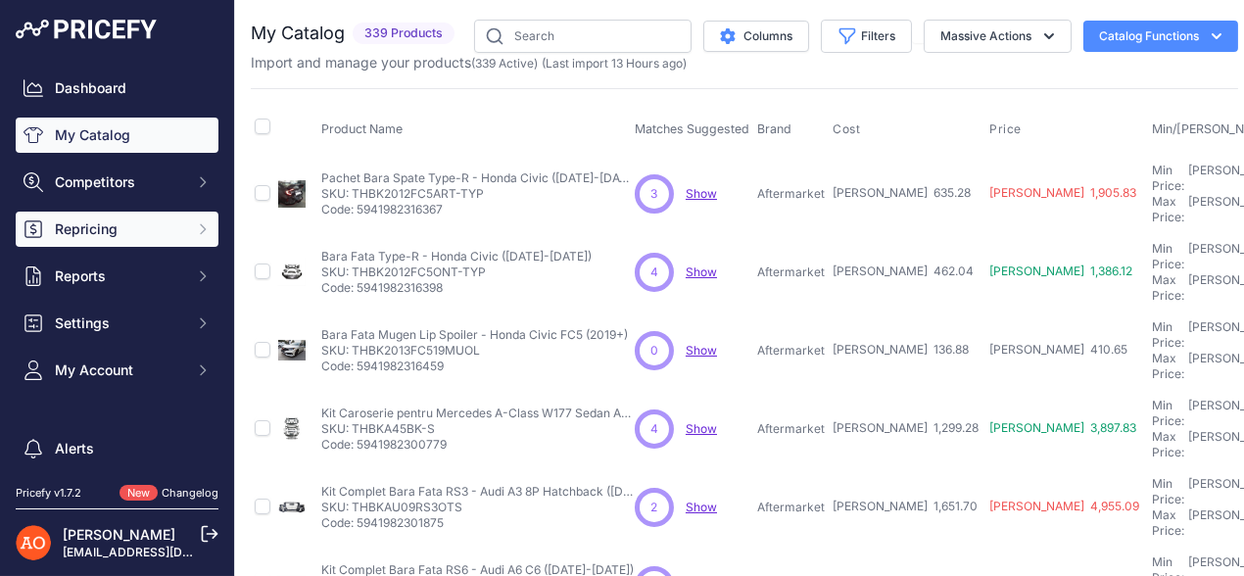
click at [101, 222] on span "Repricing" at bounding box center [119, 229] width 128 height 20
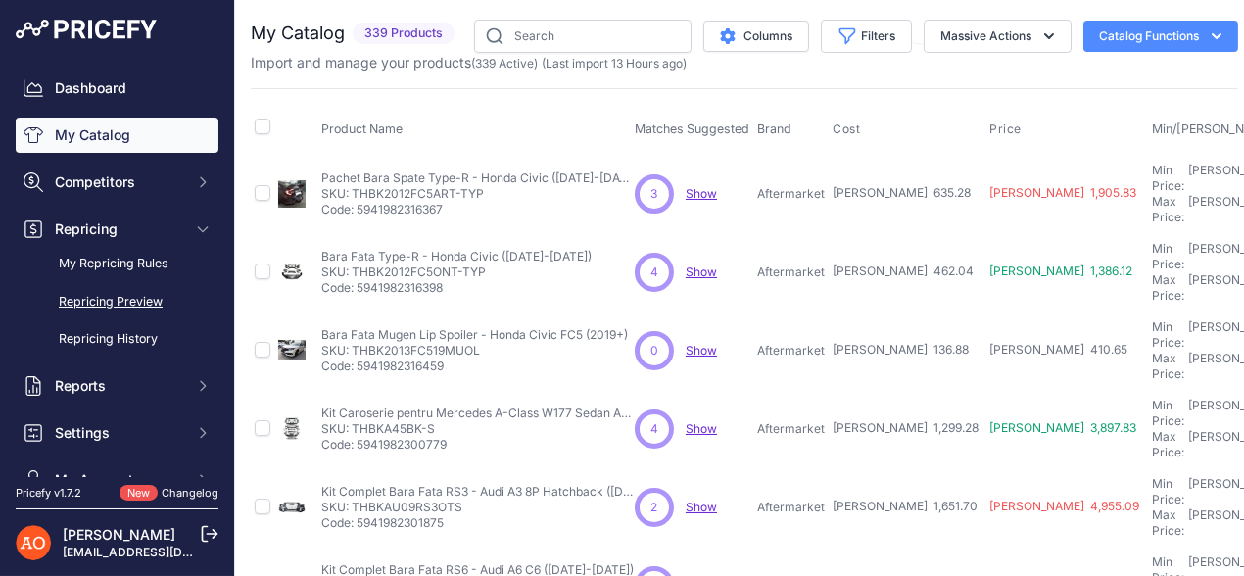
click at [123, 297] on link "Repricing Preview" at bounding box center [117, 302] width 203 height 34
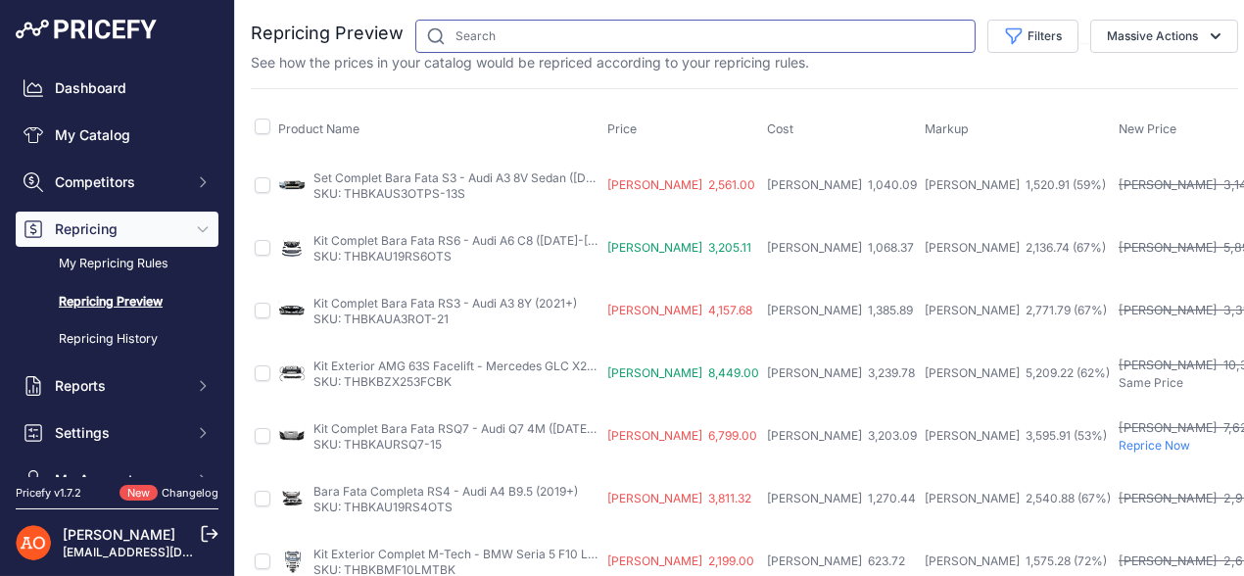
click at [529, 38] on input "text" at bounding box center [695, 36] width 560 height 33
type input "bmw"
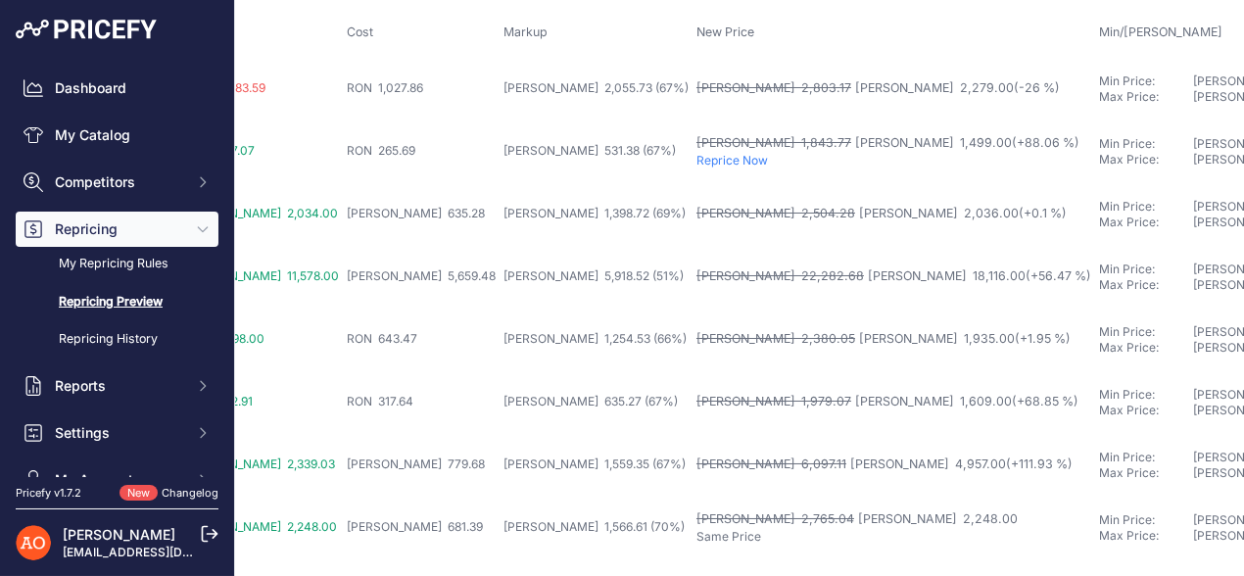
scroll to position [97, 594]
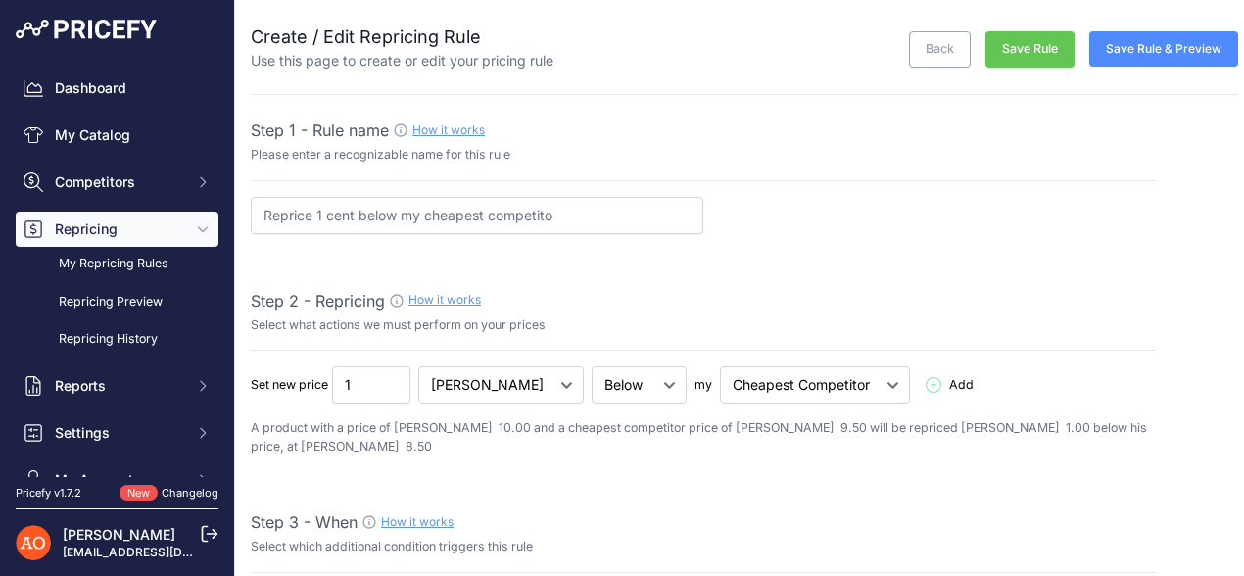
select select "7"
